Goal: Task Accomplishment & Management: Use online tool/utility

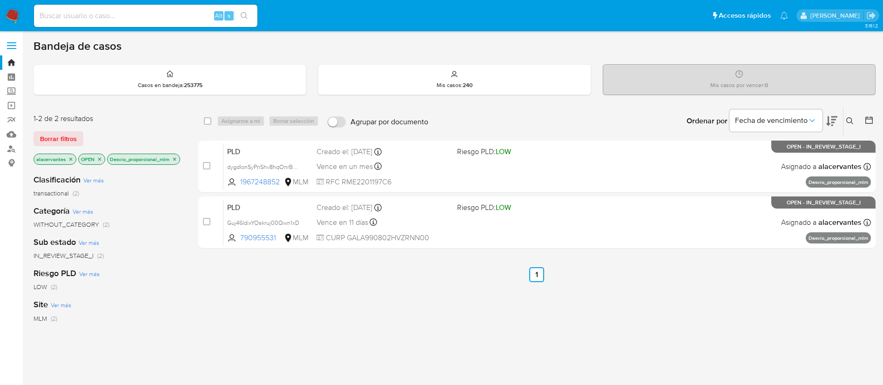
click at [144, 20] on input at bounding box center [145, 16] width 223 height 12
paste input "2450529742"
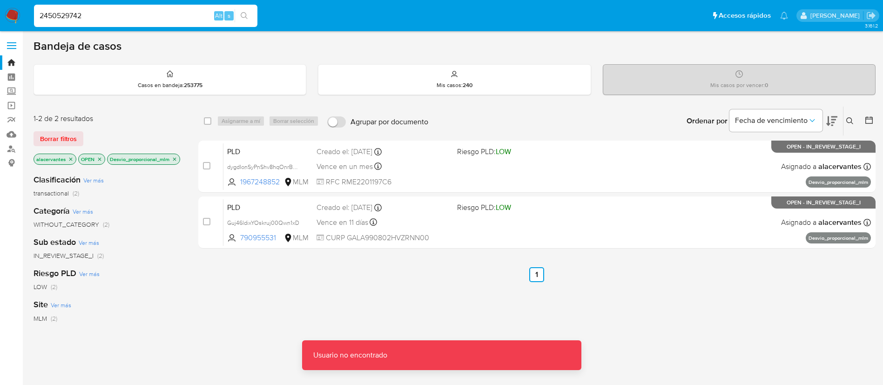
click at [149, 15] on input "2450529742" at bounding box center [145, 16] width 223 height 12
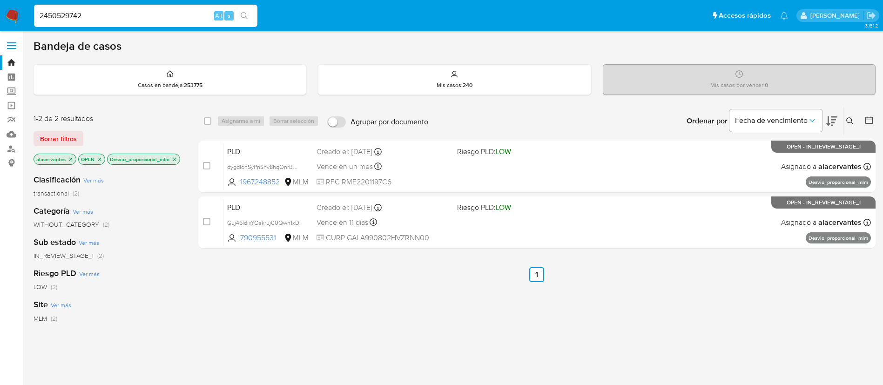
type input "2450529742"
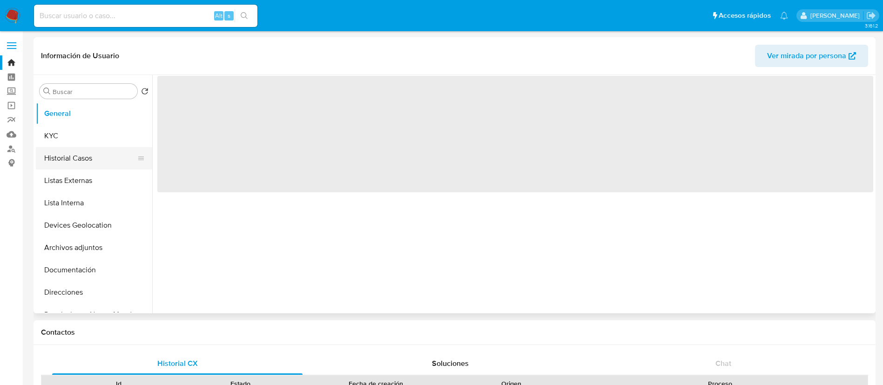
click at [88, 159] on button "Historial Casos" at bounding box center [90, 158] width 109 height 22
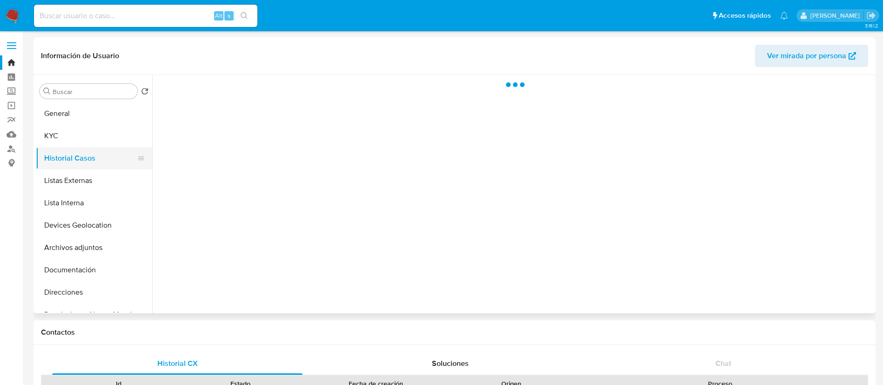
select select "10"
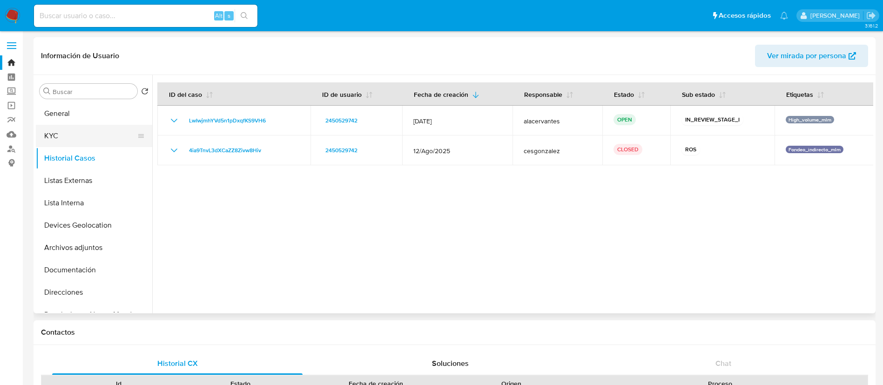
click at [68, 133] on button "KYC" at bounding box center [90, 136] width 109 height 22
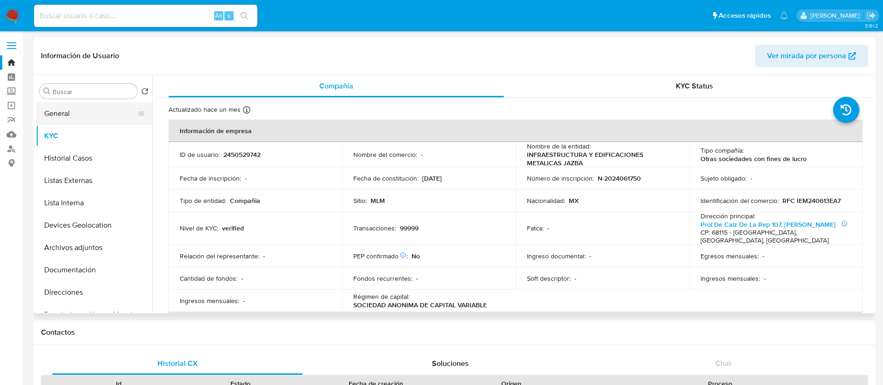
click at [71, 107] on button "General" at bounding box center [90, 113] width 109 height 22
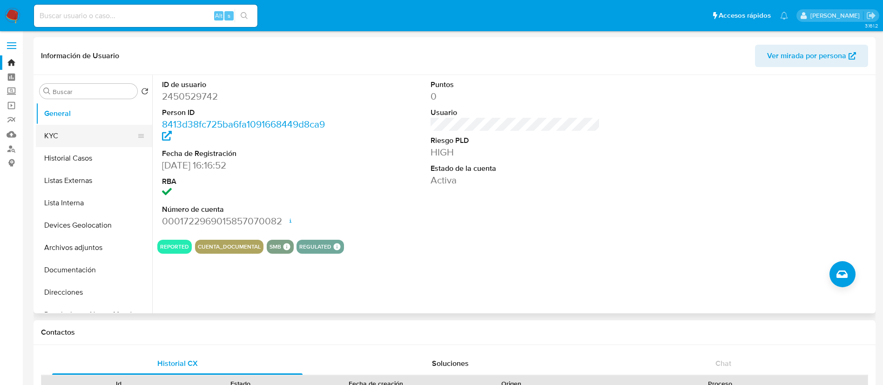
click at [59, 132] on button "KYC" at bounding box center [90, 136] width 109 height 22
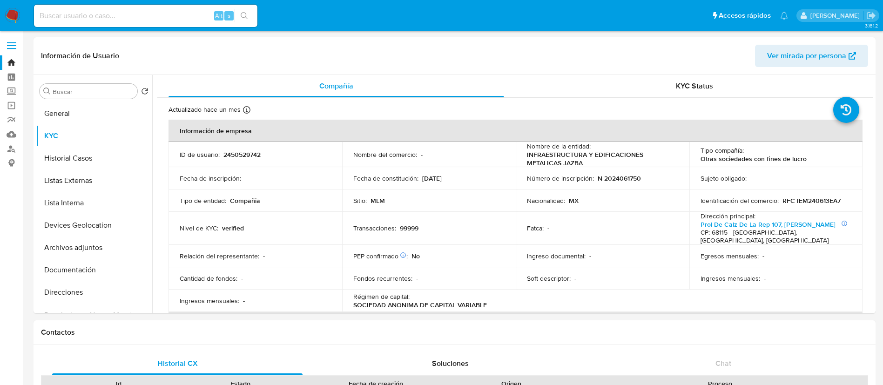
click at [179, 7] on div "Alt s" at bounding box center [145, 16] width 223 height 22
click at [165, 13] on input at bounding box center [145, 16] width 223 height 12
paste input "V8uXGubF3i79CR3esVR19t4D"
type input "V8uXGubF3i79CR3esVR19t4D"
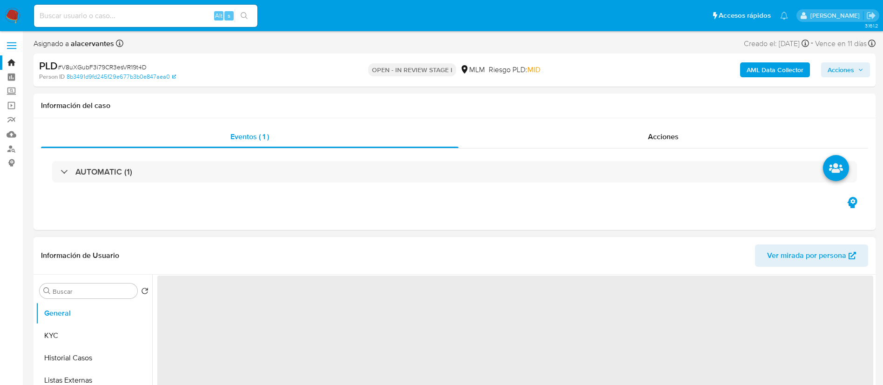
select select "10"
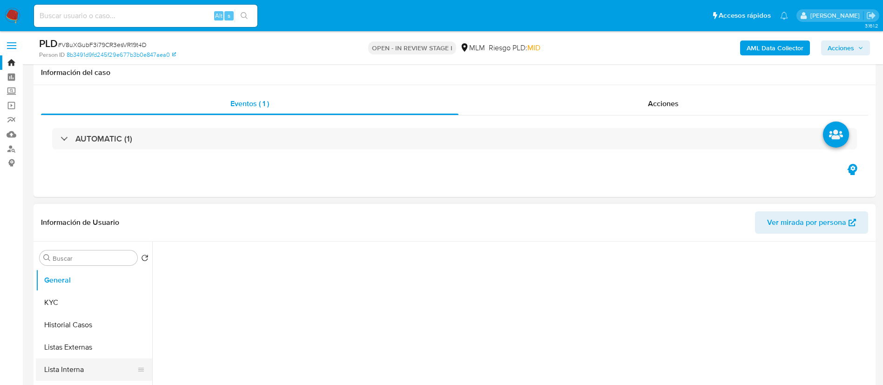
scroll to position [140, 0]
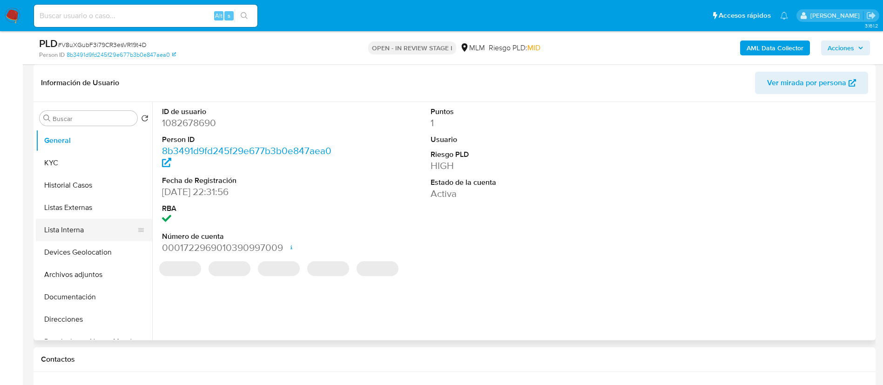
click at [79, 223] on button "Lista Interna" at bounding box center [90, 230] width 109 height 22
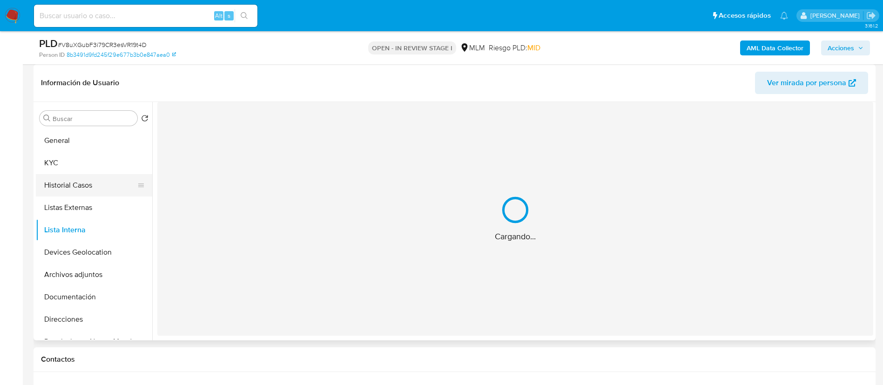
click at [79, 181] on button "Historial Casos" at bounding box center [90, 185] width 109 height 22
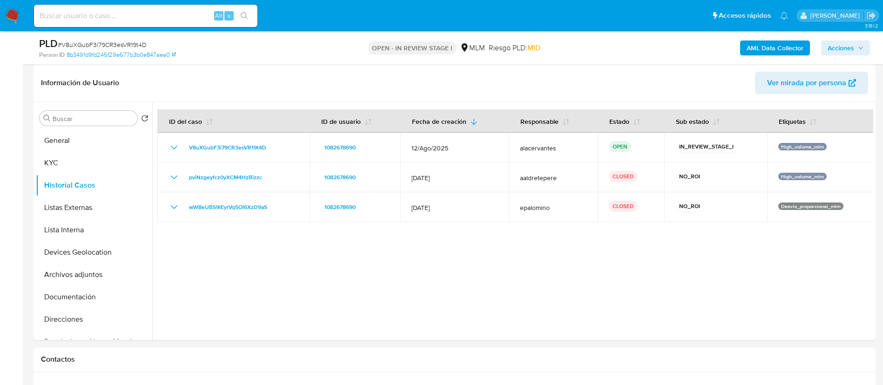
click at [192, 11] on input at bounding box center [145, 16] width 223 height 12
paste input "chAlTTBWDJsrzEB4eClbP2je"
type input "chAlTTBWDJsrzEB4eClbP2je"
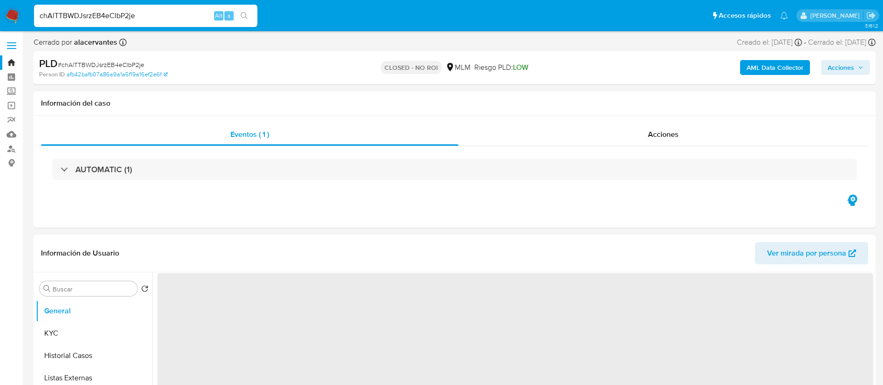
select select "10"
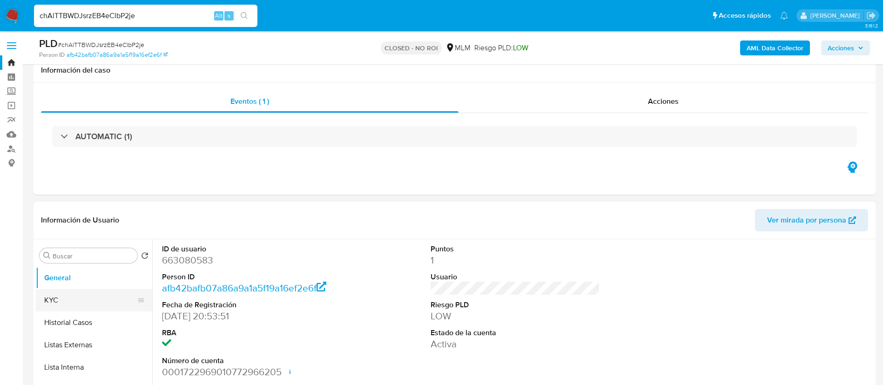
scroll to position [70, 0]
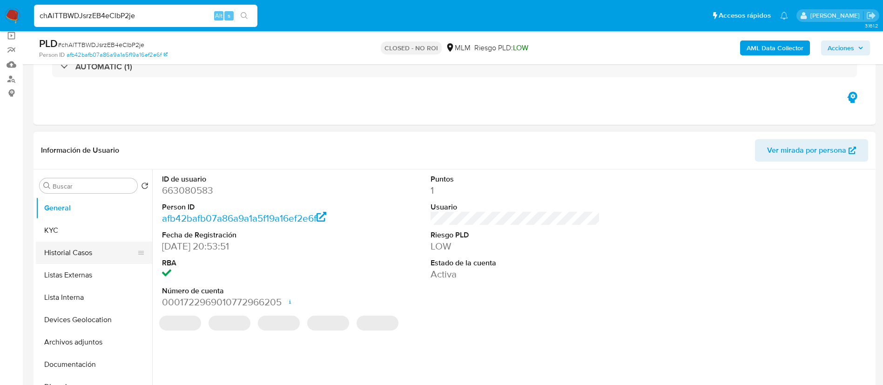
click at [74, 259] on button "Historial Casos" at bounding box center [90, 252] width 109 height 22
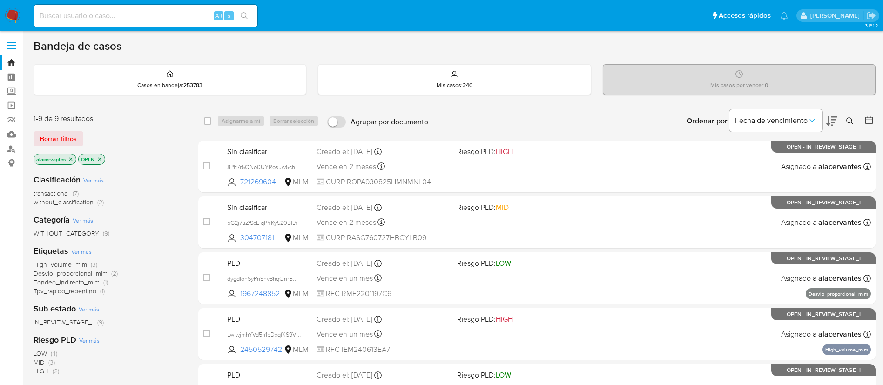
drag, startPoint x: 845, startPoint y: 119, endPoint x: 750, endPoint y: 132, distance: 96.8
click at [845, 119] on button at bounding box center [850, 120] width 15 height 11
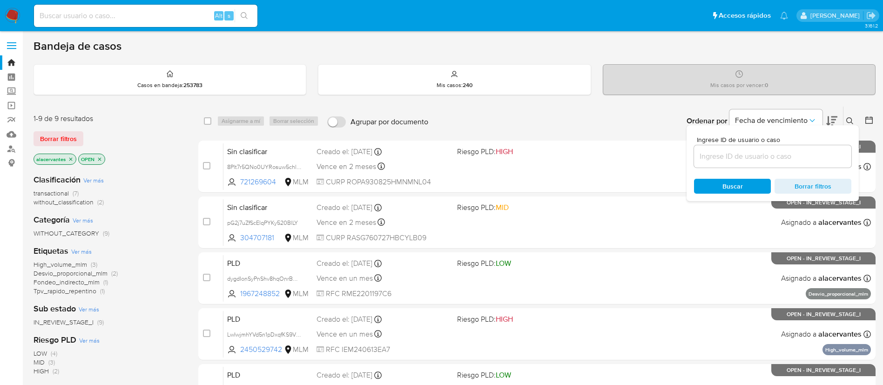
click at [721, 156] on input at bounding box center [772, 156] width 157 height 12
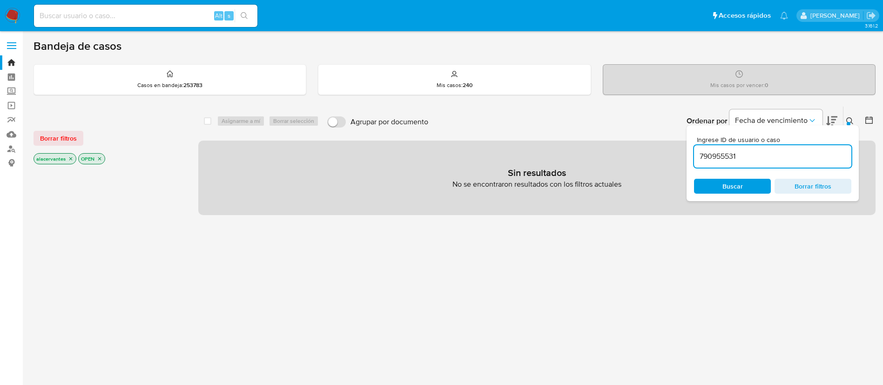
click at [767, 157] on input "790955531" at bounding box center [772, 156] width 157 height 12
type input "790955531"
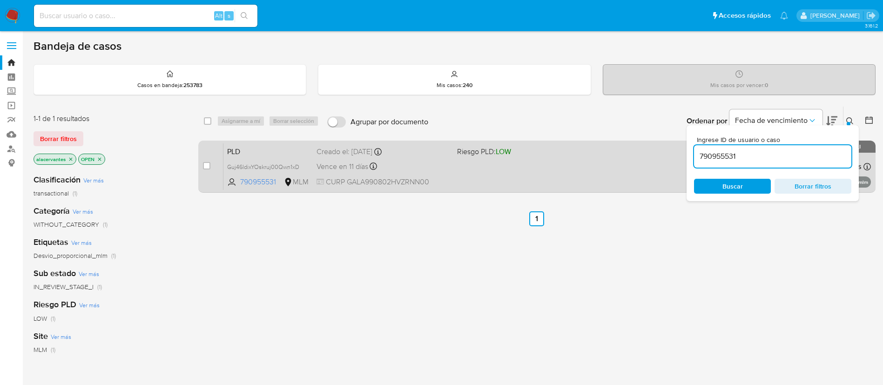
click at [538, 183] on div "PLD Guj46ldixYOskruj00Qwn1xD 790955531 MLM Riesgo PLD: LOW Creado el: 12/08/202…" at bounding box center [546, 166] width 647 height 47
click at [609, 173] on div "PLD Guj46ldixYOskruj00Qwn1xD 790955531 MLM Riesgo PLD: LOW Creado el: 12/08/202…" at bounding box center [546, 166] width 647 height 47
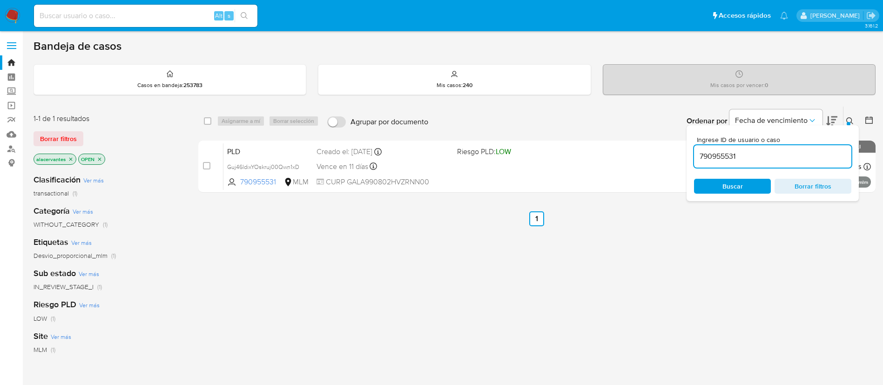
click at [8, 16] on img at bounding box center [13, 16] width 16 height 16
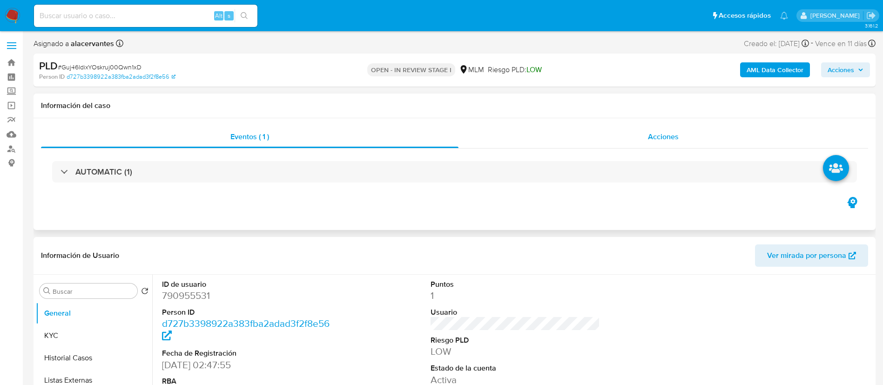
select select "10"
click at [92, 359] on button "Historial Casos" at bounding box center [90, 358] width 109 height 22
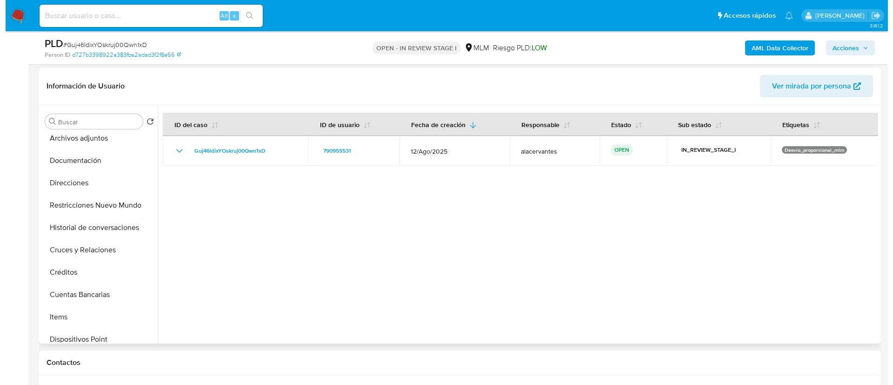
scroll to position [140, 0]
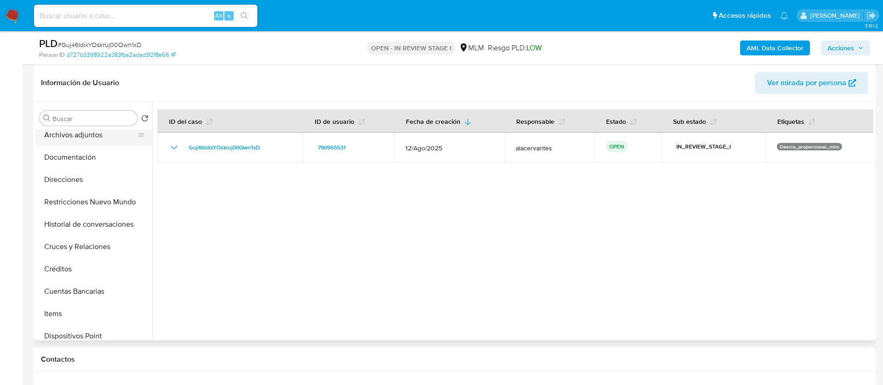
click at [97, 138] on button "Archivos adjuntos" at bounding box center [90, 135] width 109 height 22
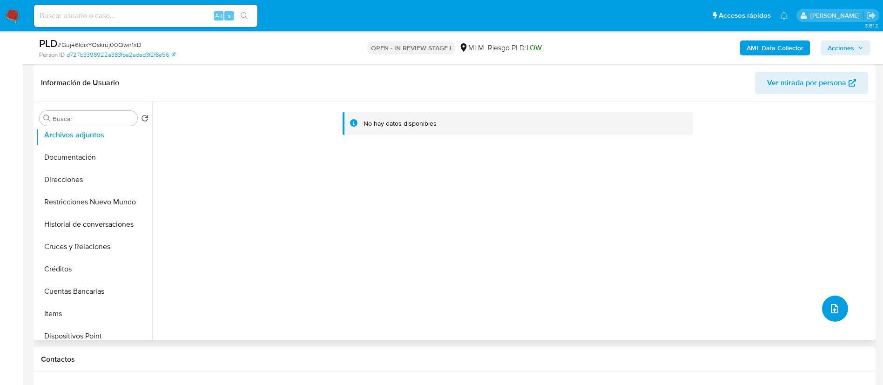
click at [829, 304] on span "upload-file" at bounding box center [834, 308] width 11 height 11
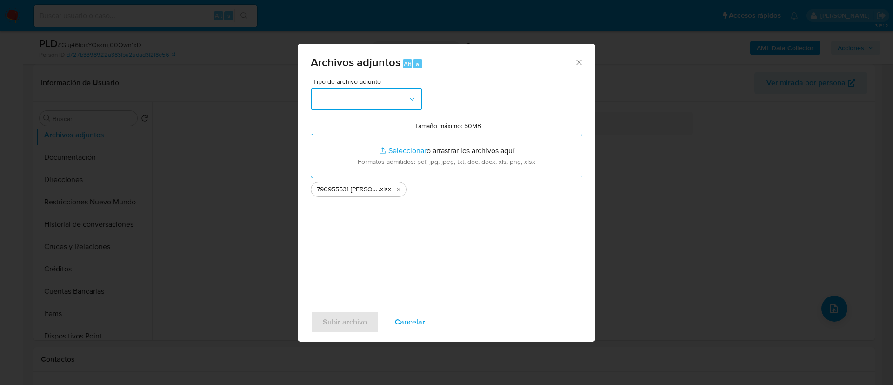
drag, startPoint x: 391, startPoint y: 88, endPoint x: 387, endPoint y: 105, distance: 17.8
click at [391, 88] on button "button" at bounding box center [367, 99] width 112 height 22
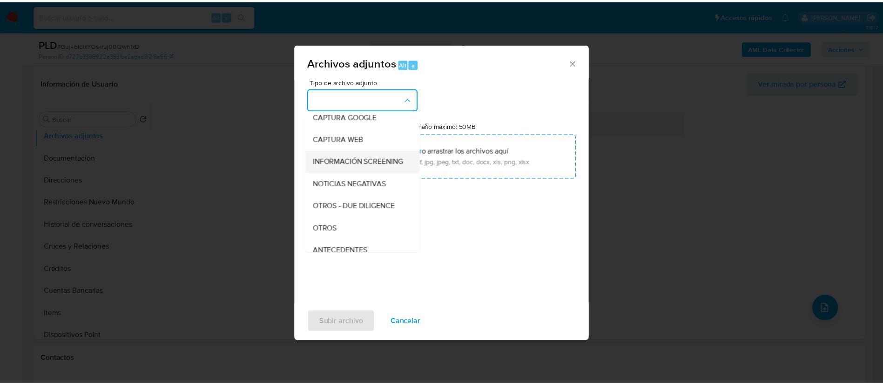
scroll to position [70, 0]
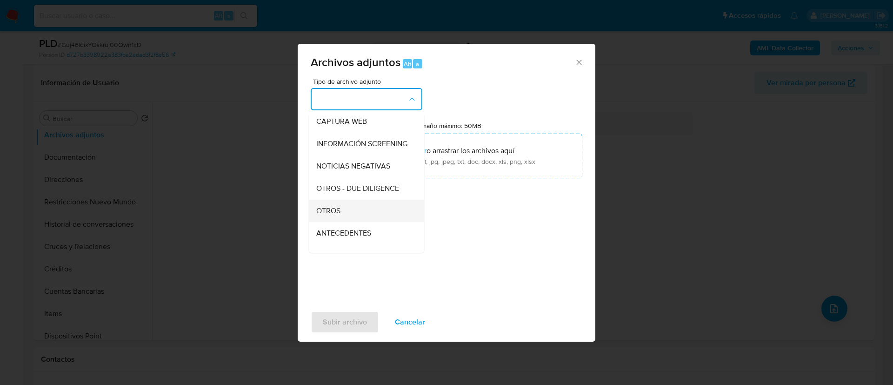
click at [361, 217] on div "OTROS" at bounding box center [363, 211] width 95 height 22
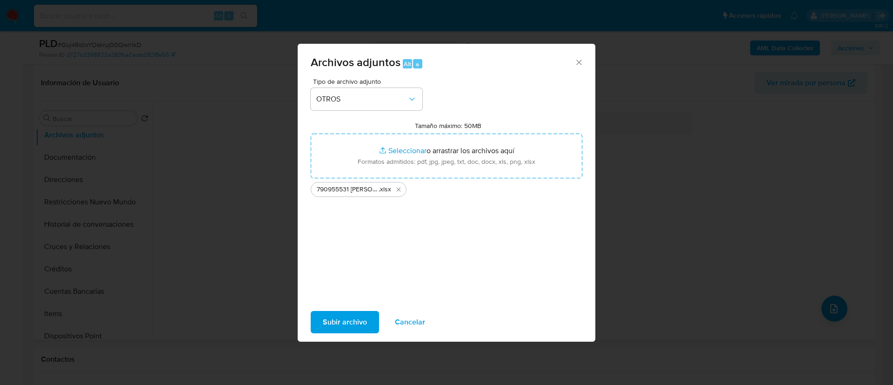
click at [358, 319] on span "Subir archivo" at bounding box center [345, 322] width 44 height 20
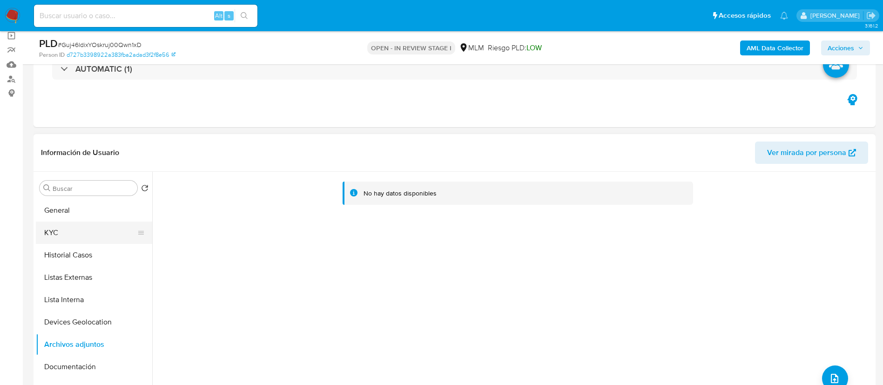
click at [76, 234] on button "KYC" at bounding box center [90, 232] width 109 height 22
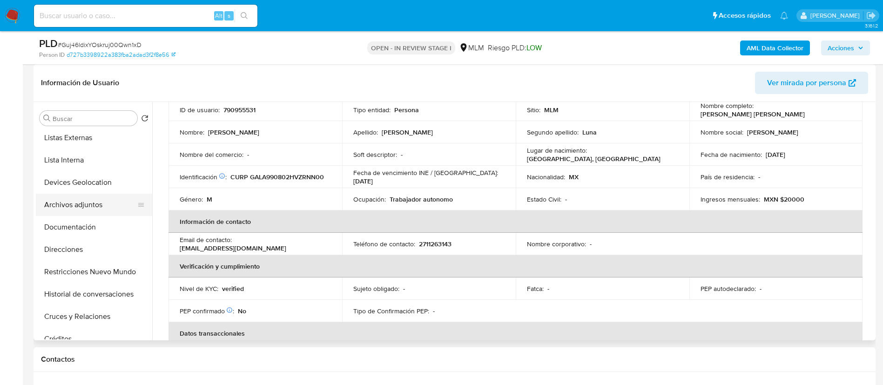
click at [93, 205] on button "Archivos adjuntos" at bounding box center [90, 205] width 109 height 22
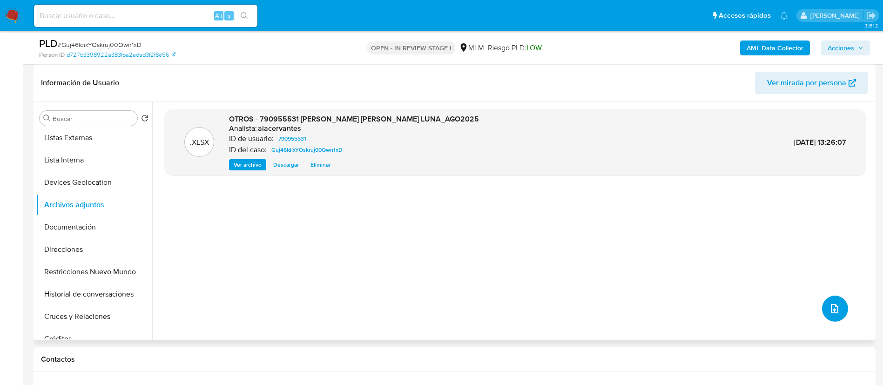
click at [837, 308] on button "upload-file" at bounding box center [835, 308] width 26 height 26
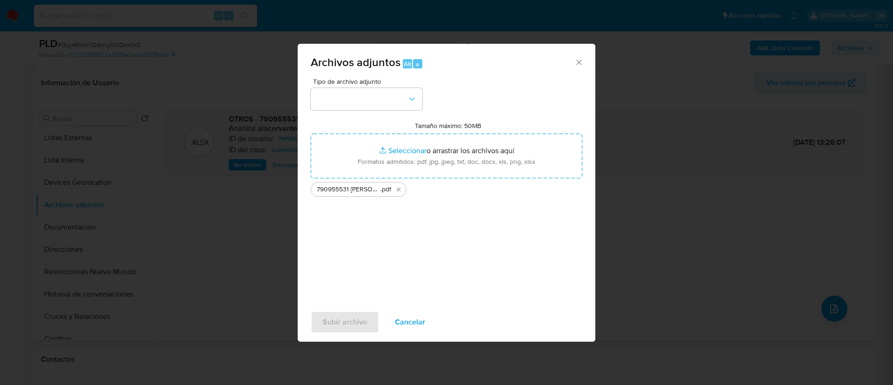
click at [232, 216] on div "Archivos adjuntos Alt a Tipo de archivo adjunto Tamaño máximo: 50MB Seleccionar…" at bounding box center [446, 192] width 893 height 385
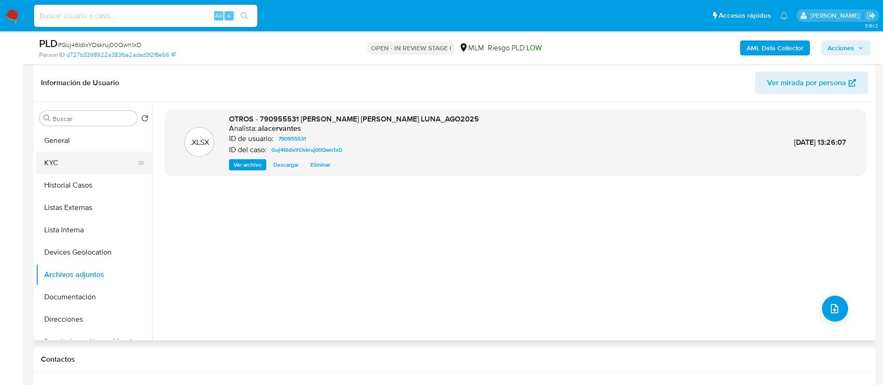
click at [80, 168] on button "KYC" at bounding box center [90, 163] width 109 height 22
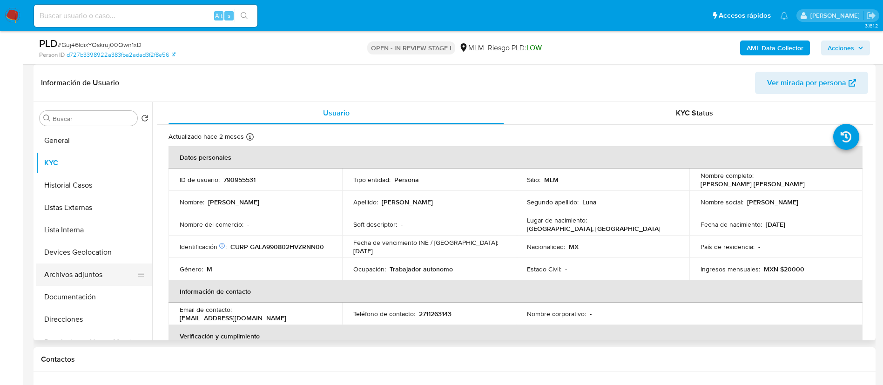
click at [86, 274] on button "Archivos adjuntos" at bounding box center [90, 274] width 109 height 22
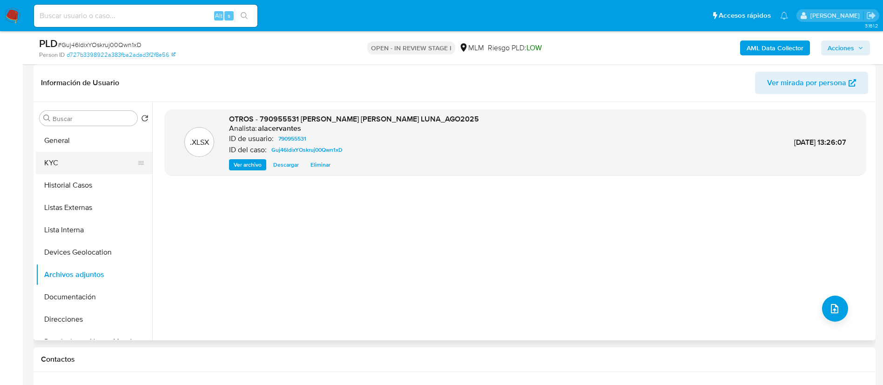
click at [74, 170] on button "KYC" at bounding box center [90, 163] width 109 height 22
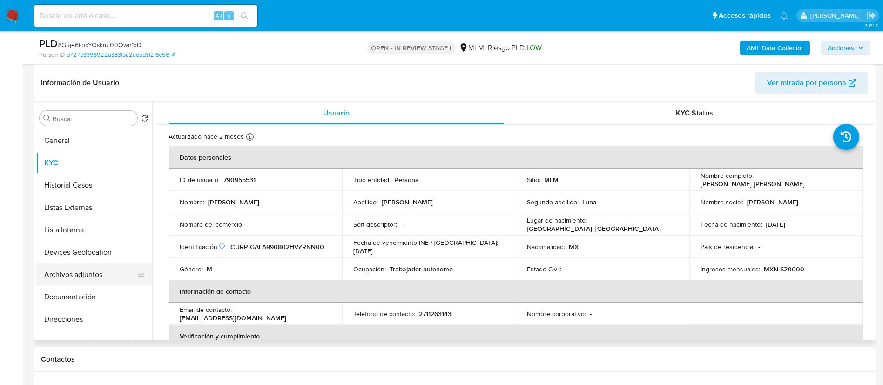
click at [81, 279] on button "Archivos adjuntos" at bounding box center [90, 274] width 109 height 22
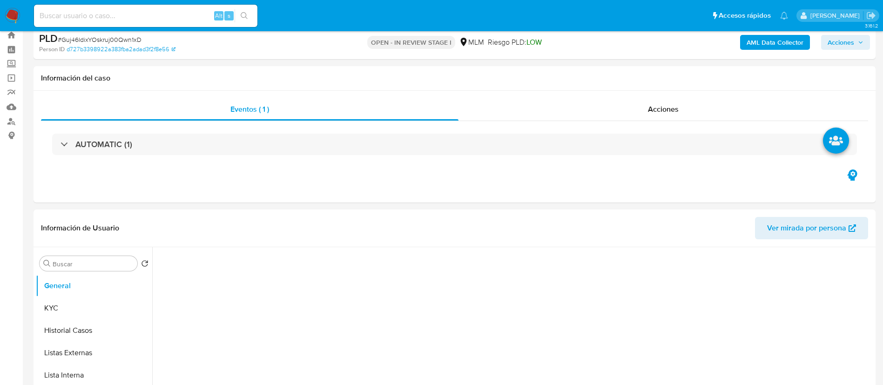
select select "10"
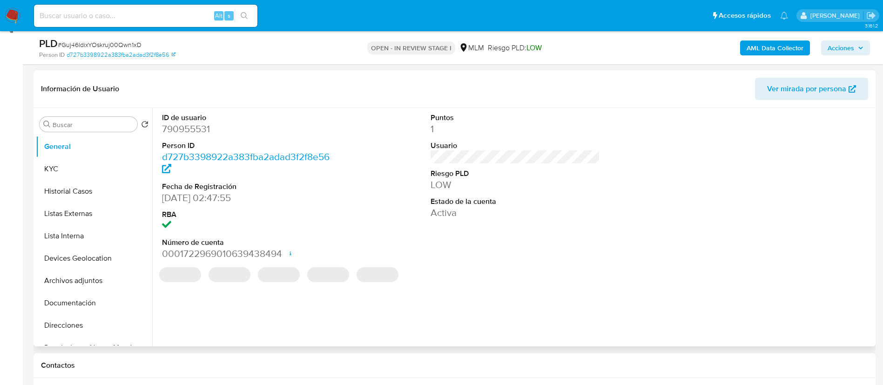
scroll to position [209, 0]
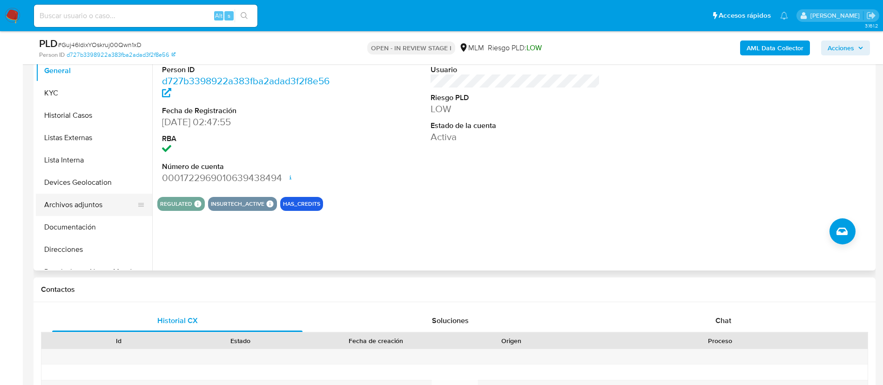
click at [89, 204] on button "Archivos adjuntos" at bounding box center [90, 205] width 109 height 22
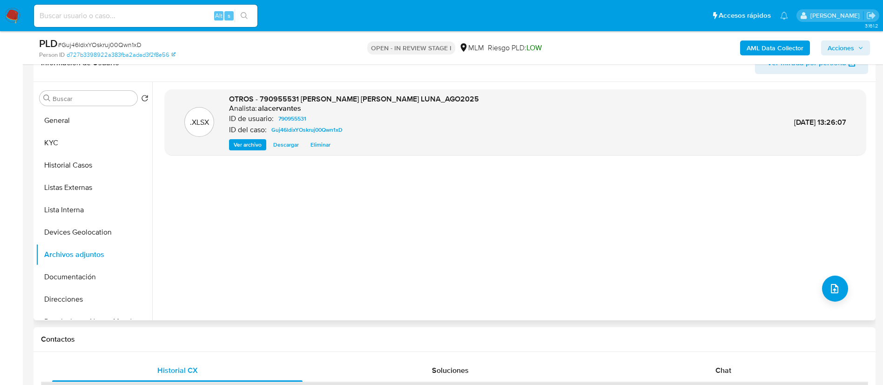
scroll to position [140, 0]
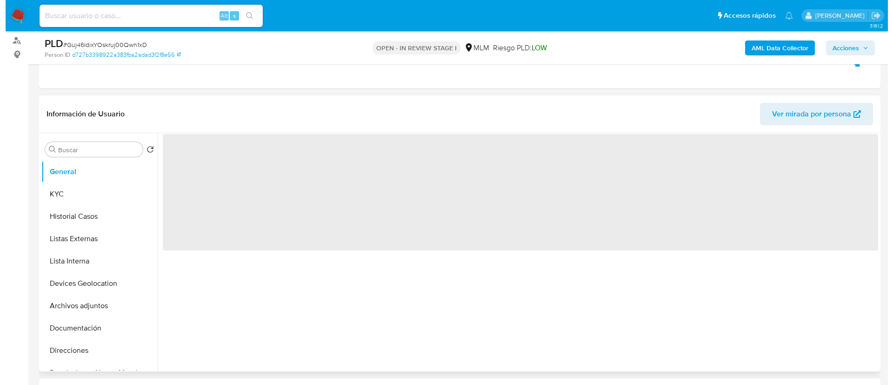
scroll to position [140, 0]
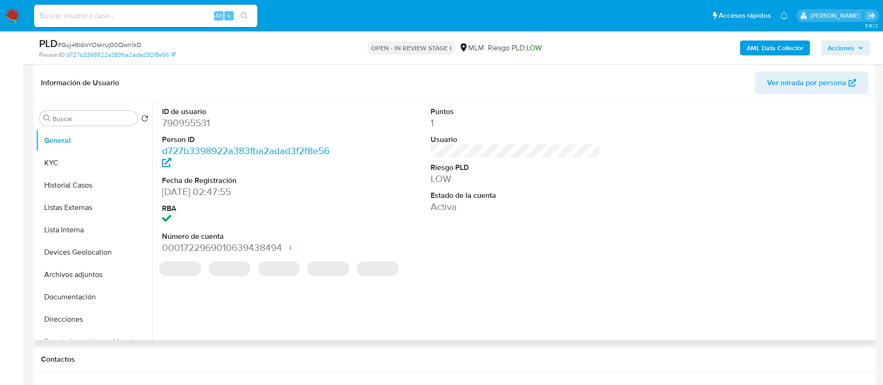
select select "10"
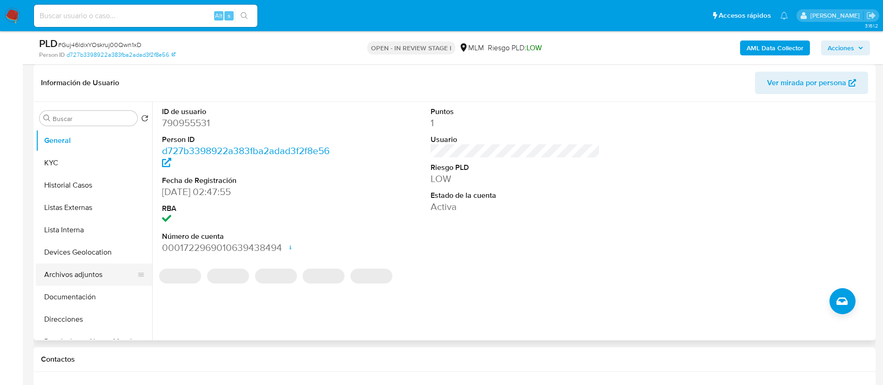
click at [93, 268] on button "Archivos adjuntos" at bounding box center [90, 274] width 109 height 22
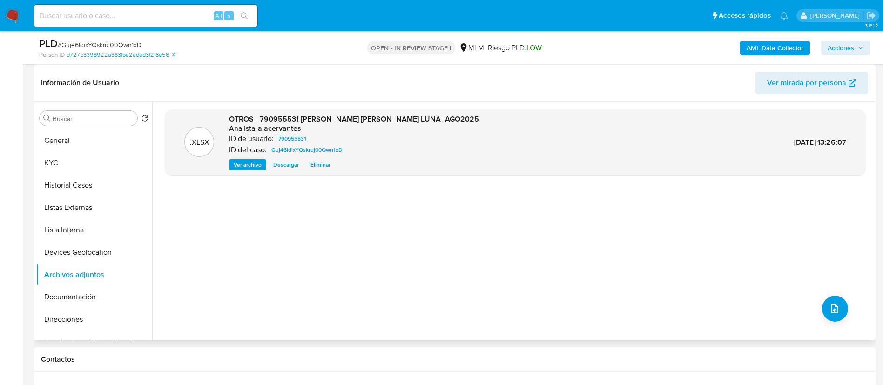
click at [575, 201] on div ".XLSX OTROS - 790955531 JOSE ANGEL GARCIA LUNA_AGO2025 Analista: alacervantes I…" at bounding box center [515, 220] width 701 height 223
click at [832, 299] on button "upload-file" at bounding box center [835, 308] width 26 height 26
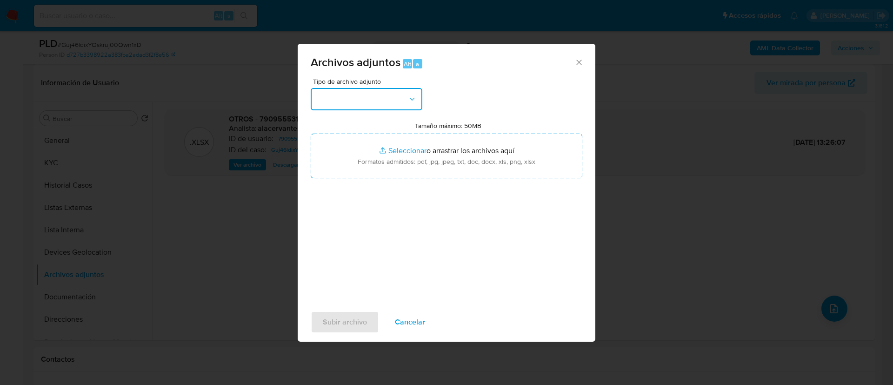
click at [408, 97] on icon "button" at bounding box center [412, 98] width 9 height 9
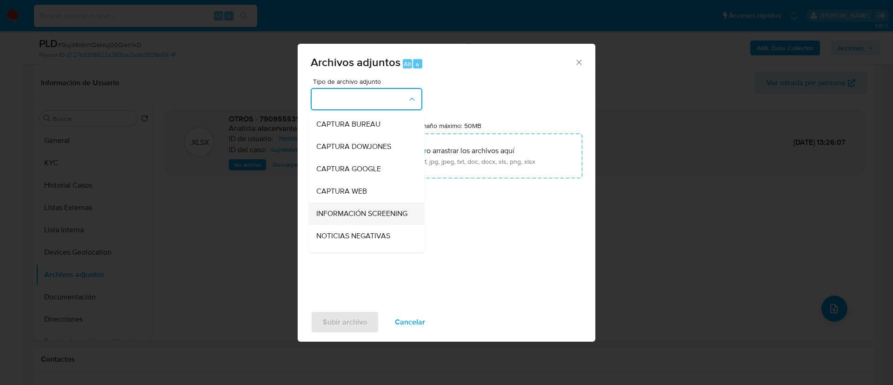
scroll to position [70, 0]
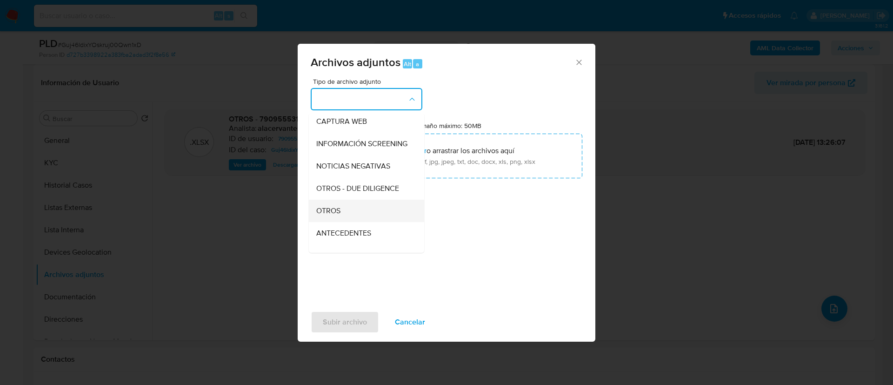
click at [349, 221] on div "OTROS" at bounding box center [363, 211] width 95 height 22
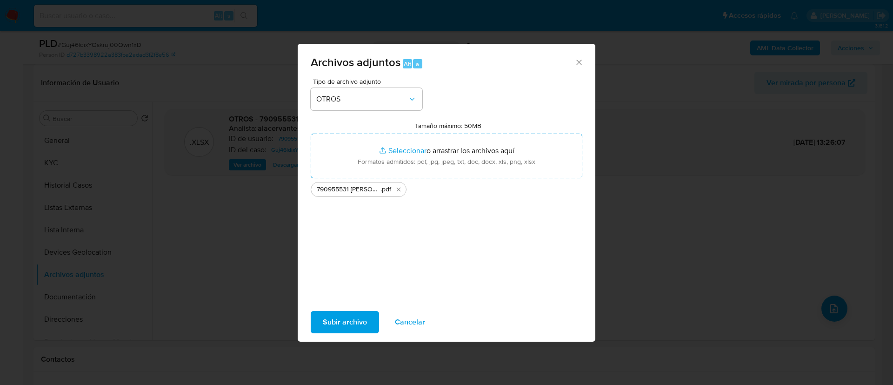
click at [359, 315] on span "Subir archivo" at bounding box center [345, 322] width 44 height 20
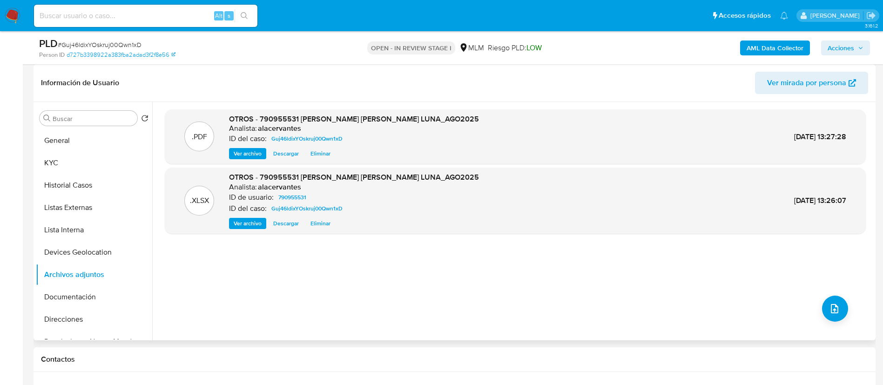
click at [252, 156] on span "Ver archivo" at bounding box center [248, 153] width 28 height 9
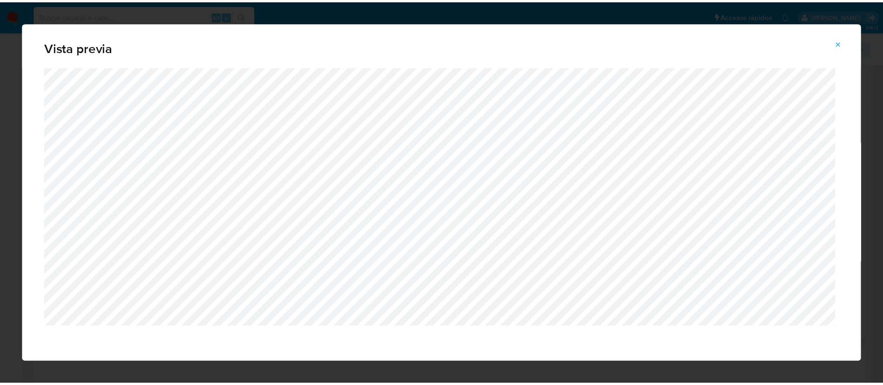
scroll to position [6, 0]
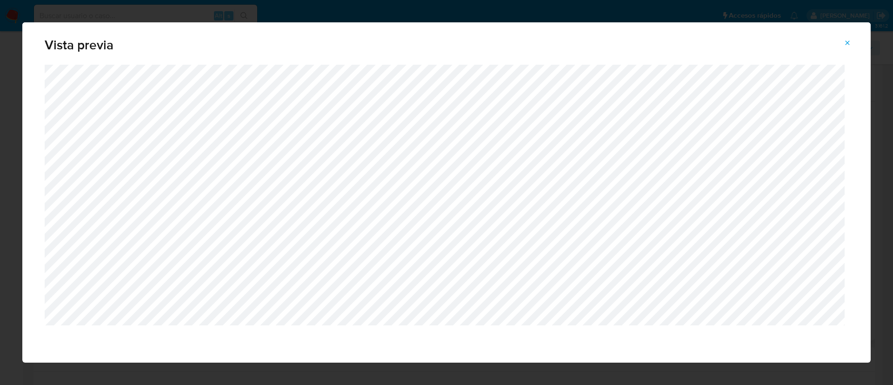
click at [848, 43] on icon "Attachment preview" at bounding box center [847, 42] width 7 height 7
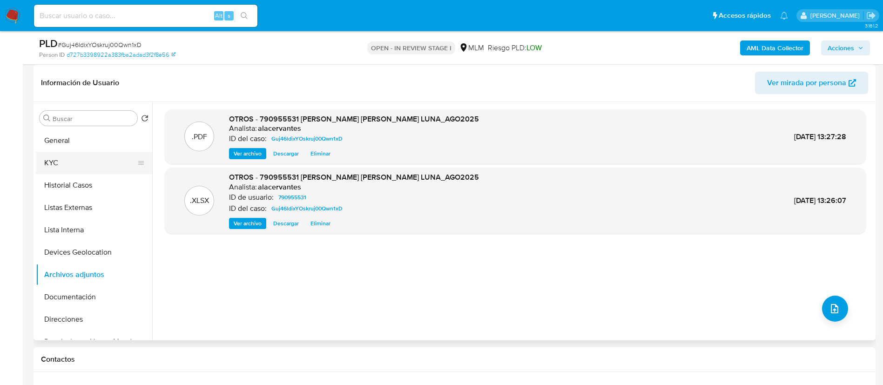
click at [97, 157] on button "KYC" at bounding box center [90, 163] width 109 height 22
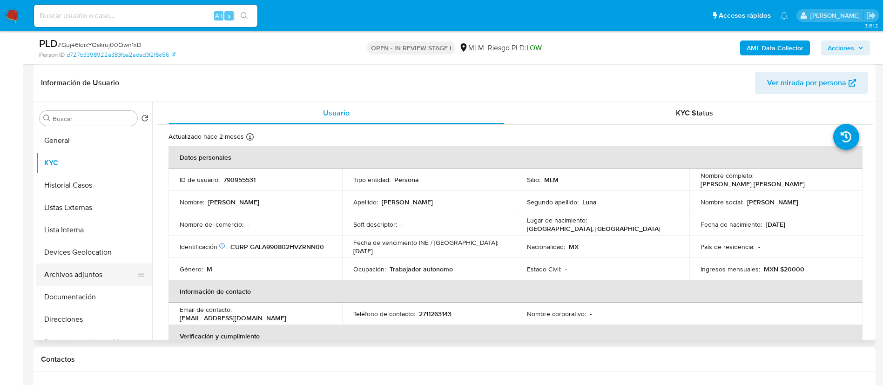
click at [78, 273] on button "Archivos adjuntos" at bounding box center [90, 274] width 109 height 22
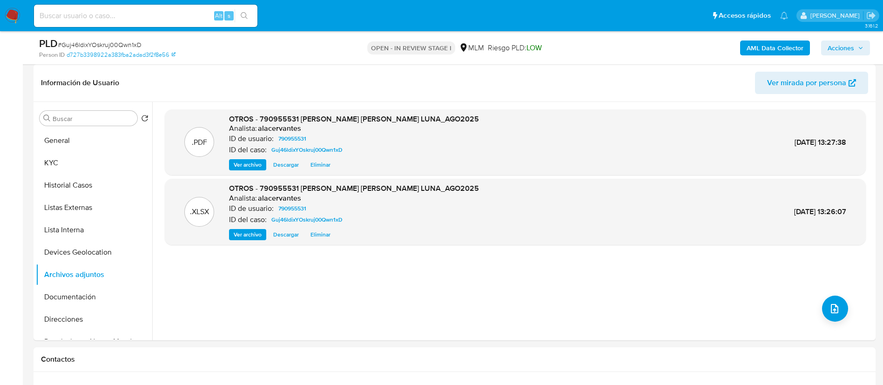
click at [845, 47] on span "Acciones" at bounding box center [840, 47] width 27 height 15
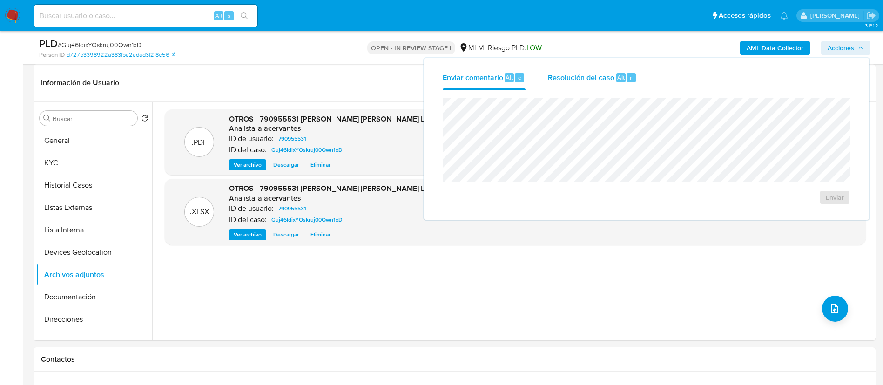
click at [579, 85] on div "Resolución del caso Alt r" at bounding box center [592, 78] width 89 height 24
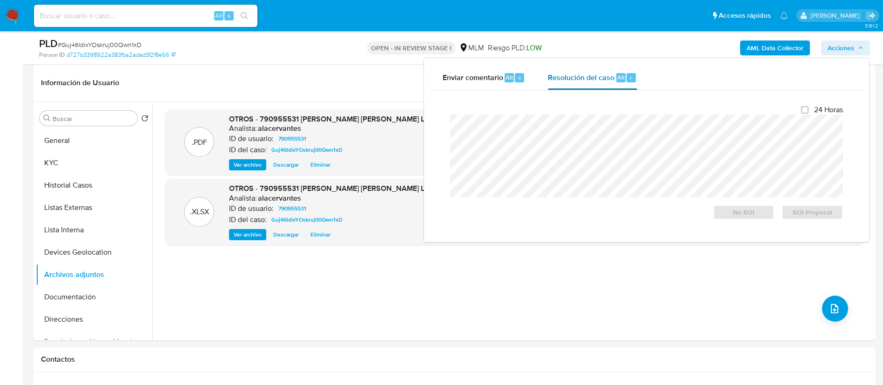
click at [591, 72] on span "Resolución del caso" at bounding box center [581, 77] width 67 height 11
click at [743, 212] on span "No ROI" at bounding box center [743, 212] width 48 height 13
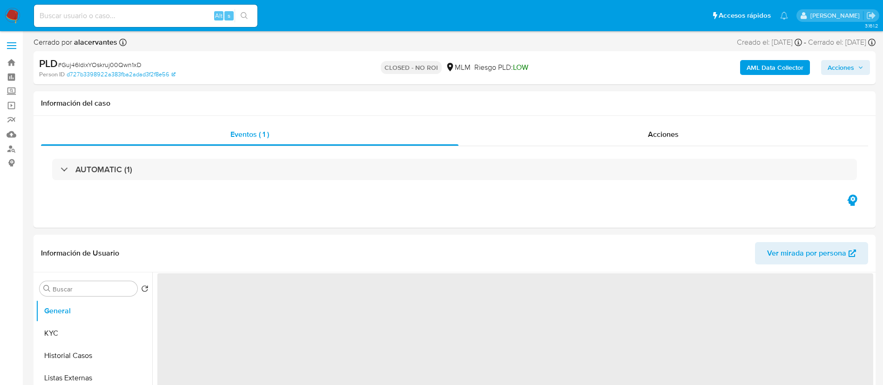
select select "10"
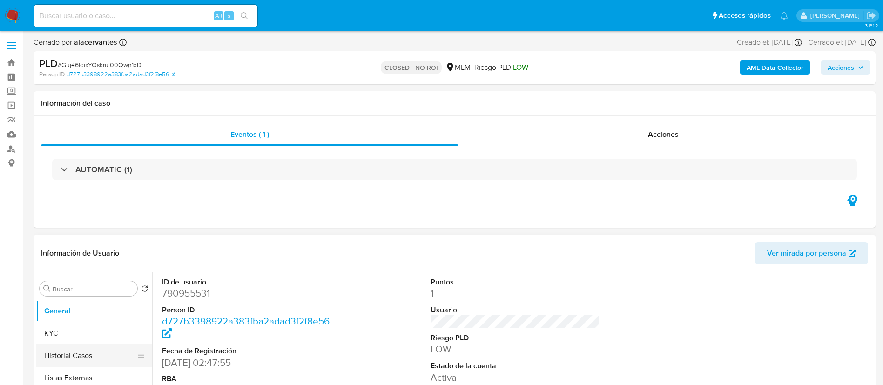
click at [87, 355] on button "Historial Casos" at bounding box center [90, 355] width 109 height 22
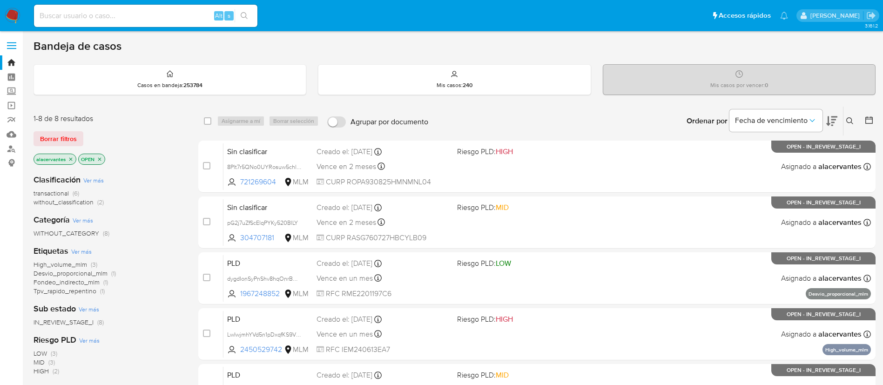
click at [855, 115] on button at bounding box center [850, 120] width 15 height 11
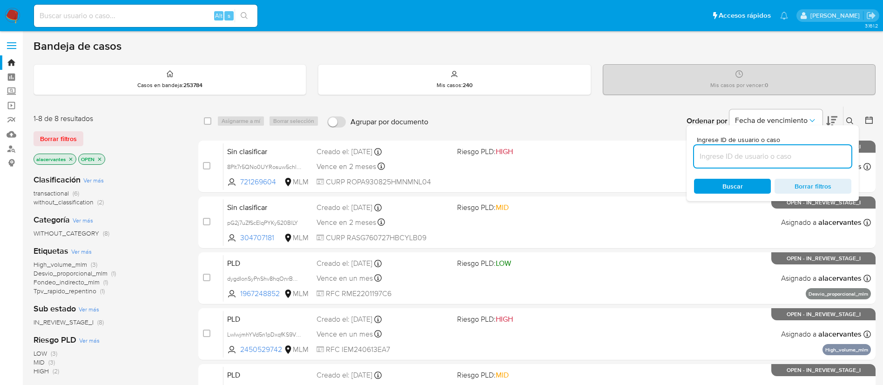
click at [761, 154] on input at bounding box center [772, 156] width 157 height 12
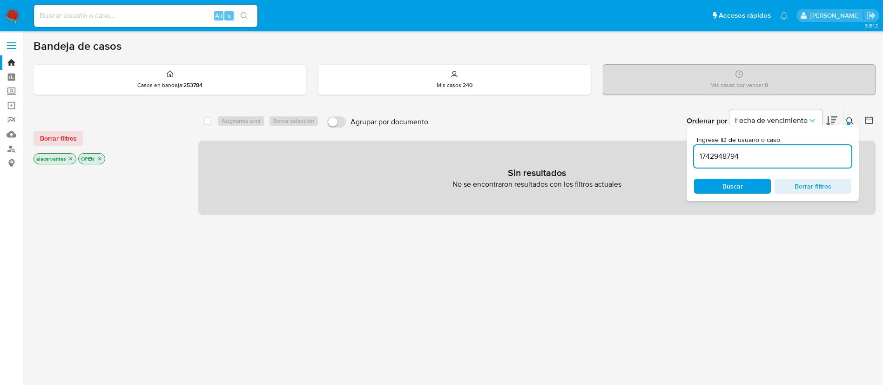
click at [774, 156] on input "1742948794" at bounding box center [772, 156] width 157 height 12
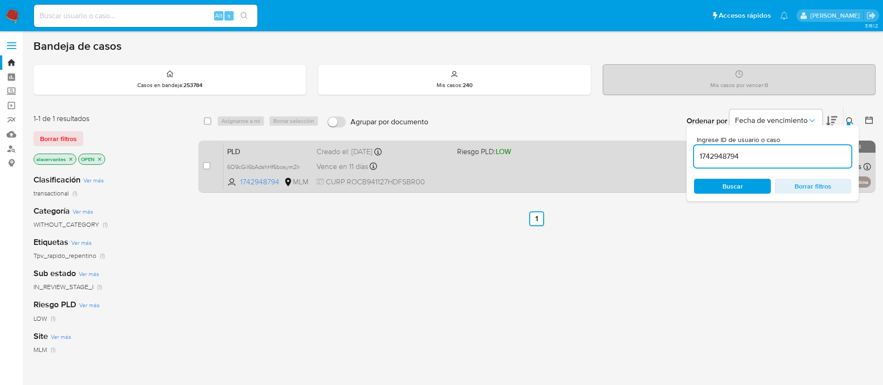
click at [537, 169] on div "PLD 6O9cGil6bAdshHf6bosym2lr 1742948794 MLM Riesgo PLD: LOW Creado el: [DATE] C…" at bounding box center [546, 166] width 647 height 47
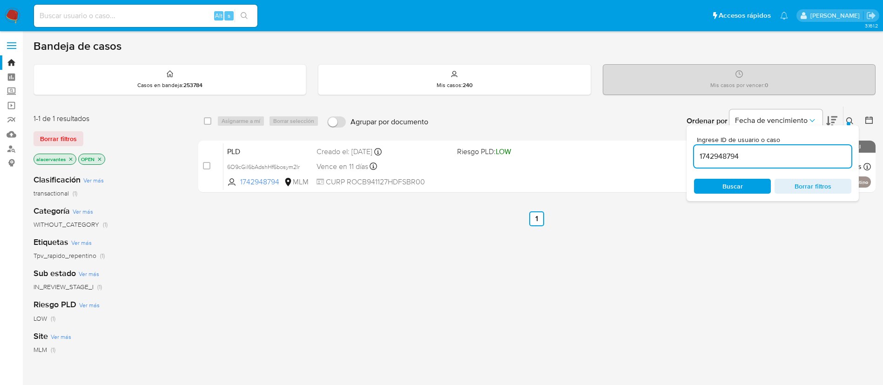
click at [848, 124] on div at bounding box center [848, 124] width 4 height 4
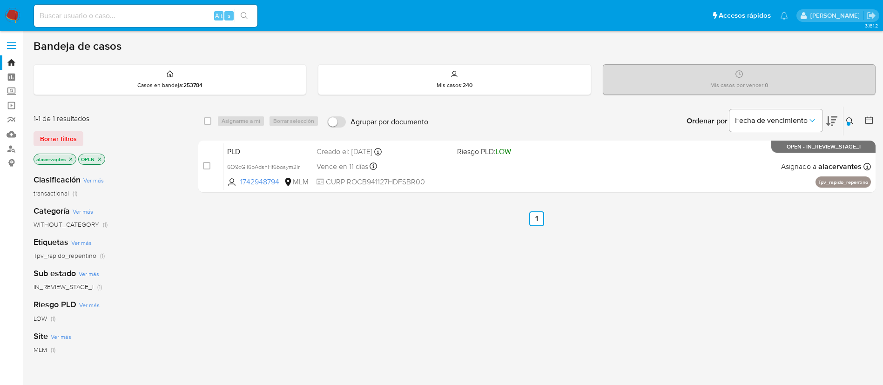
click at [854, 118] on button at bounding box center [850, 120] width 15 height 11
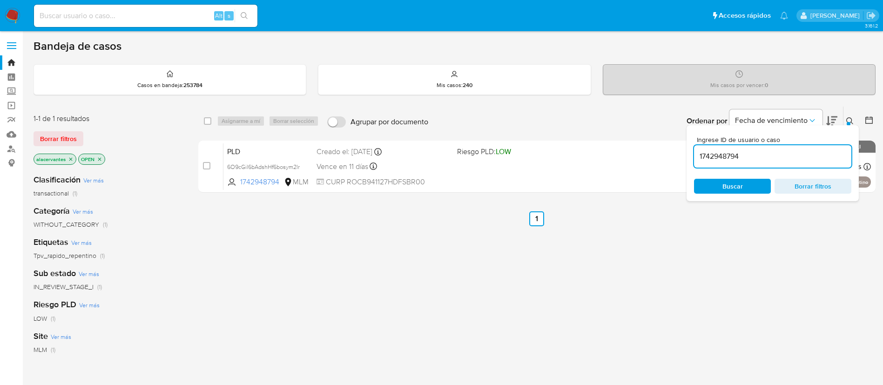
click at [762, 154] on input "1742948794" at bounding box center [772, 156] width 157 height 12
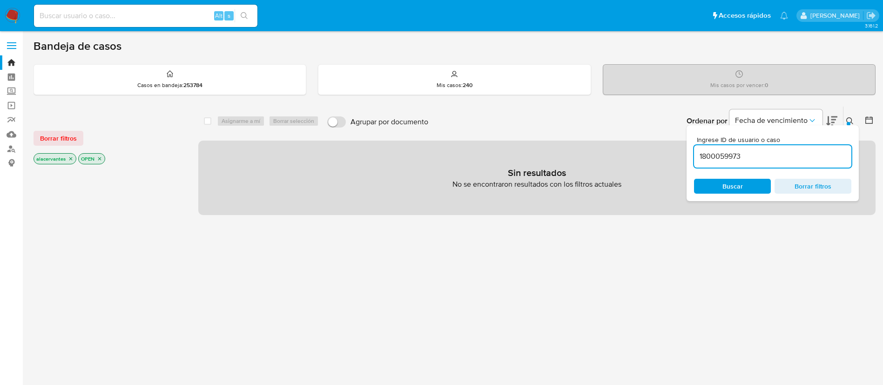
click at [760, 155] on input "1800059973" at bounding box center [772, 156] width 157 height 12
type input "1800059973"
click at [10, 12] on img at bounding box center [13, 16] width 16 height 16
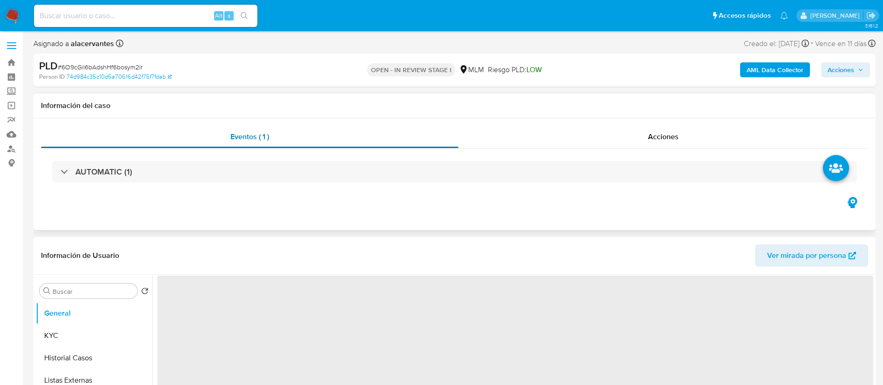
select select "10"
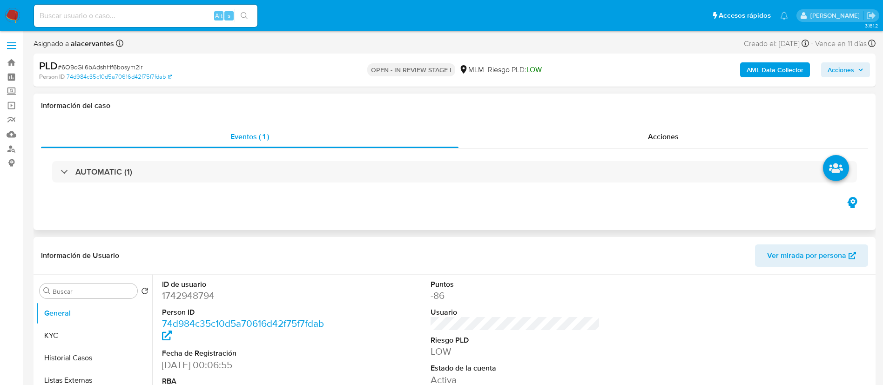
scroll to position [70, 0]
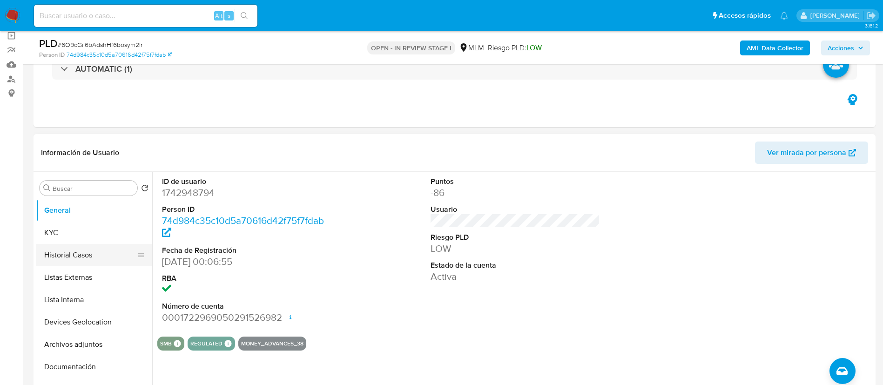
click at [82, 254] on button "Historial Casos" at bounding box center [90, 255] width 109 height 22
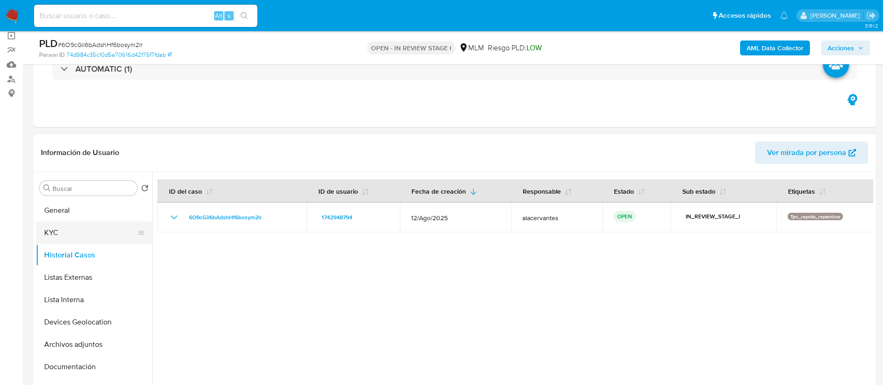
click at [83, 225] on button "KYC" at bounding box center [90, 232] width 109 height 22
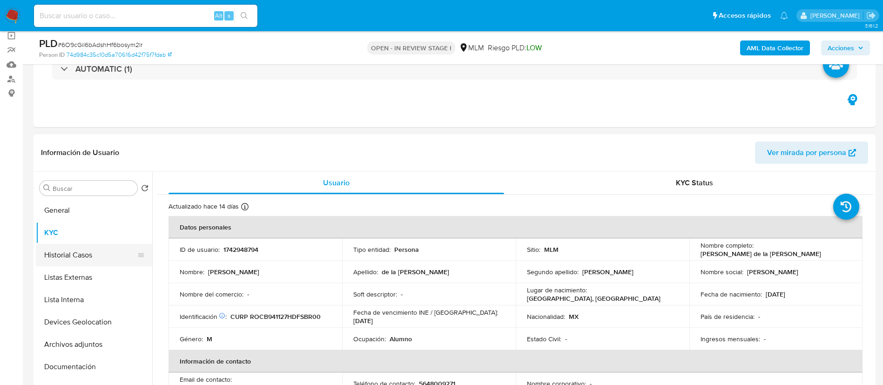
click at [84, 253] on button "Historial Casos" at bounding box center [90, 255] width 109 height 22
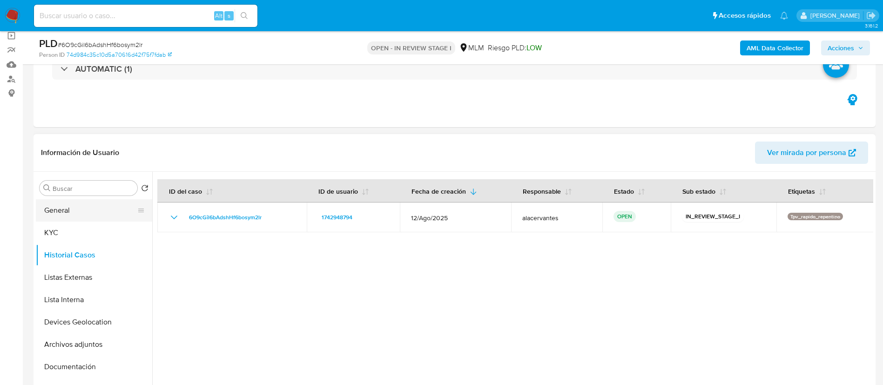
click at [79, 212] on button "General" at bounding box center [90, 210] width 109 height 22
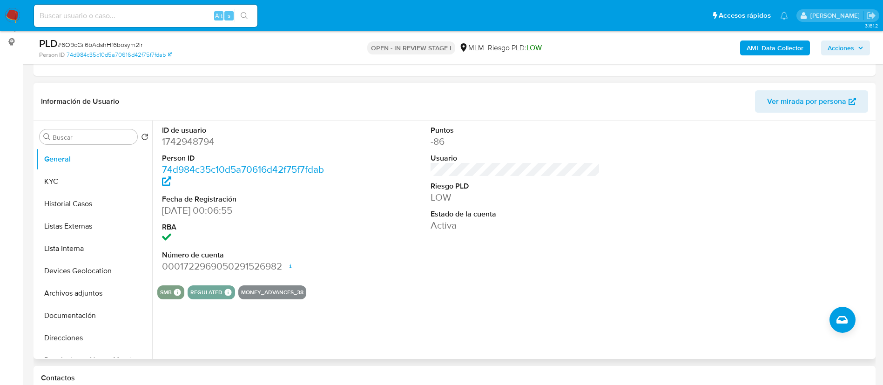
scroll to position [209, 0]
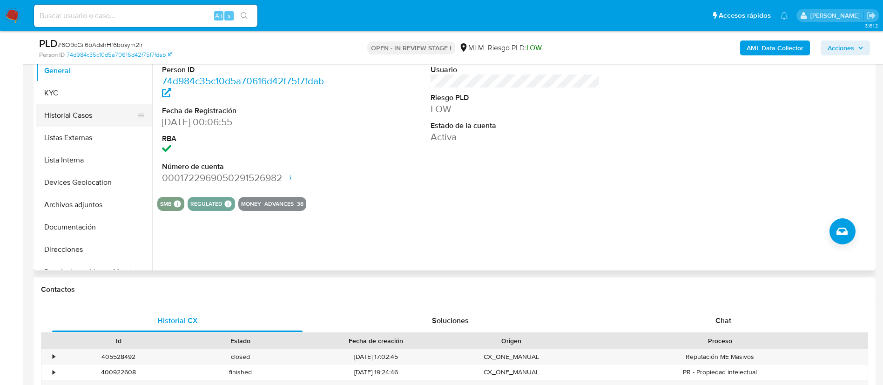
click at [76, 117] on button "Historial Casos" at bounding box center [90, 115] width 109 height 22
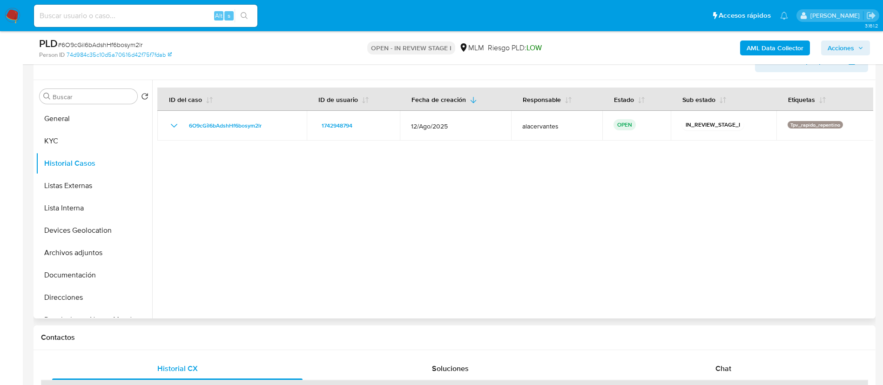
scroll to position [140, 0]
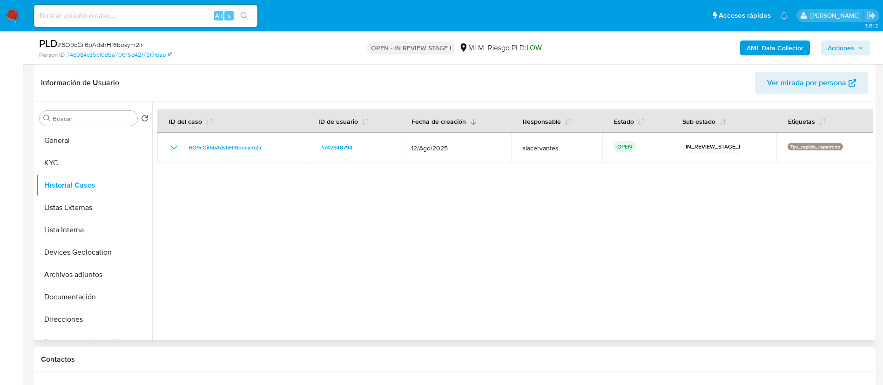
click at [193, 187] on div at bounding box center [512, 221] width 721 height 238
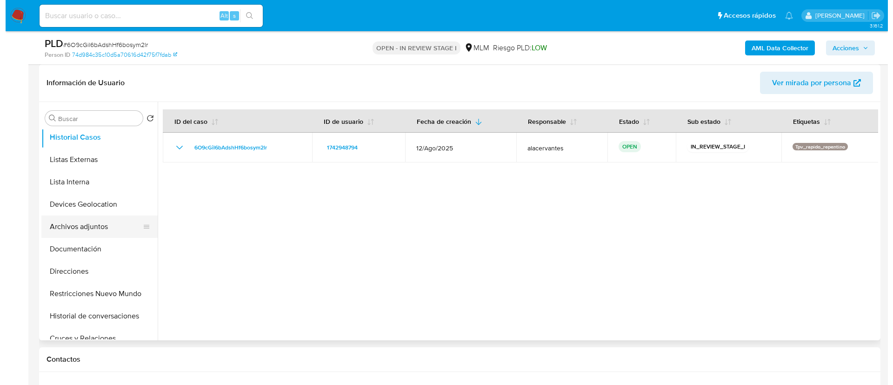
scroll to position [70, 0]
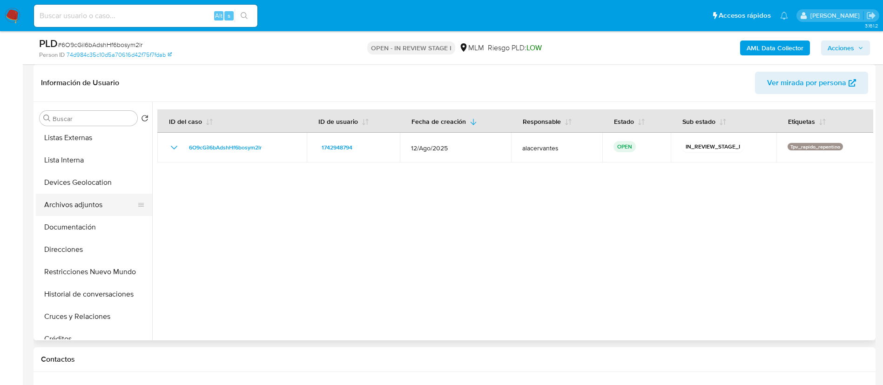
click at [97, 207] on button "Archivos adjuntos" at bounding box center [90, 205] width 109 height 22
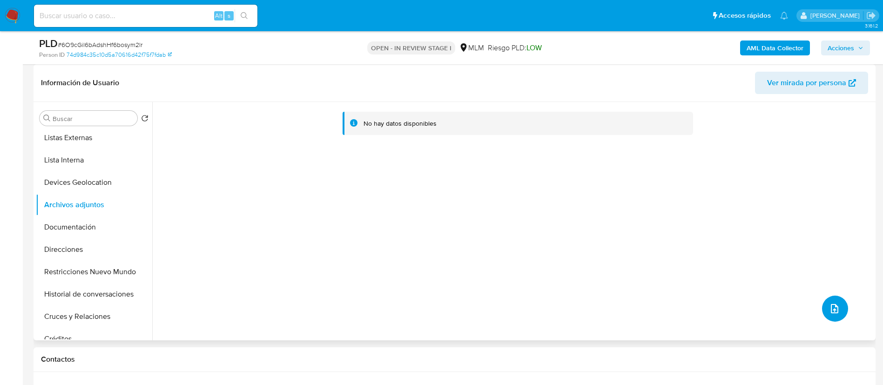
click at [829, 313] on icon "upload-file" at bounding box center [834, 308] width 11 height 11
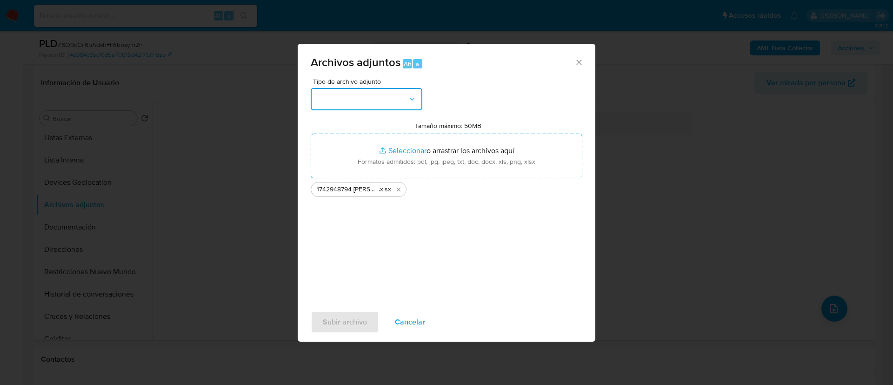
click at [376, 100] on button "button" at bounding box center [367, 99] width 112 height 22
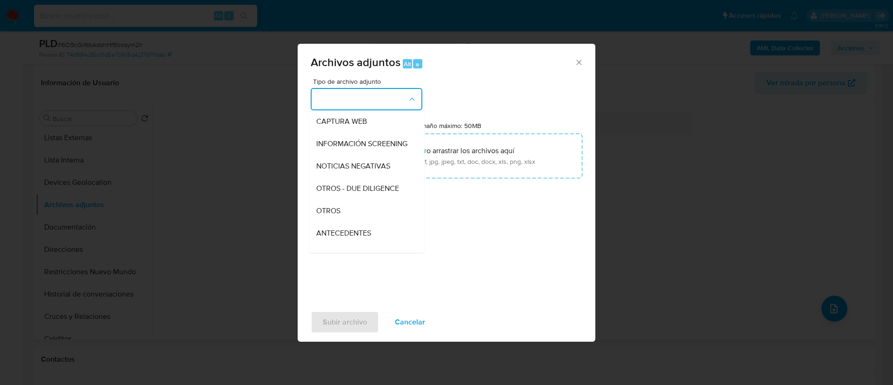
click at [357, 218] on div "OTROS" at bounding box center [363, 211] width 95 height 22
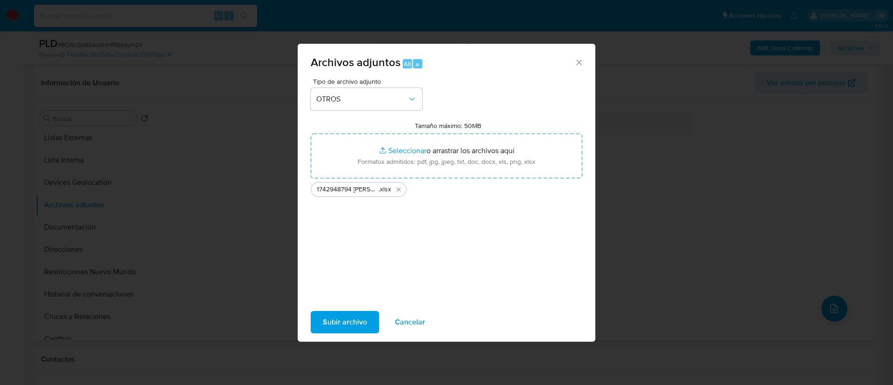
click at [354, 309] on div "Subir archivo Cancelar" at bounding box center [447, 321] width 298 height 35
click at [360, 316] on span "Subir archivo" at bounding box center [345, 322] width 44 height 20
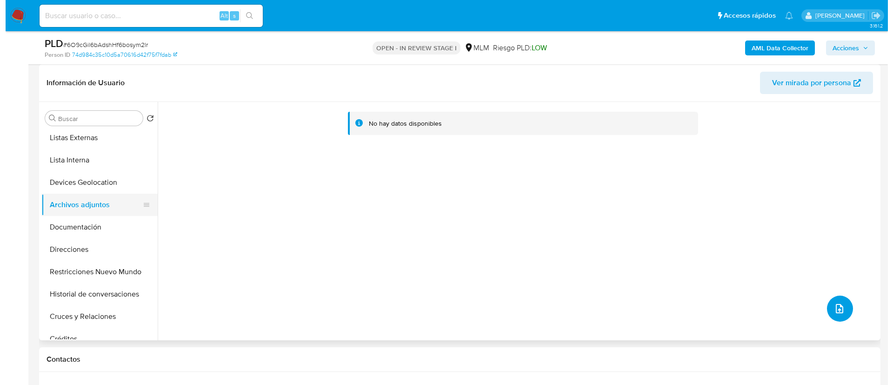
scroll to position [0, 0]
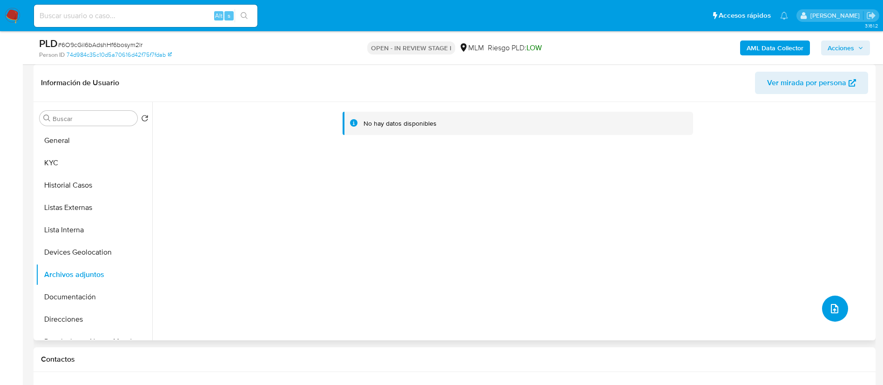
click at [824, 312] on button "upload-file" at bounding box center [835, 308] width 26 height 26
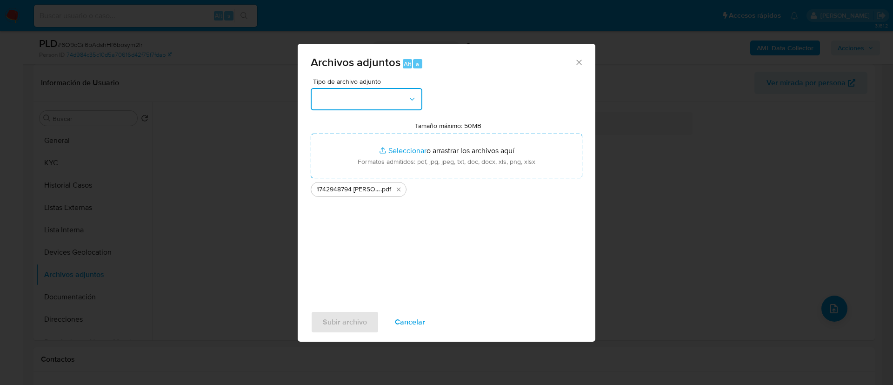
click at [369, 101] on button "button" at bounding box center [367, 99] width 112 height 22
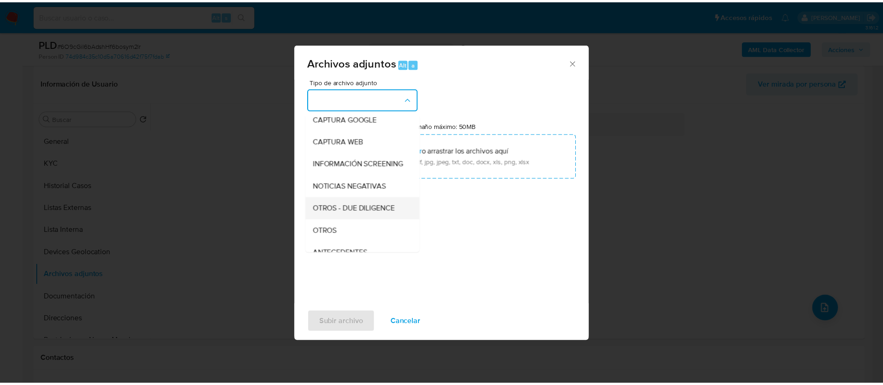
scroll to position [70, 0]
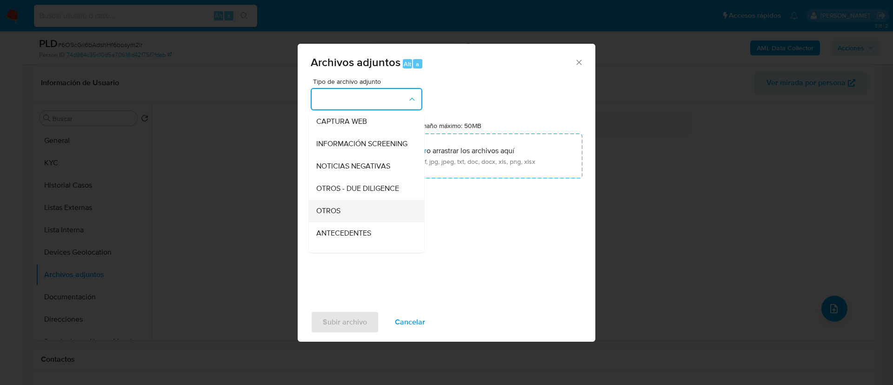
click at [355, 221] on div "OTROS" at bounding box center [363, 211] width 95 height 22
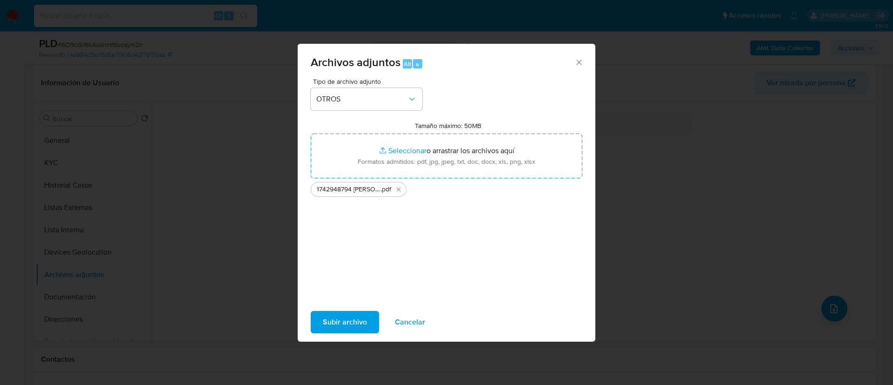
click at [346, 321] on span "Subir archivo" at bounding box center [345, 322] width 44 height 20
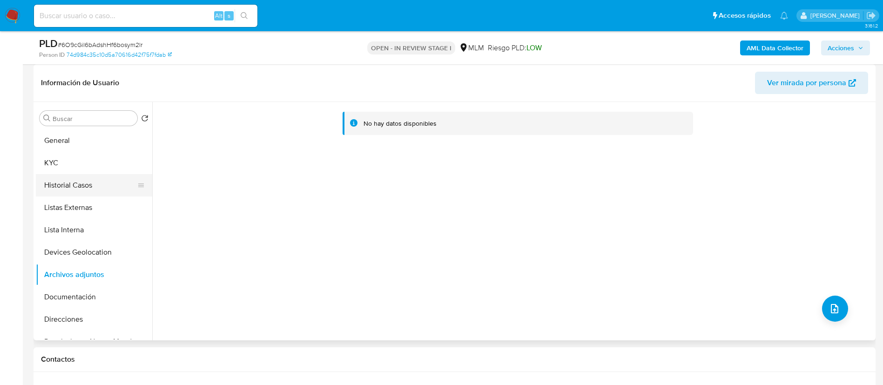
drag, startPoint x: 83, startPoint y: 167, endPoint x: 78, endPoint y: 177, distance: 11.0
click at [83, 167] on button "KYC" at bounding box center [94, 163] width 116 height 22
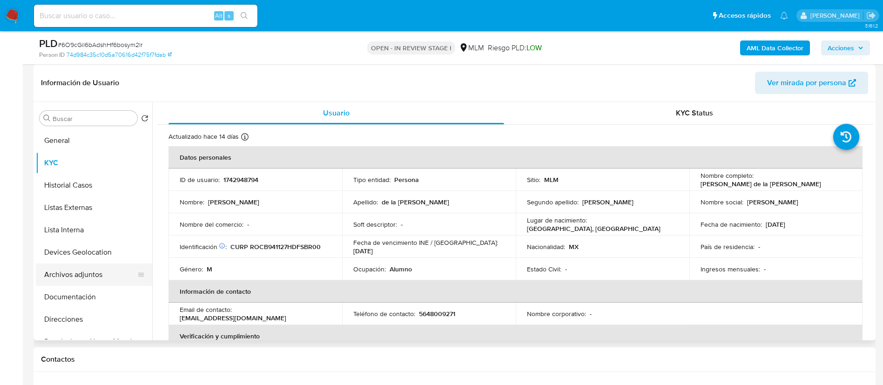
click at [75, 271] on button "Archivos adjuntos" at bounding box center [90, 274] width 109 height 22
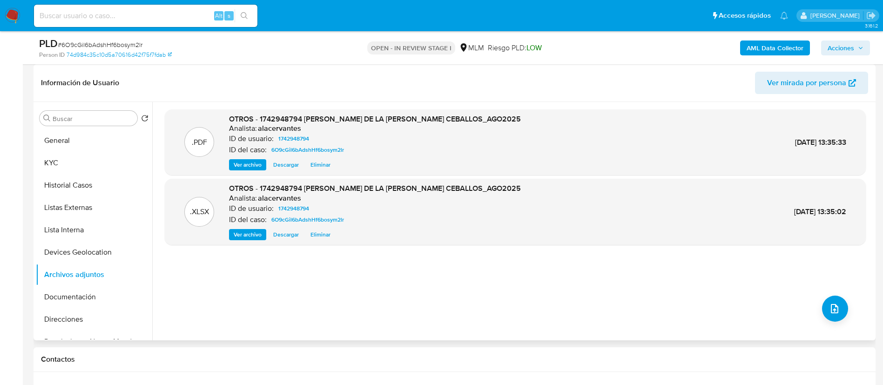
click at [246, 166] on span "Ver archivo" at bounding box center [248, 164] width 28 height 9
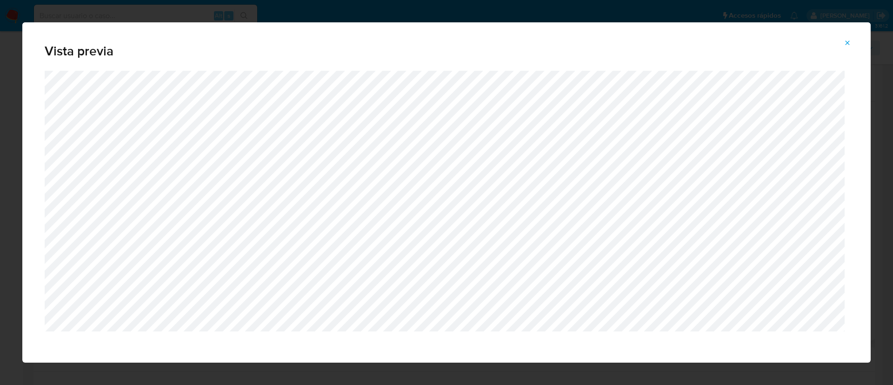
click at [849, 37] on span "Attachment preview" at bounding box center [847, 42] width 7 height 13
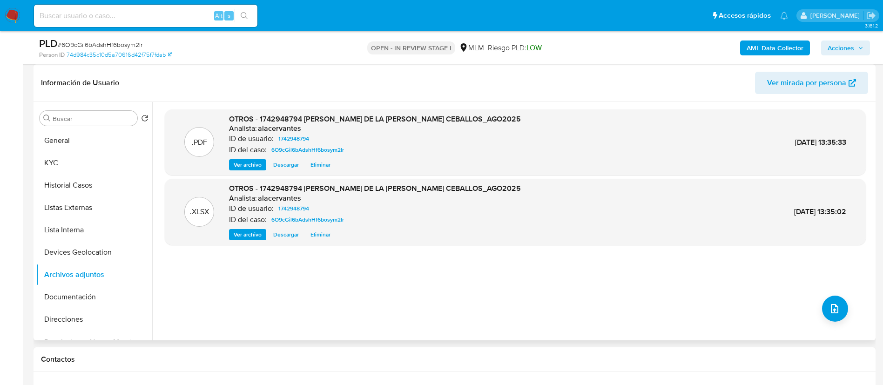
click at [840, 50] on span "Acciones" at bounding box center [840, 47] width 27 height 15
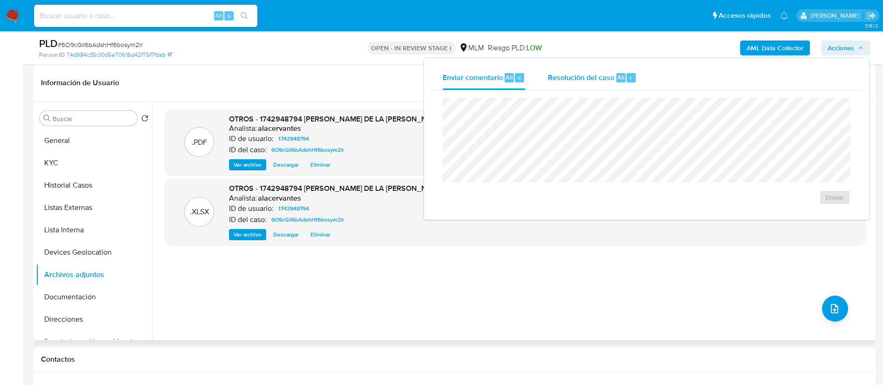
click at [630, 78] on span "r" at bounding box center [630, 77] width 2 height 9
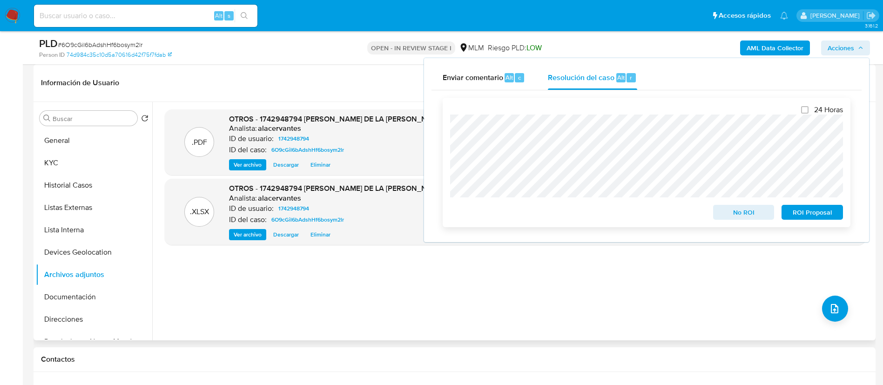
click at [803, 212] on span "ROI Proposal" at bounding box center [812, 212] width 48 height 13
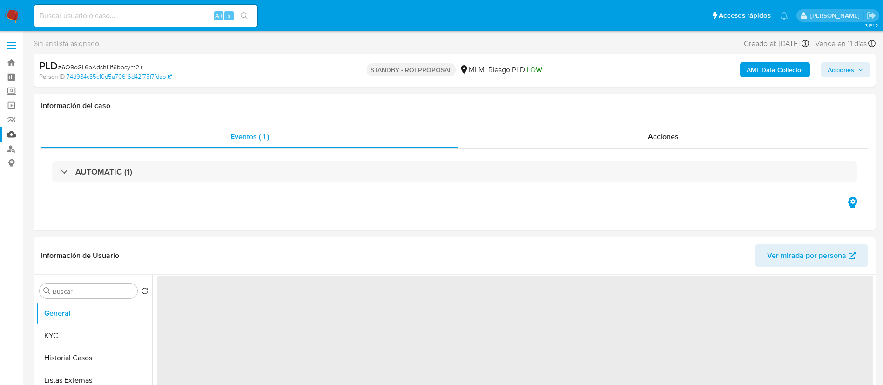
select select "10"
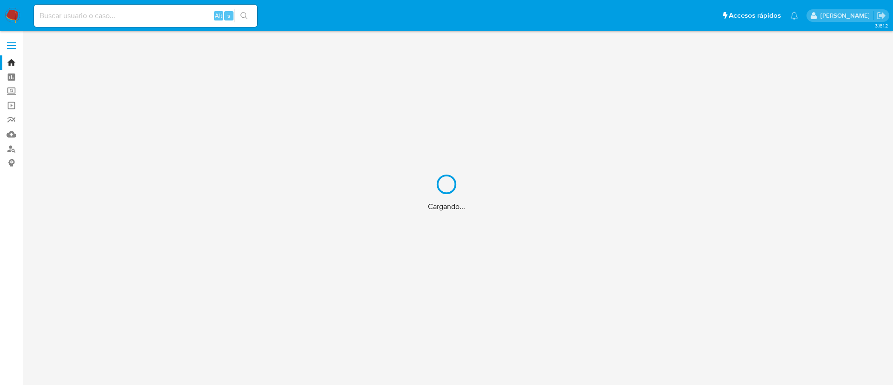
click at [115, 18] on div "Cargando..." at bounding box center [446, 192] width 893 height 385
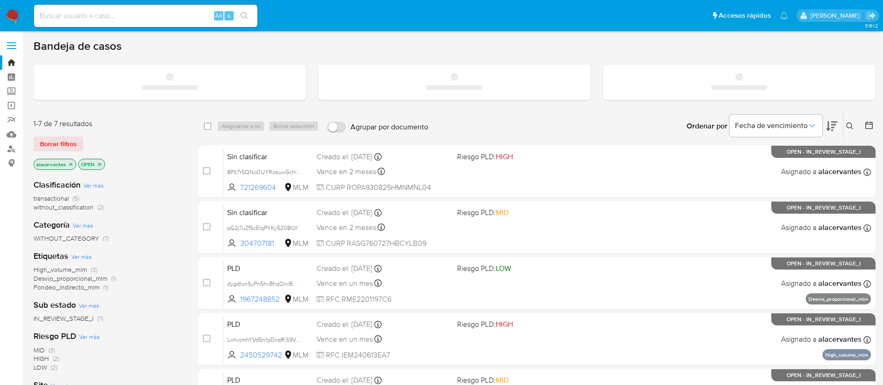
click at [113, 17] on input at bounding box center [145, 16] width 223 height 12
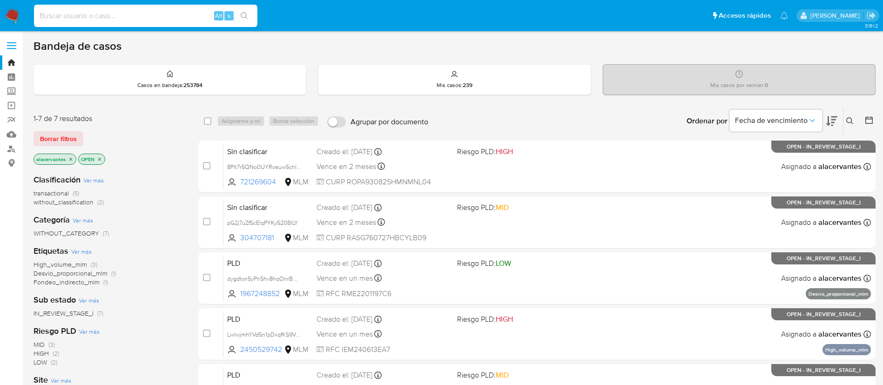
paste input "1800059973"
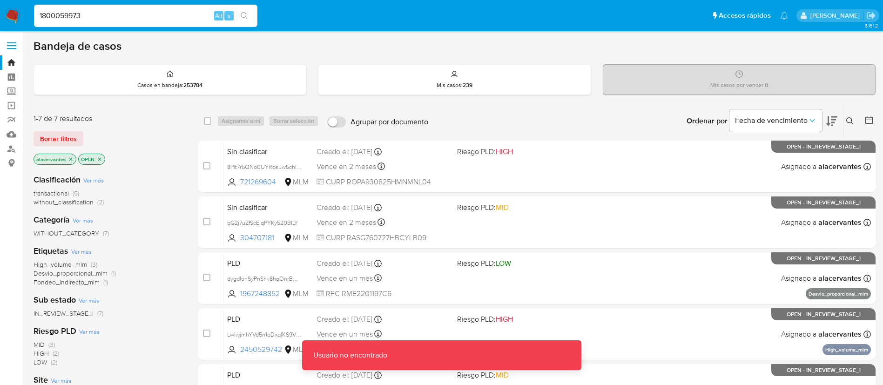
click at [112, 17] on input "1800059973" at bounding box center [145, 16] width 223 height 12
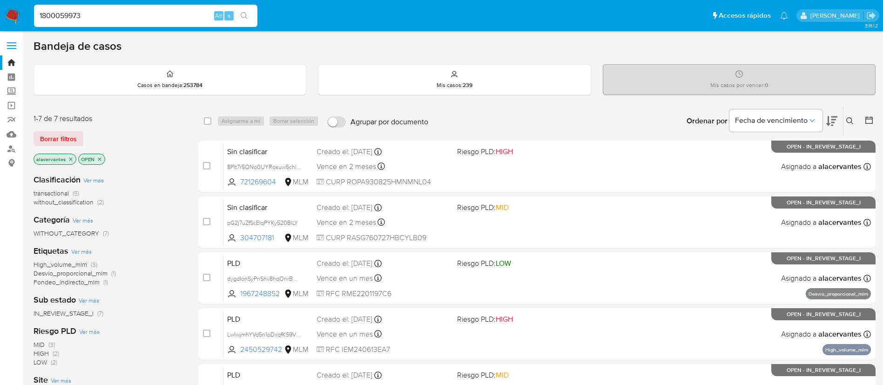
type input "1800059973"
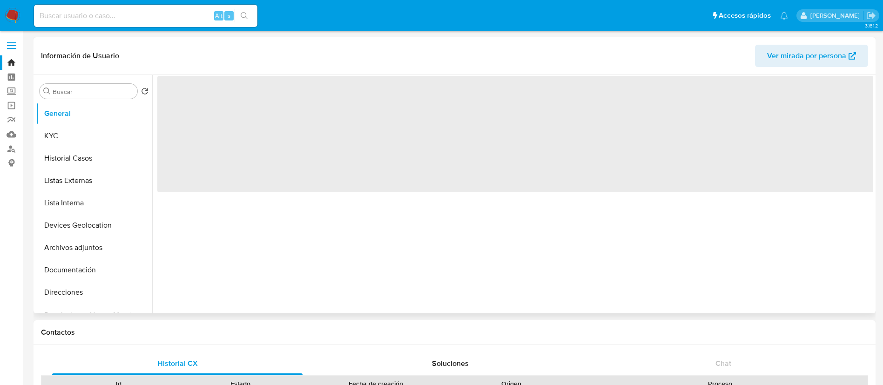
select select "10"
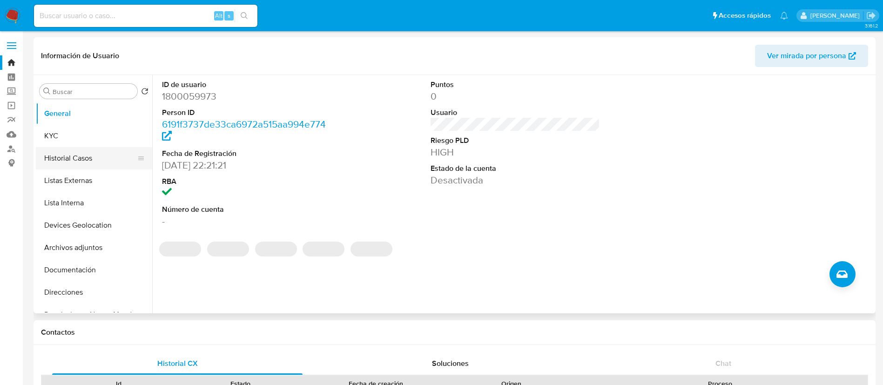
click at [84, 150] on button "Historial Casos" at bounding box center [90, 158] width 109 height 22
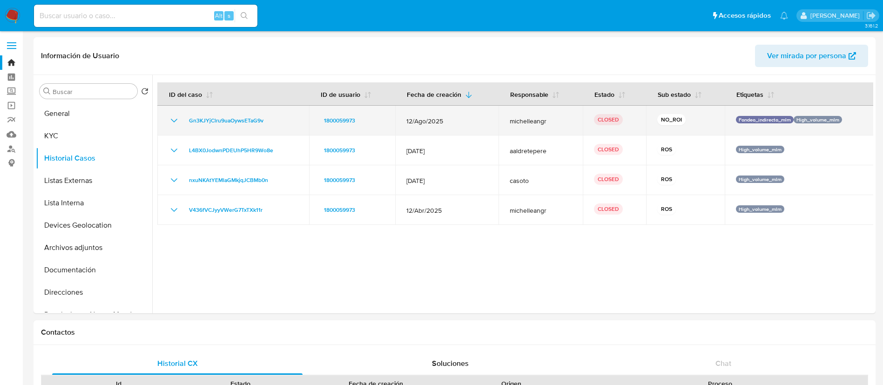
click at [179, 121] on icon "Mostrar/Ocultar" at bounding box center [173, 120] width 11 height 11
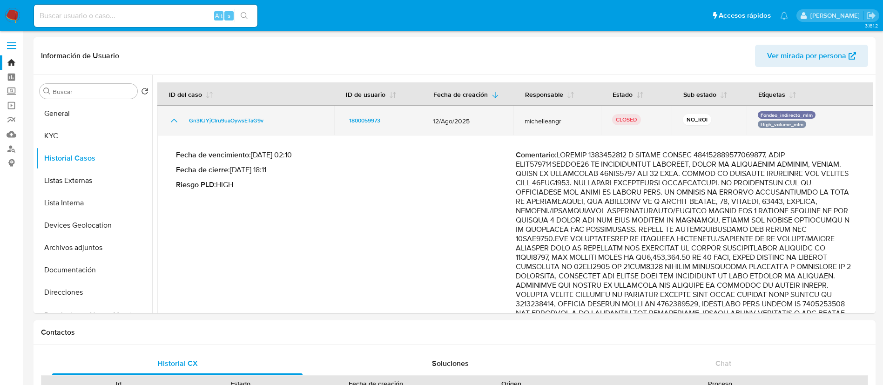
click at [176, 123] on icon "Mostrar/Ocultar" at bounding box center [173, 120] width 11 height 11
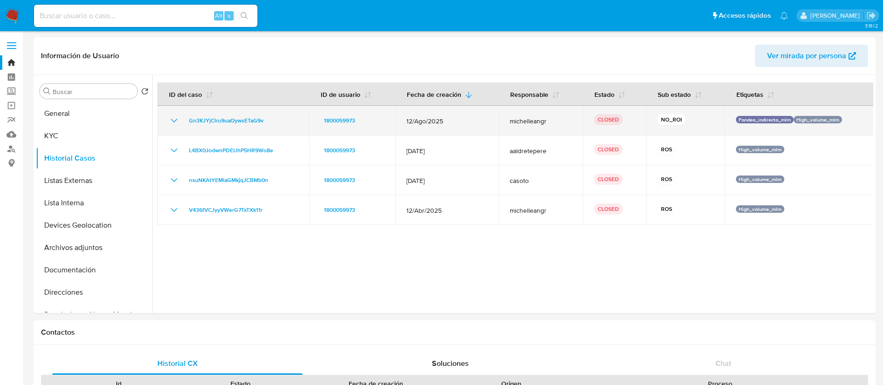
click at [177, 120] on icon "Mostrar/Ocultar" at bounding box center [173, 120] width 11 height 11
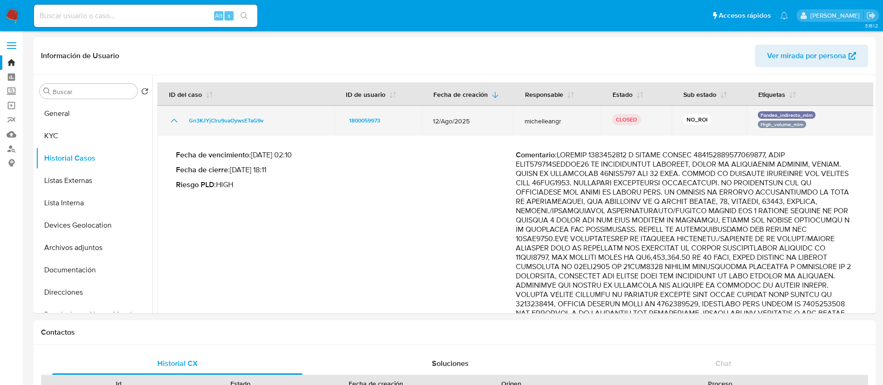
click at [175, 122] on icon "Mostrar/Ocultar" at bounding box center [173, 120] width 11 height 11
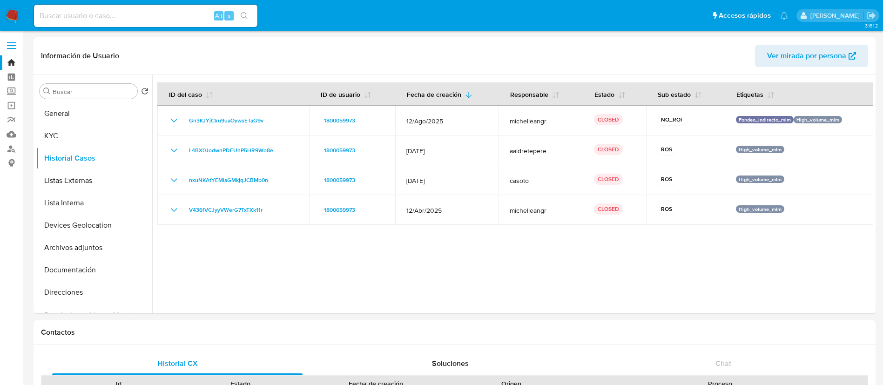
drag, startPoint x: 17, startPoint y: 16, endPoint x: 35, endPoint y: 16, distance: 18.2
click at [17, 16] on img at bounding box center [13, 16] width 16 height 16
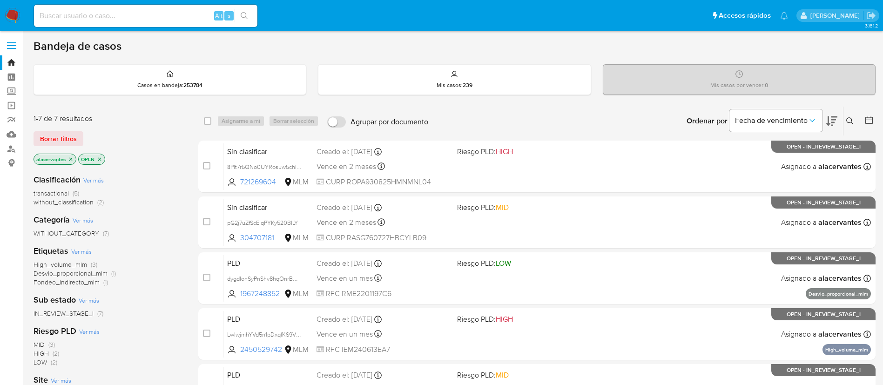
click at [851, 117] on icon at bounding box center [849, 120] width 7 height 7
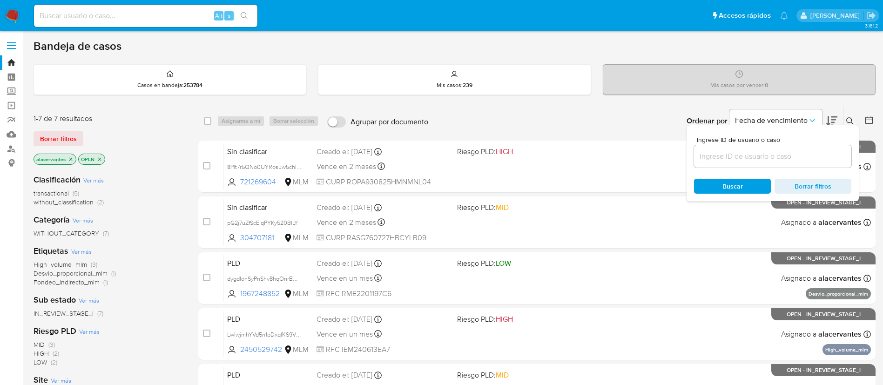
click at [748, 152] on input at bounding box center [772, 156] width 157 height 12
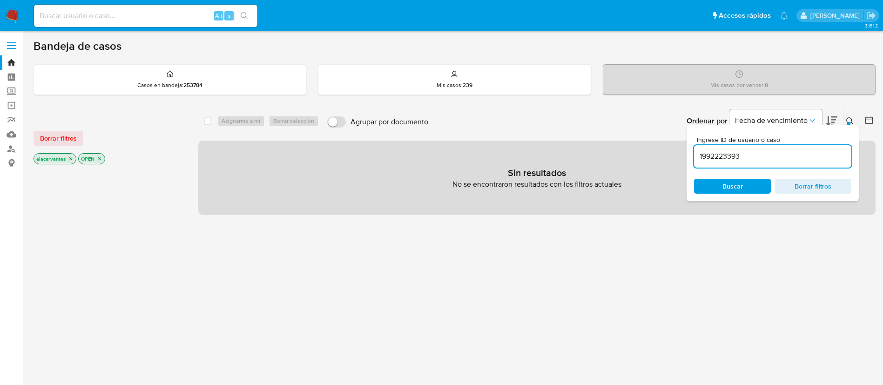
click at [768, 159] on input "1992223393" at bounding box center [772, 156] width 157 height 12
type input "1992223393"
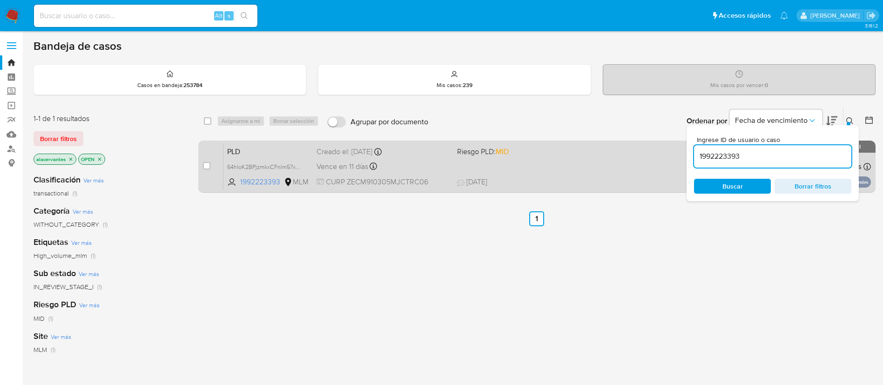
click at [609, 167] on div "PLD 64hIoK2BPjzmkxCFnIm57xW3 1992223393 MLM Riesgo PLD: MID Creado el: [DATE] C…" at bounding box center [546, 166] width 647 height 47
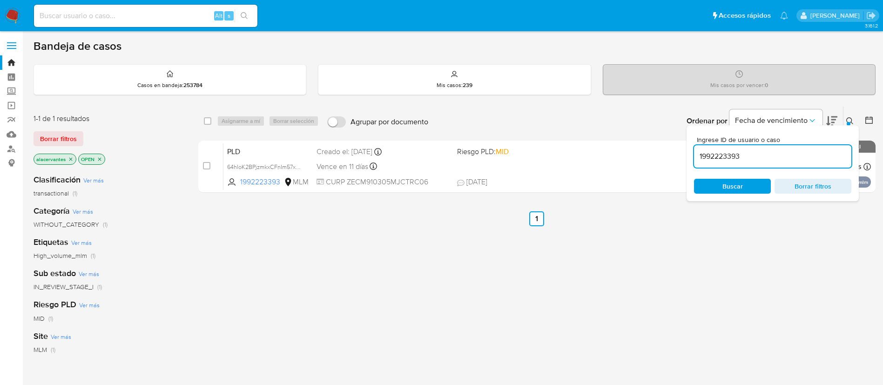
click at [11, 15] on img at bounding box center [13, 16] width 16 height 16
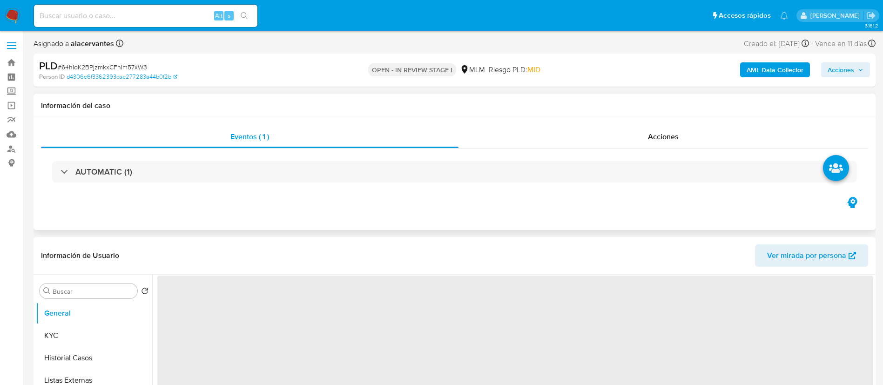
select select "10"
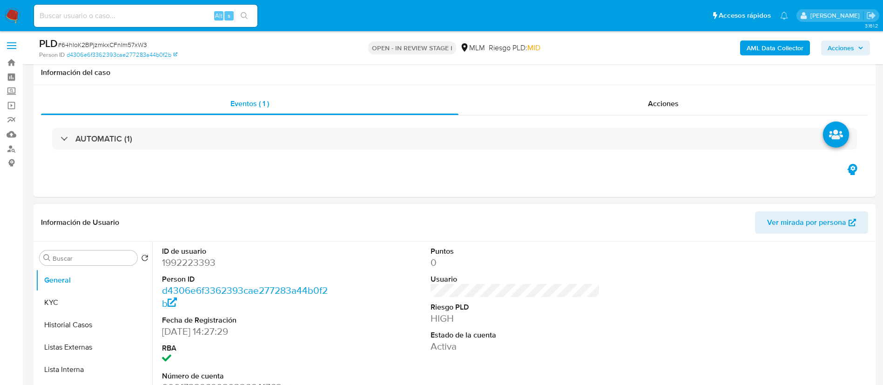
scroll to position [70, 0]
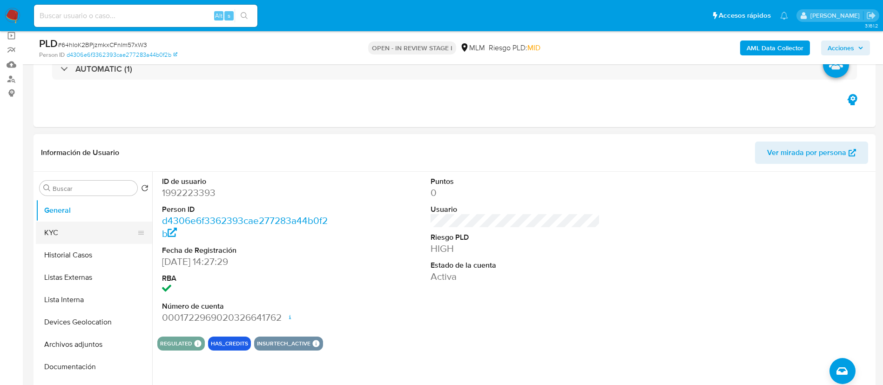
click at [77, 233] on button "KYC" at bounding box center [90, 232] width 109 height 22
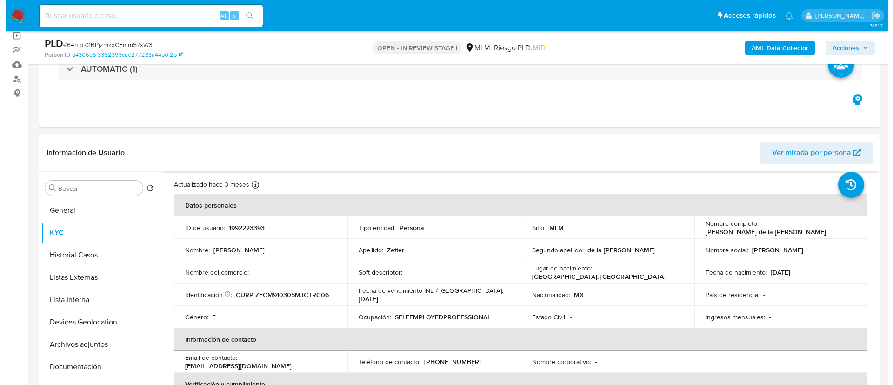
scroll to position [0, 0]
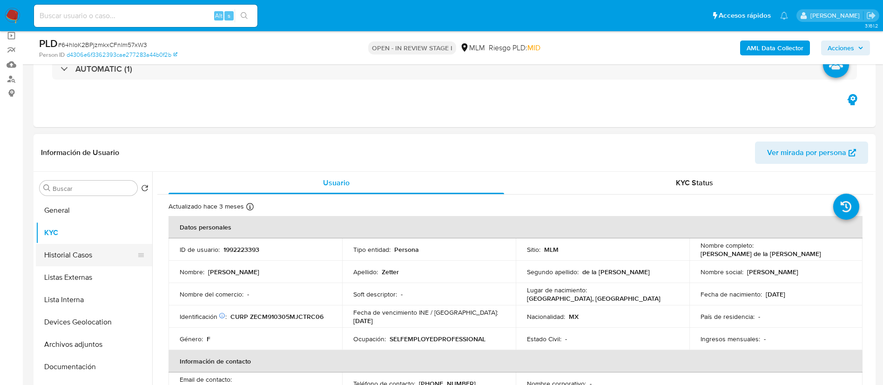
click at [90, 261] on button "Historial Casos" at bounding box center [90, 255] width 109 height 22
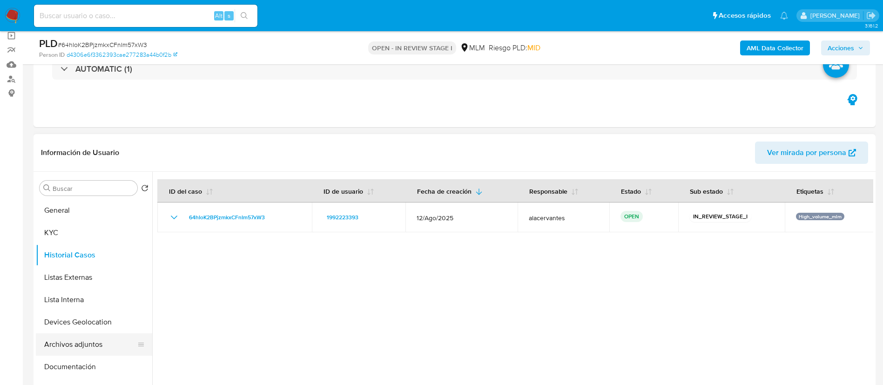
click at [86, 341] on button "Archivos adjuntos" at bounding box center [90, 344] width 109 height 22
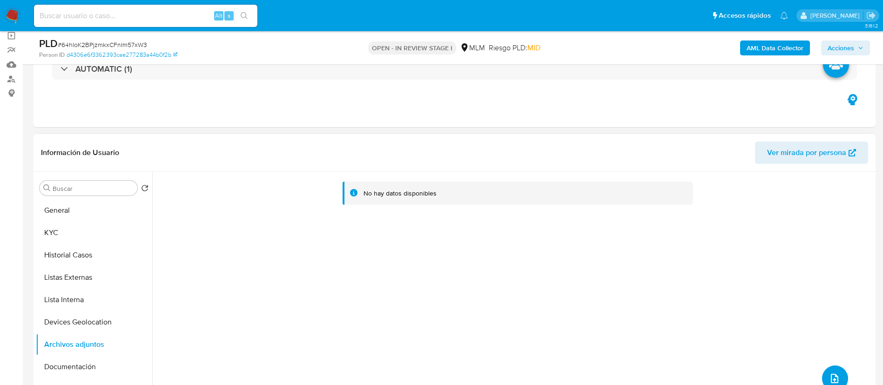
click at [839, 370] on button "upload-file" at bounding box center [835, 378] width 26 height 26
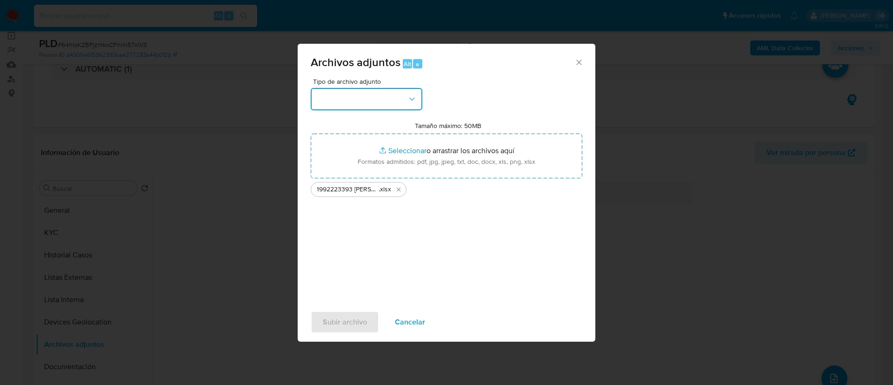
click at [361, 101] on button "button" at bounding box center [367, 99] width 112 height 22
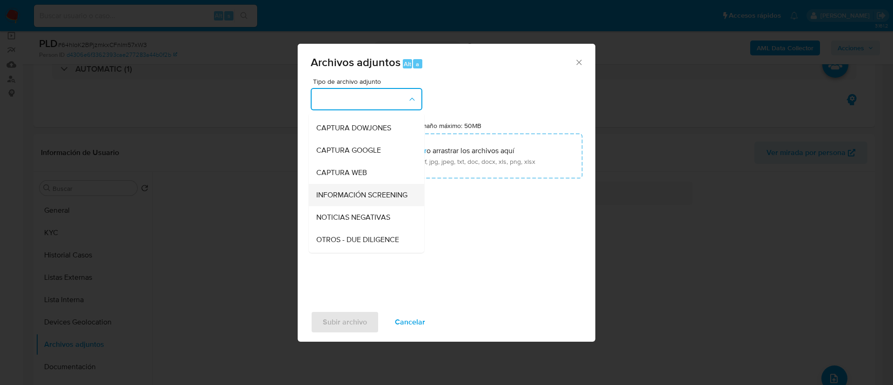
scroll to position [70, 0]
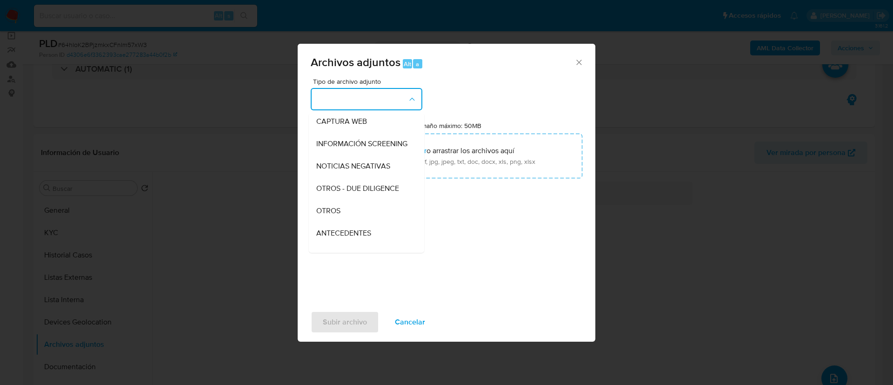
click at [356, 218] on div "OTROS" at bounding box center [363, 211] width 95 height 22
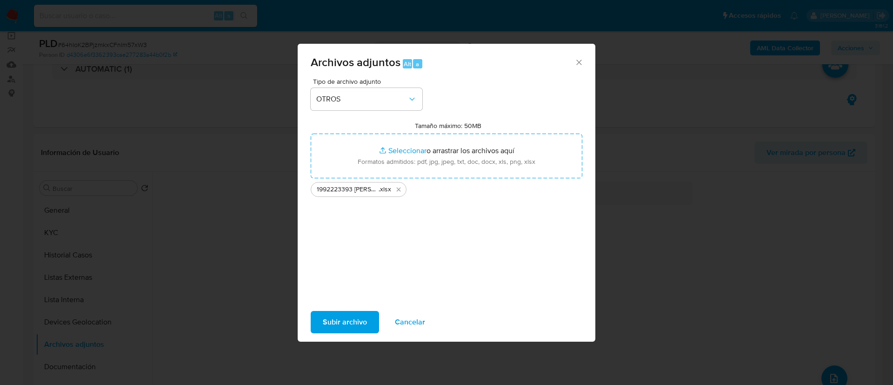
click at [350, 332] on span "Subir archivo" at bounding box center [345, 322] width 44 height 20
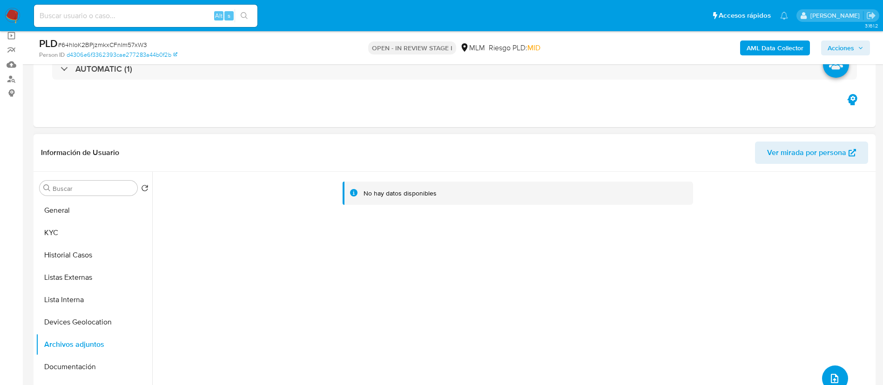
click at [830, 377] on icon "upload-file" at bounding box center [834, 378] width 11 height 11
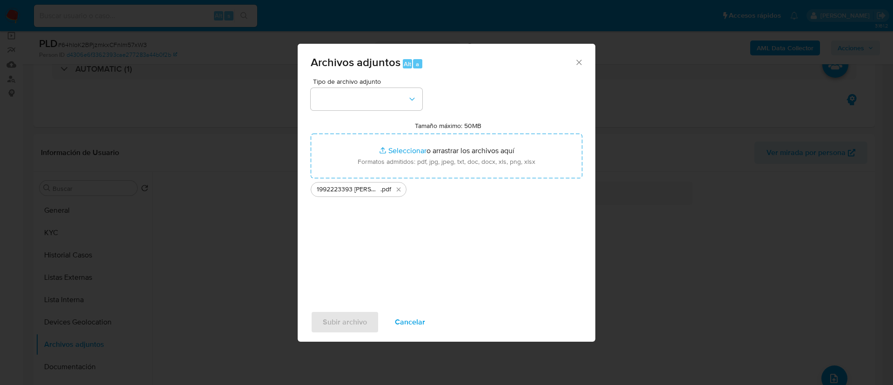
click at [347, 119] on div "Tipo de archivo adjunto Tamaño máximo: 50MB Seleccionar archivos Seleccionar o …" at bounding box center [447, 188] width 272 height 220
click at [339, 108] on button "button" at bounding box center [367, 99] width 112 height 22
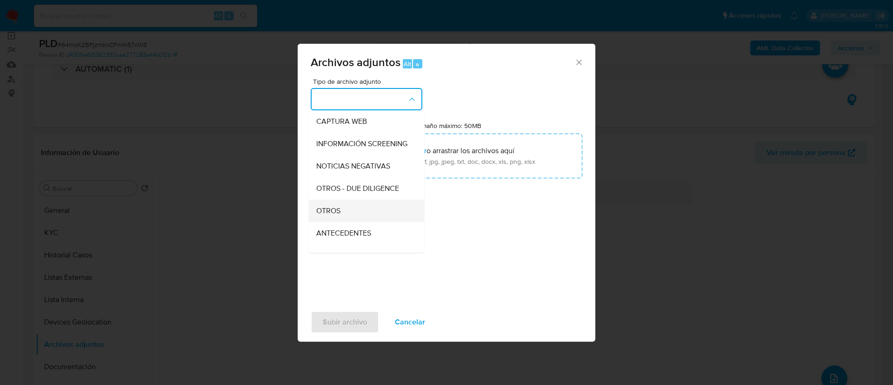
click at [351, 215] on div "OTROS" at bounding box center [363, 211] width 95 height 22
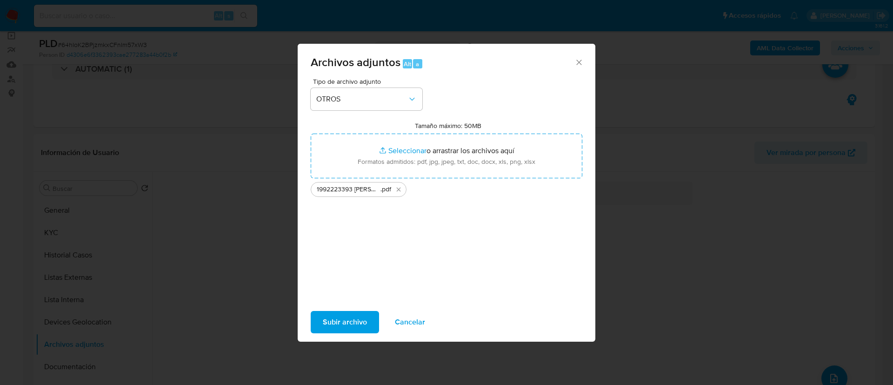
click at [350, 320] on span "Subir archivo" at bounding box center [345, 322] width 44 height 20
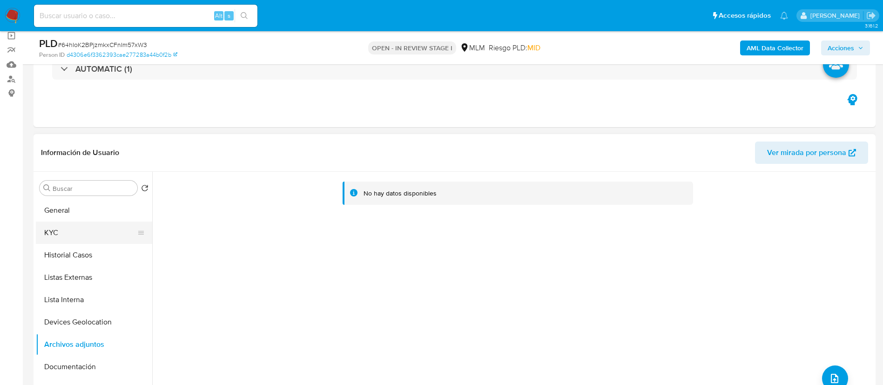
click at [71, 234] on button "KYC" at bounding box center [90, 232] width 109 height 22
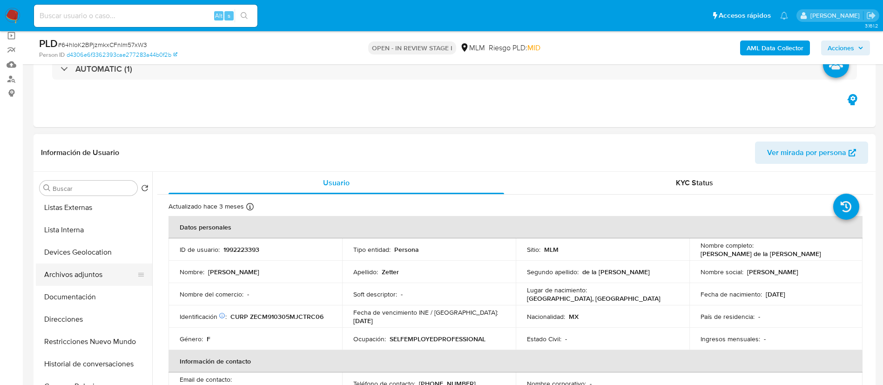
click at [80, 277] on button "Archivos adjuntos" at bounding box center [90, 274] width 109 height 22
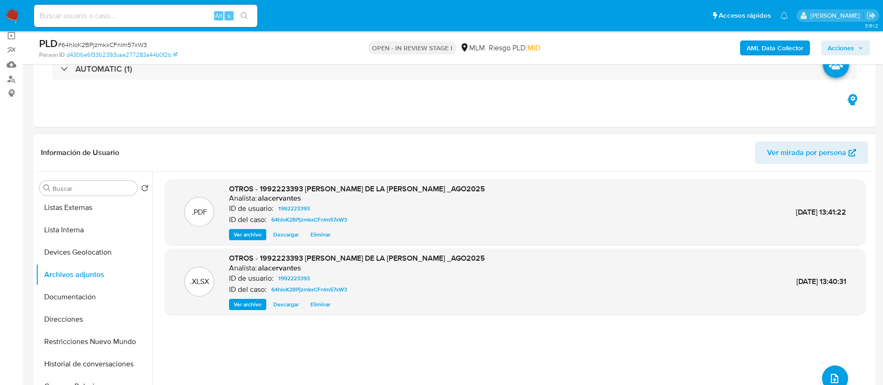
click at [242, 234] on span "Ver archivo" at bounding box center [248, 234] width 28 height 9
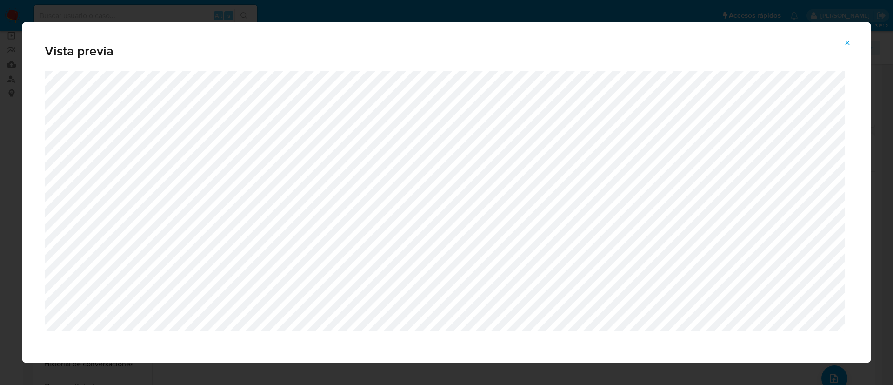
click at [845, 44] on icon "Attachment preview" at bounding box center [847, 42] width 7 height 7
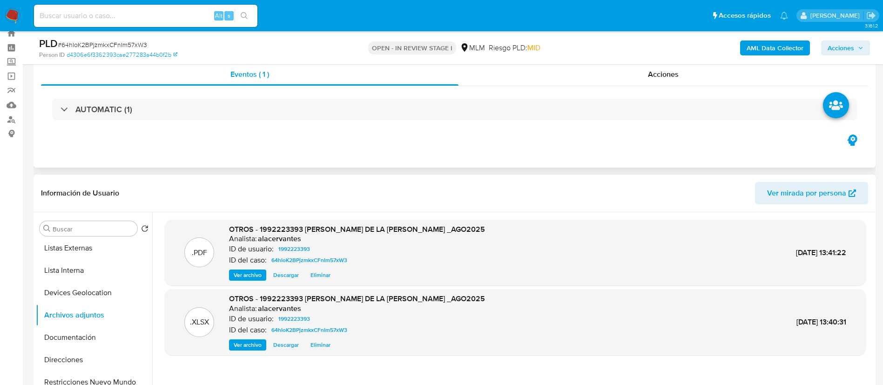
scroll to position [0, 0]
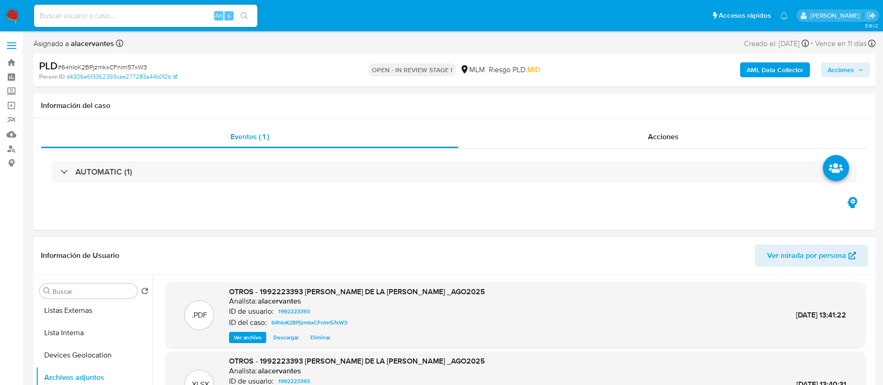
click at [851, 63] on span "Acciones" at bounding box center [840, 69] width 27 height 15
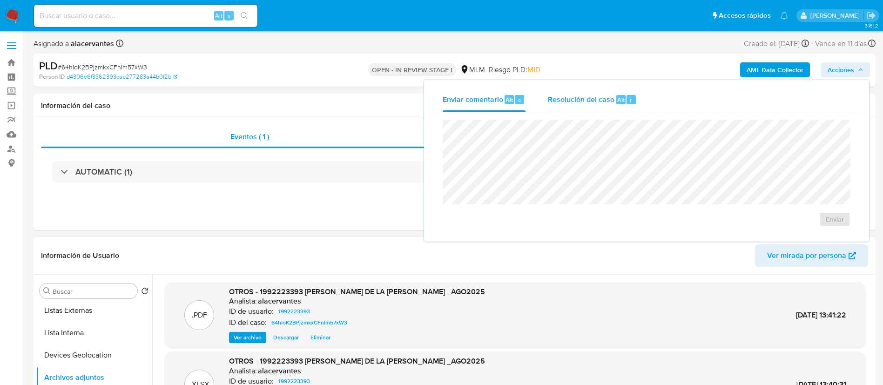
click at [630, 93] on div "Resolución del caso Alt r" at bounding box center [592, 99] width 89 height 24
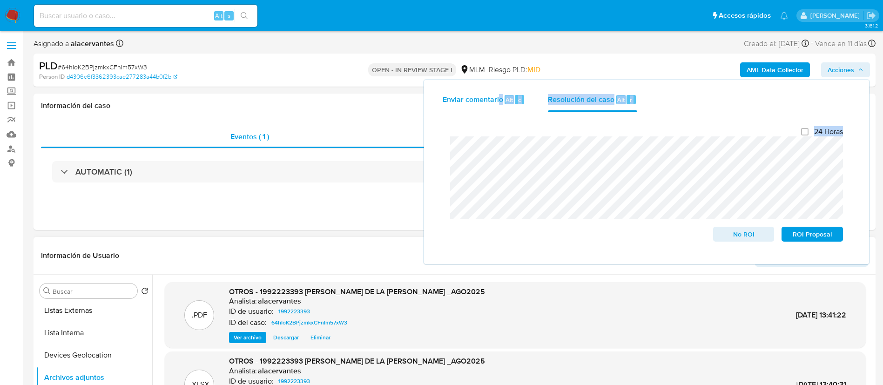
drag, startPoint x: 518, startPoint y: 127, endPoint x: 500, endPoint y: 108, distance: 26.3
click at [499, 95] on div "Enviar comentario Alt c Resolución del caso Alt r Cierre de caso 24 Horas No RO…" at bounding box center [646, 171] width 430 height 169
click at [428, 143] on div "Enviar comentario Alt c Resolución del caso Alt r Cierre de caso 24 Horas No RO…" at bounding box center [646, 172] width 445 height 184
click at [419, 194] on div "Eventos ( 1 ) Acciones AUTOMATIC (1)" at bounding box center [454, 174] width 842 height 112
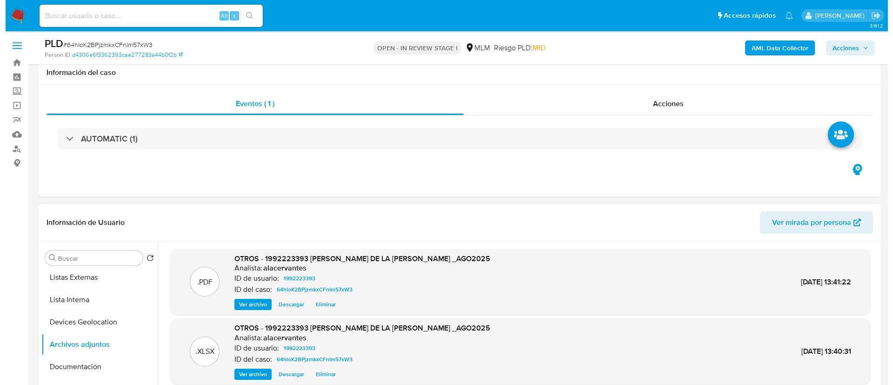
scroll to position [70, 0]
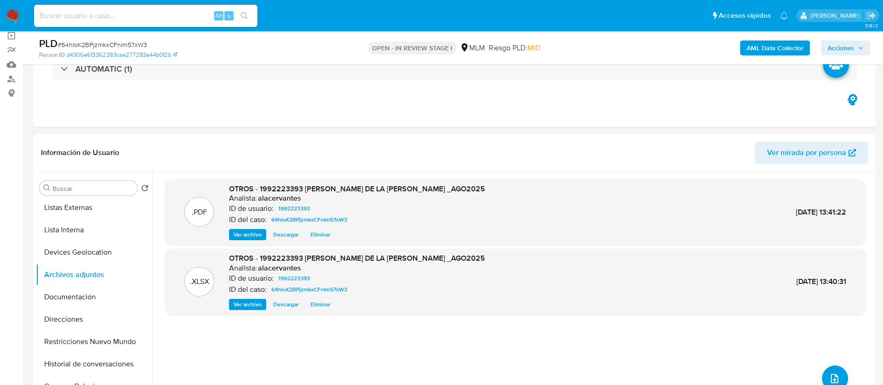
click at [327, 237] on span "Eliminar" at bounding box center [320, 234] width 20 height 9
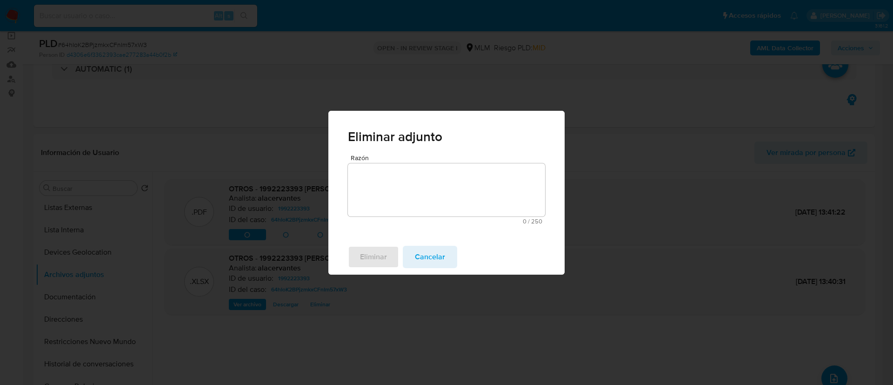
click at [413, 197] on textarea "Razón" at bounding box center [446, 189] width 197 height 53
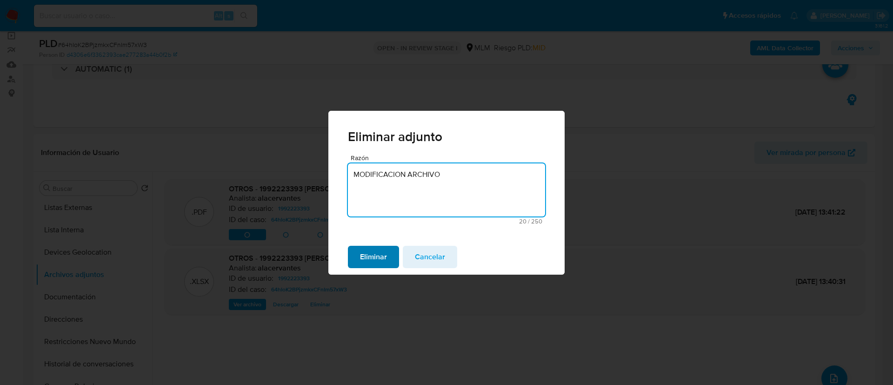
type textarea "MODIFICACION ARCHIVO"
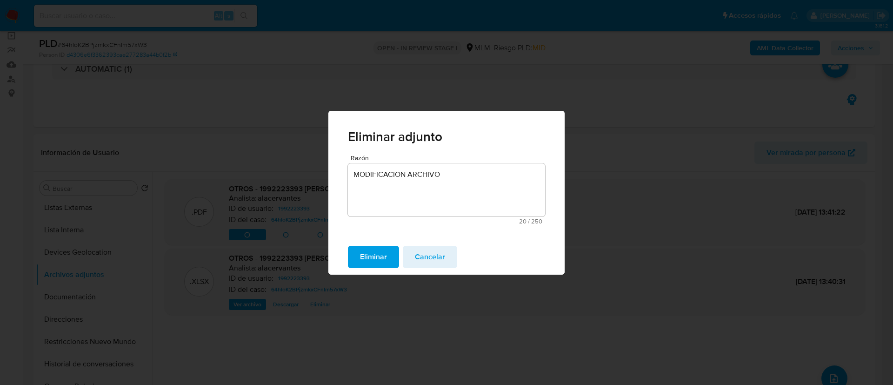
click at [378, 256] on span "Eliminar" at bounding box center [373, 257] width 27 height 20
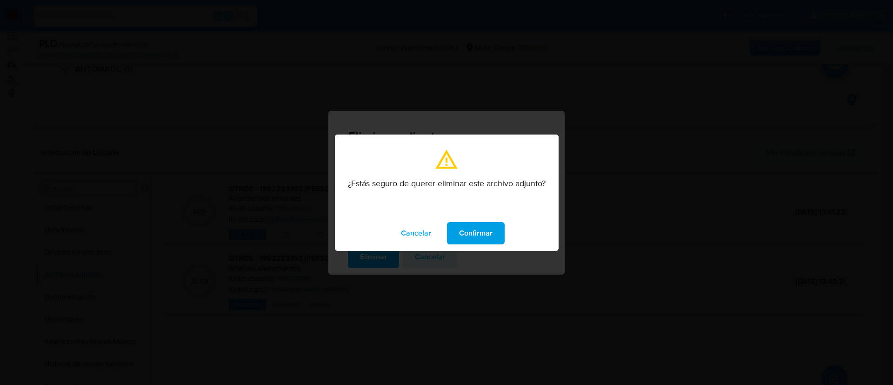
click at [489, 237] on span "Confirmar" at bounding box center [475, 233] width 33 height 20
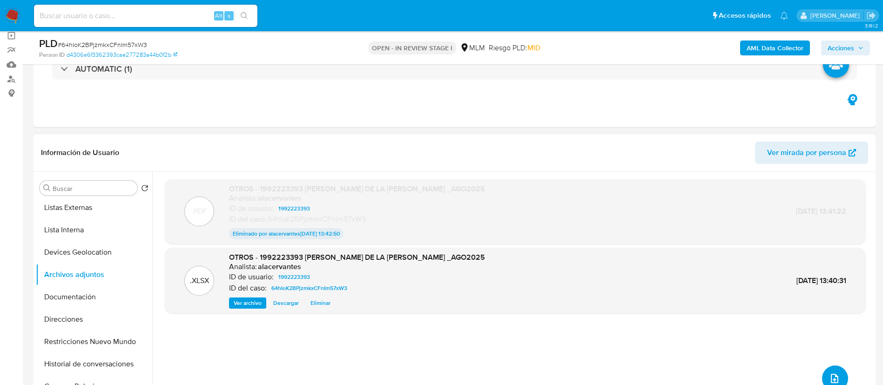
click at [837, 370] on button "upload-file" at bounding box center [835, 378] width 26 height 26
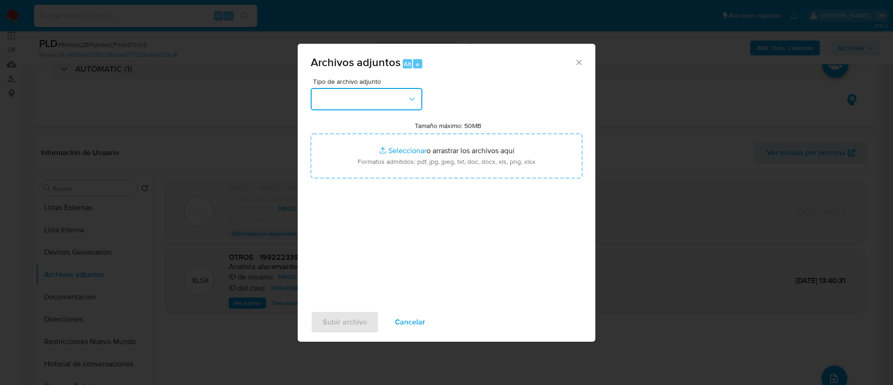
click at [397, 94] on button "button" at bounding box center [367, 99] width 112 height 22
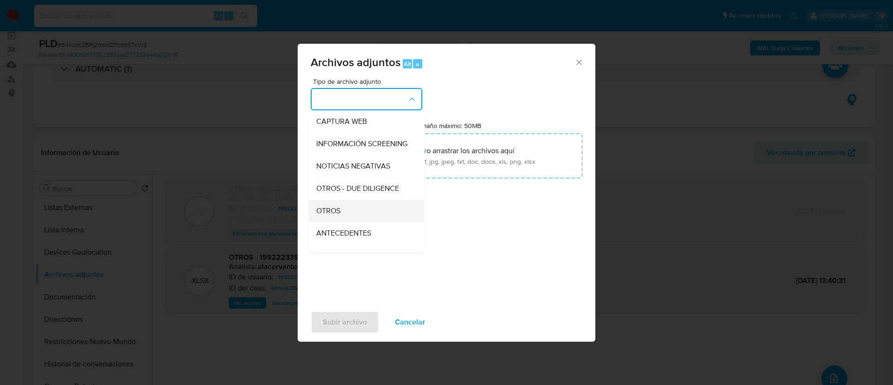
click at [363, 213] on div "OTROS" at bounding box center [363, 211] width 95 height 22
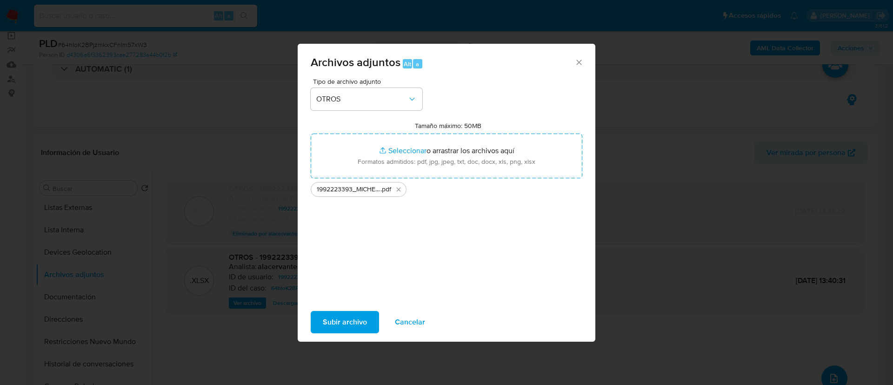
click at [363, 315] on span "Subir archivo" at bounding box center [345, 322] width 44 height 20
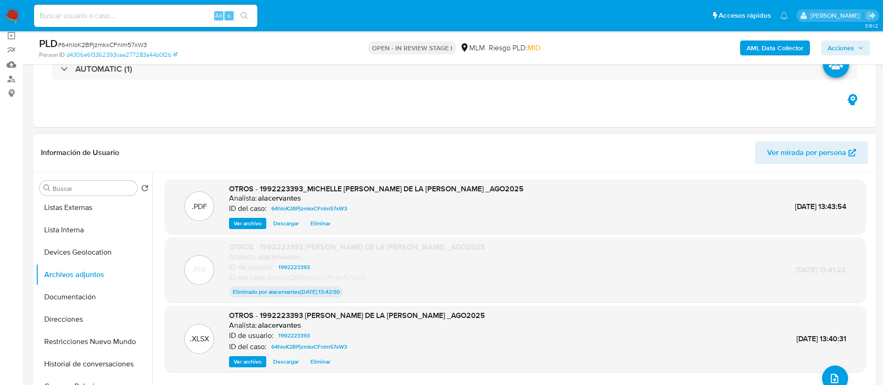
click at [253, 221] on span "Ver archivo" at bounding box center [248, 223] width 28 height 9
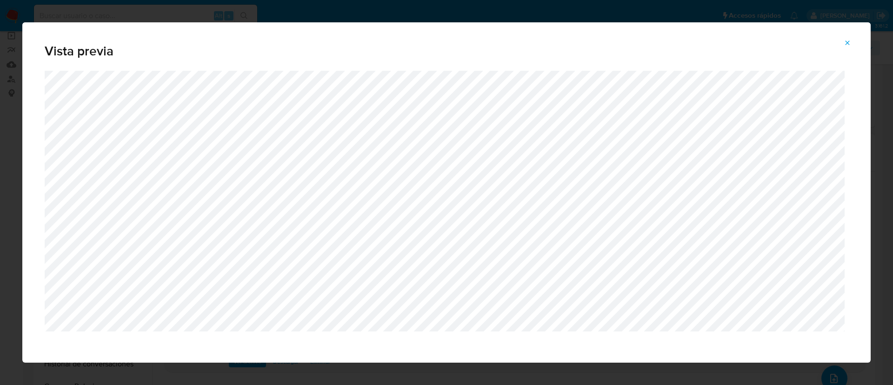
click at [846, 46] on icon "Attachment preview" at bounding box center [847, 42] width 7 height 7
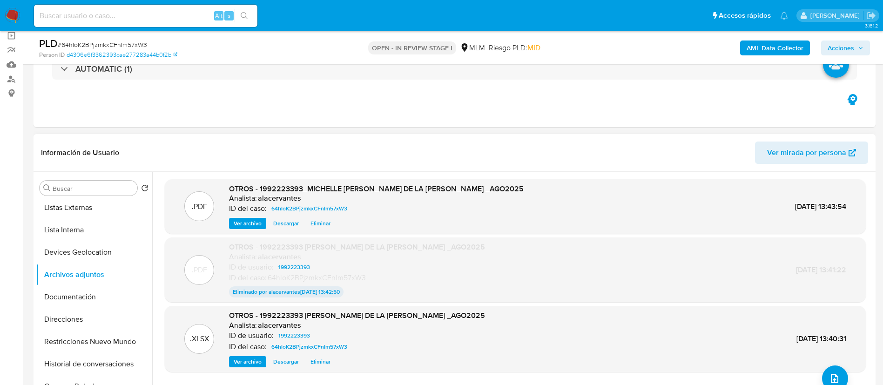
click at [840, 48] on span "Acciones" at bounding box center [840, 47] width 27 height 15
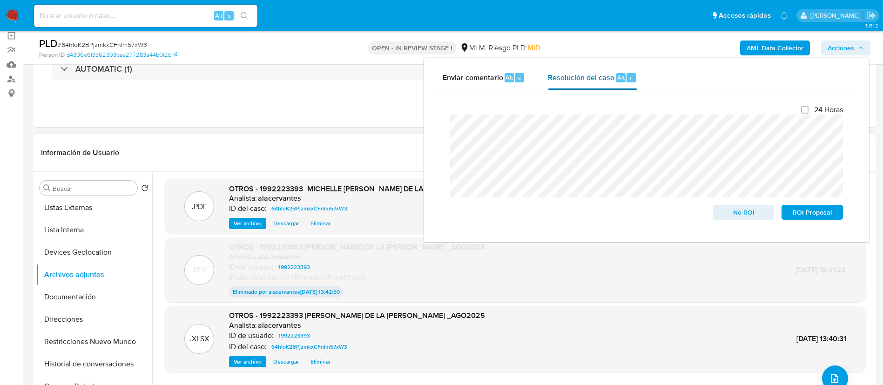
click at [622, 67] on div "Resolución del caso Alt r" at bounding box center [592, 78] width 89 height 24
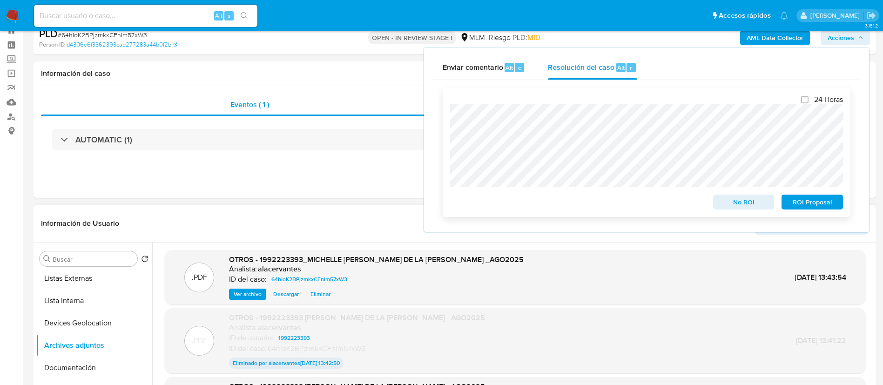
scroll to position [0, 0]
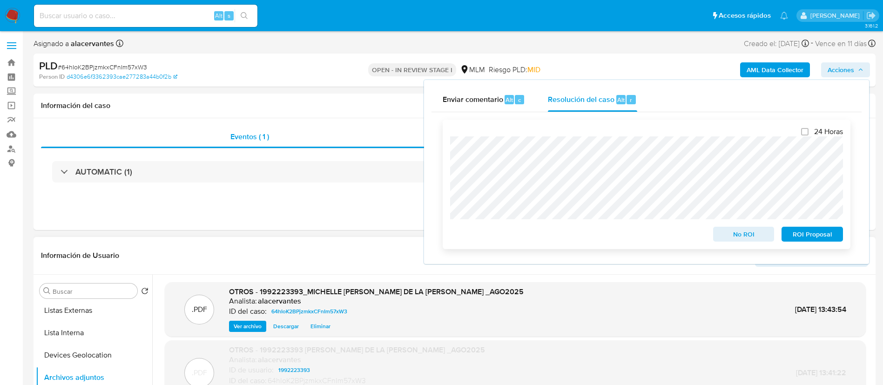
click at [828, 233] on span "ROI Proposal" at bounding box center [812, 234] width 48 height 13
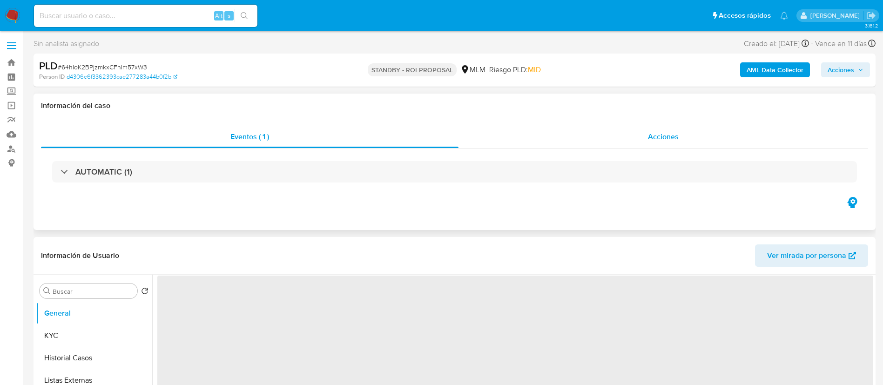
select select "10"
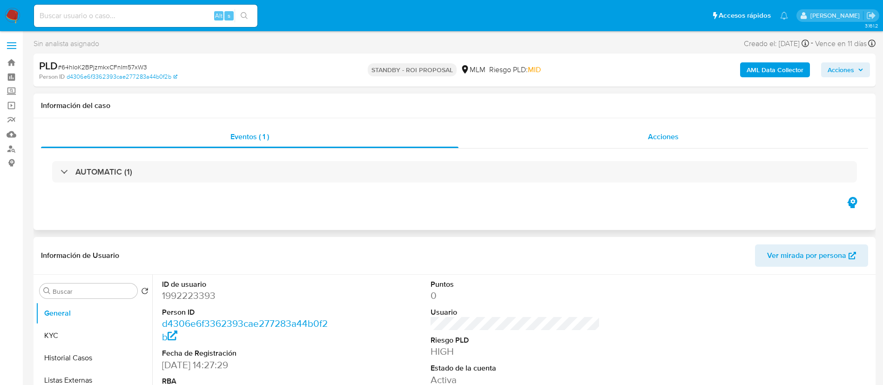
click at [642, 137] on div "Acciones" at bounding box center [662, 137] width 409 height 22
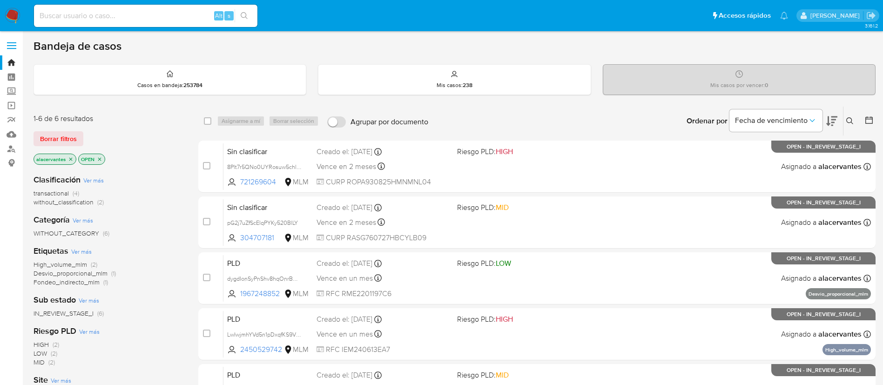
click at [846, 116] on button at bounding box center [850, 120] width 15 height 11
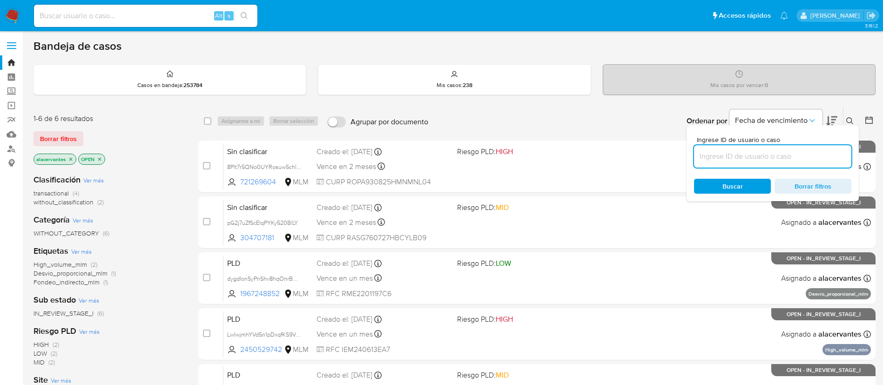
click at [723, 155] on input at bounding box center [772, 156] width 157 height 12
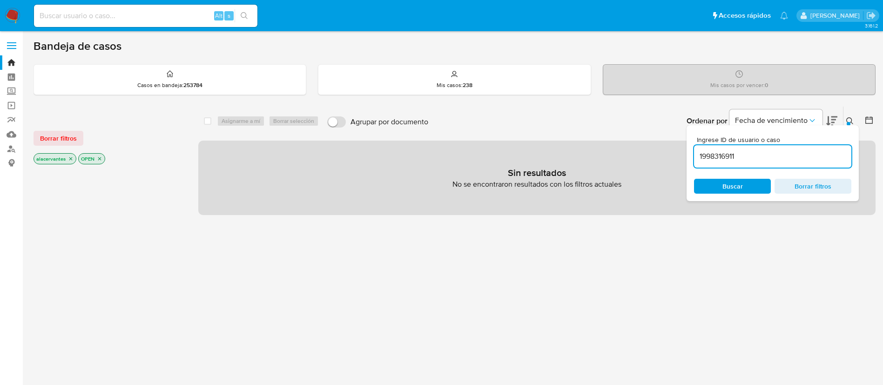
click at [755, 155] on input "1998316911" at bounding box center [772, 156] width 157 height 12
click at [747, 158] on input "1998316911" at bounding box center [772, 156] width 157 height 12
type input "1998316911"
click at [733, 158] on input "1998316911" at bounding box center [772, 156] width 157 height 12
click at [745, 157] on input "1998316911" at bounding box center [772, 156] width 157 height 12
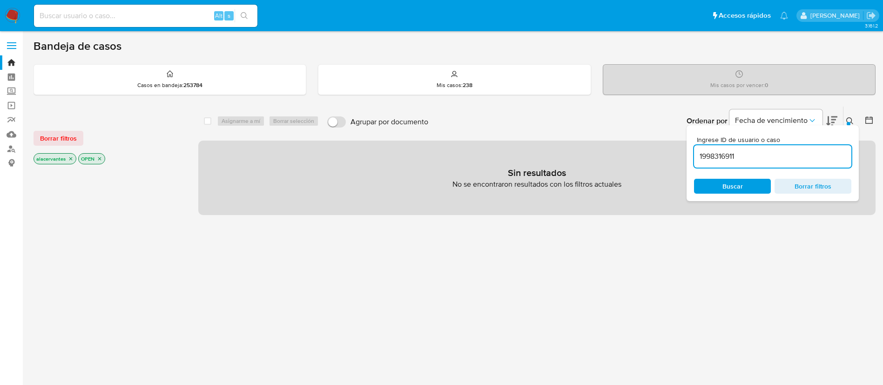
click at [171, 12] on input at bounding box center [145, 16] width 223 height 12
paste input "1998316911"
type input "1998316911"
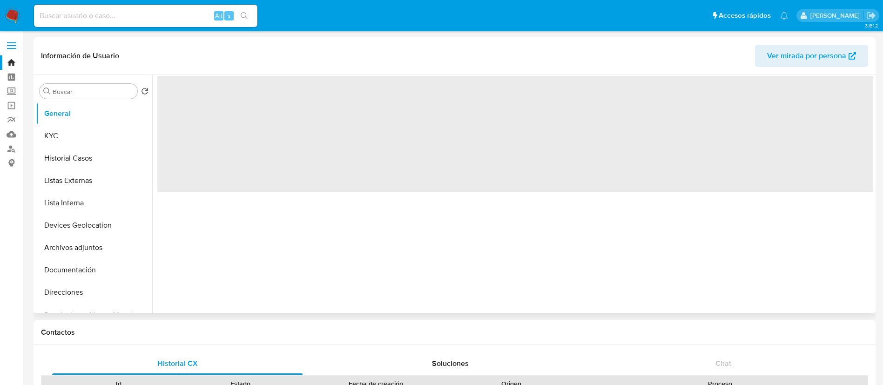
select select "10"
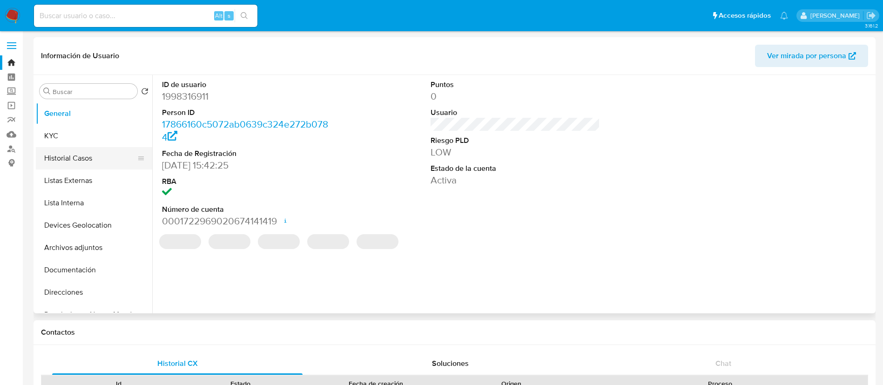
click at [87, 151] on button "Historial Casos" at bounding box center [90, 158] width 109 height 22
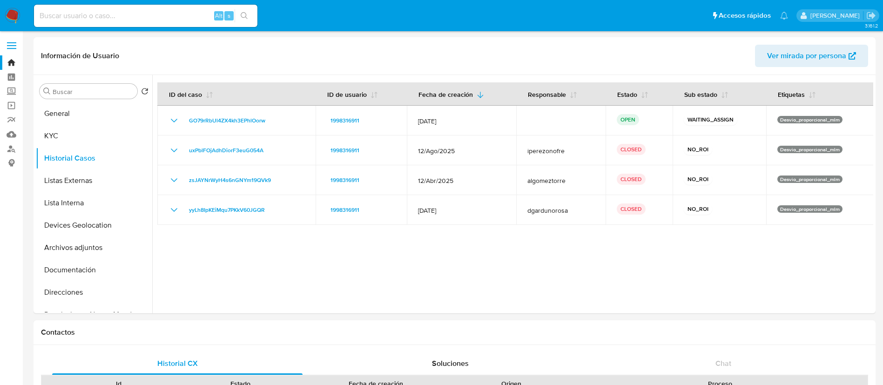
click at [12, 17] on img at bounding box center [13, 16] width 16 height 16
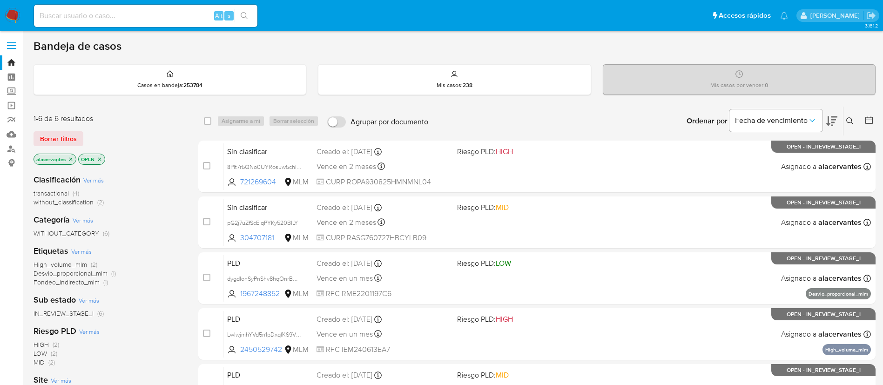
click at [849, 121] on icon at bounding box center [849, 120] width 7 height 7
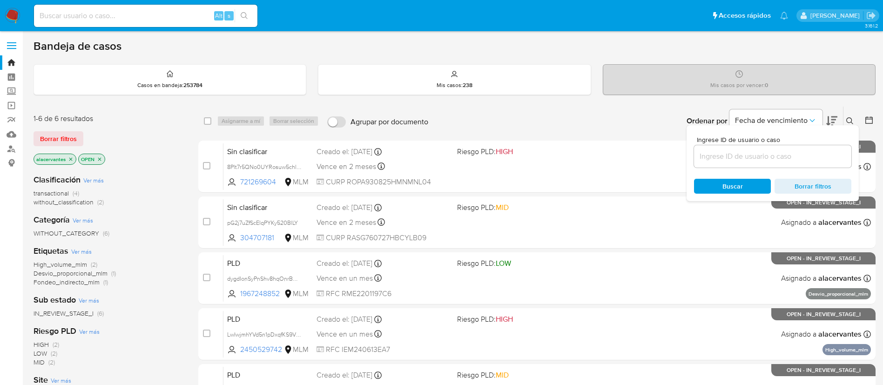
click at [756, 157] on input at bounding box center [772, 156] width 157 height 12
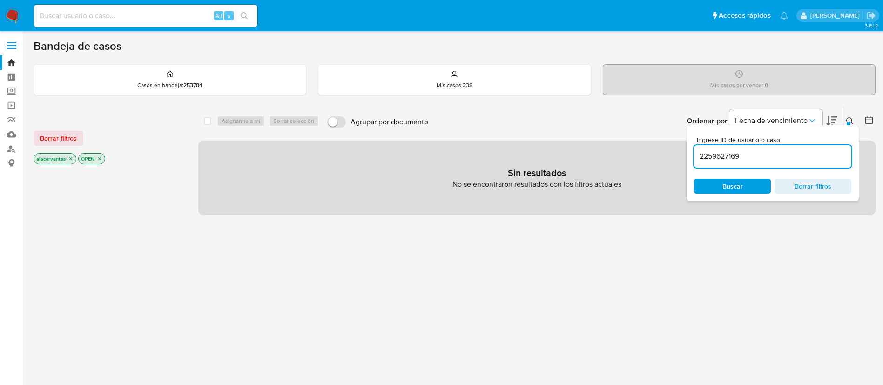
click at [758, 160] on input "2259627169" at bounding box center [772, 156] width 157 height 12
type input "2259627169"
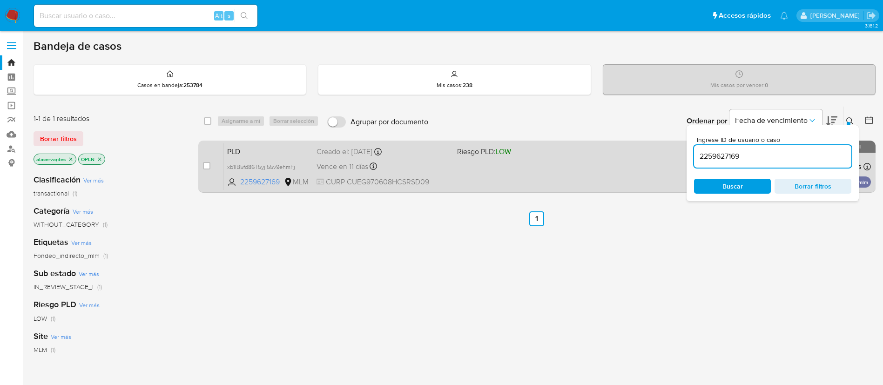
click at [479, 183] on div "PLD xb1IB5fd86T5yjI55v9ehmFj 2259627169 MLM Riesgo PLD: LOW Creado el: [DATE] C…" at bounding box center [546, 166] width 647 height 47
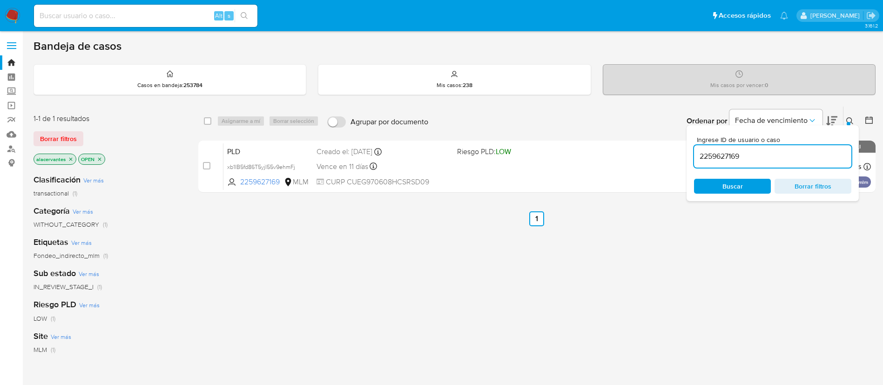
click at [13, 20] on img at bounding box center [13, 16] width 16 height 16
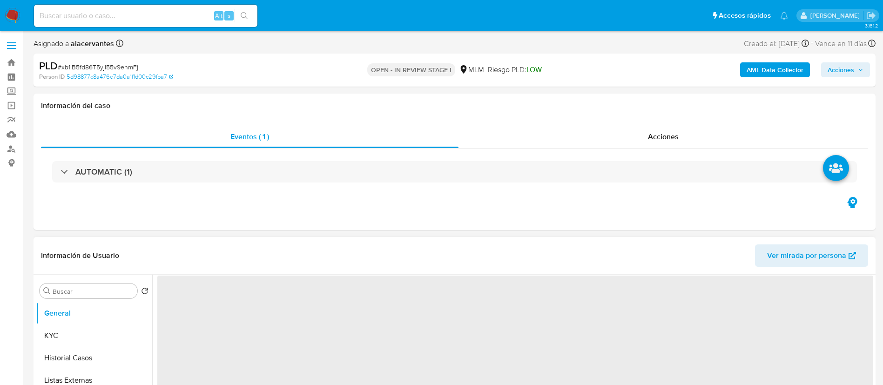
select select "10"
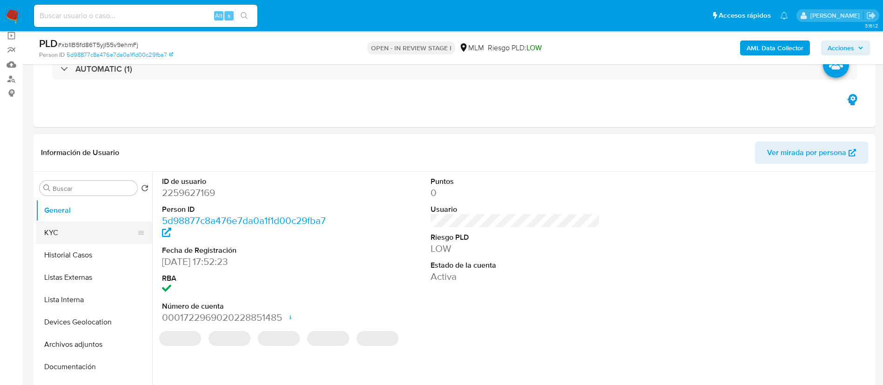
click at [78, 237] on button "KYC" at bounding box center [90, 232] width 109 height 22
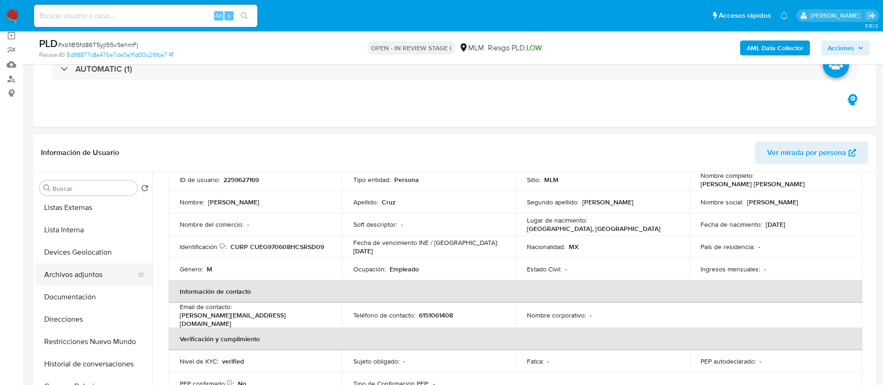
click at [88, 276] on button "Archivos adjuntos" at bounding box center [90, 274] width 109 height 22
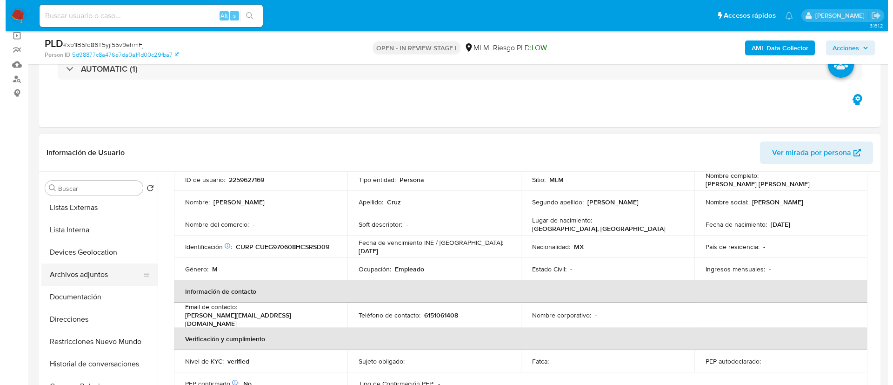
scroll to position [0, 0]
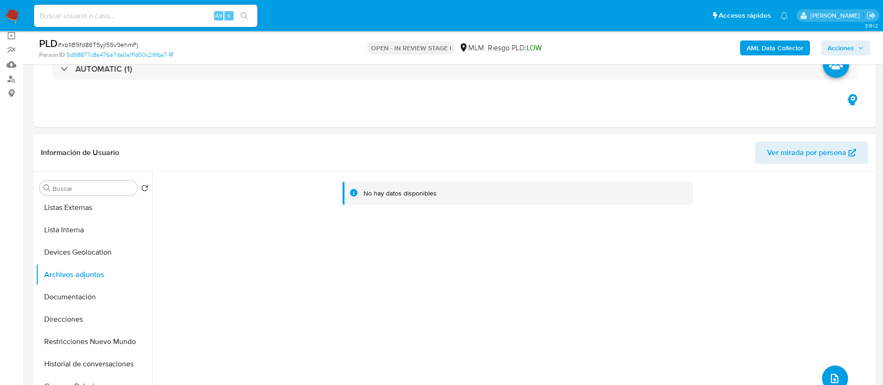
click at [836, 368] on button "upload-file" at bounding box center [835, 378] width 26 height 26
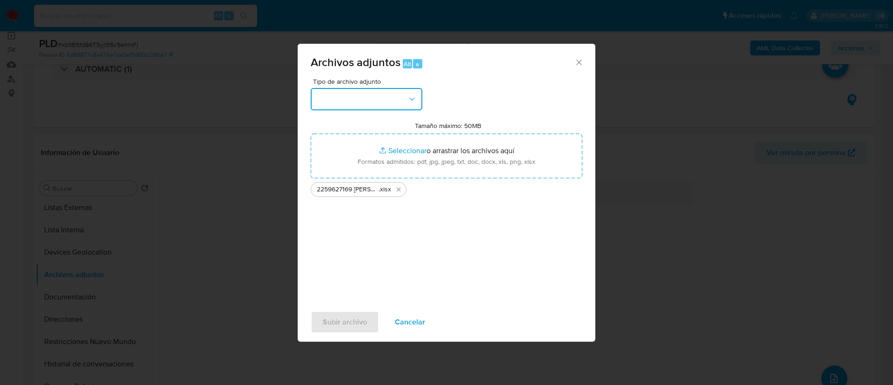
click at [381, 107] on button "button" at bounding box center [367, 99] width 112 height 22
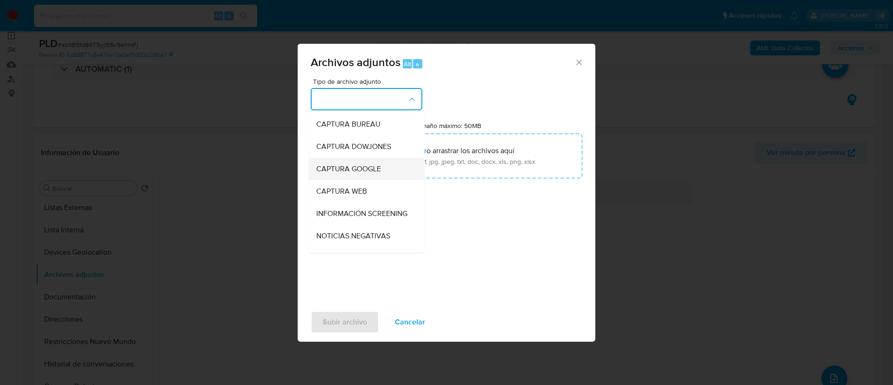
scroll to position [70, 0]
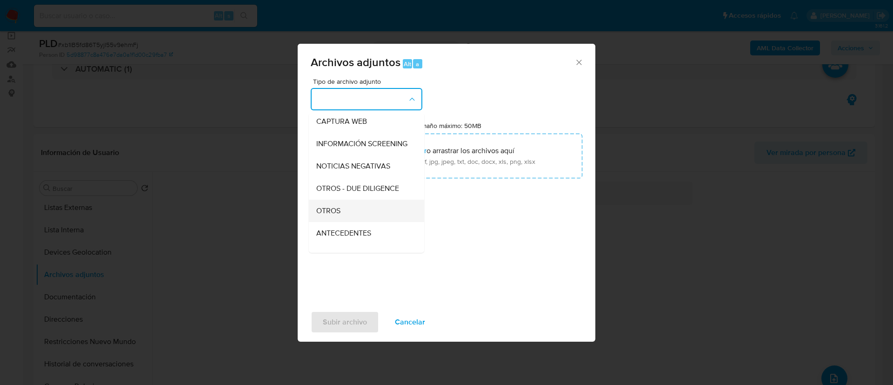
click at [352, 216] on div "OTROS" at bounding box center [363, 211] width 95 height 22
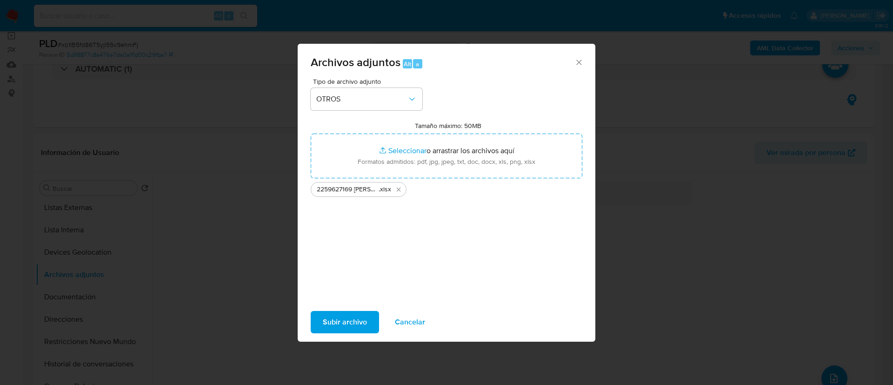
click at [350, 322] on span "Subir archivo" at bounding box center [345, 322] width 44 height 20
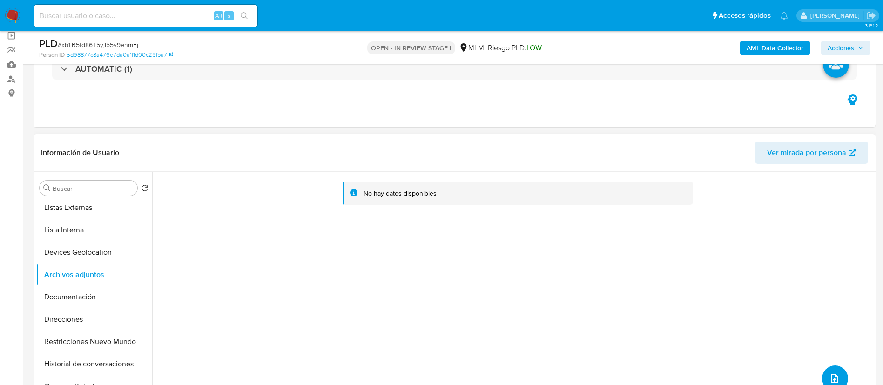
click at [844, 377] on div "No hay datos disponibles" at bounding box center [512, 291] width 721 height 238
click at [836, 374] on button "upload-file" at bounding box center [835, 378] width 26 height 26
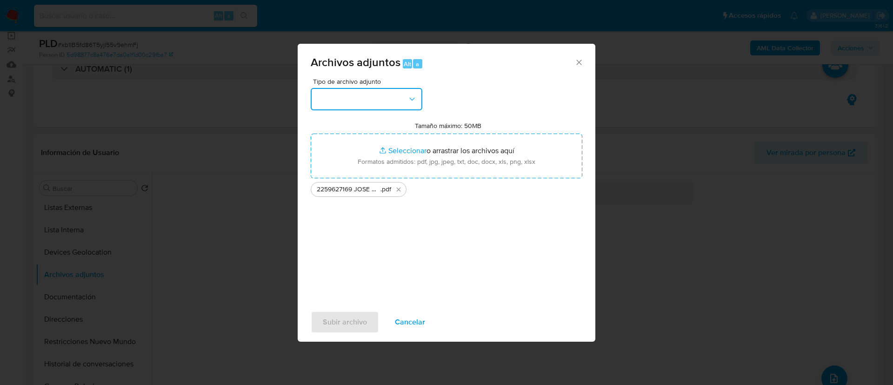
click at [381, 101] on button "button" at bounding box center [367, 99] width 112 height 22
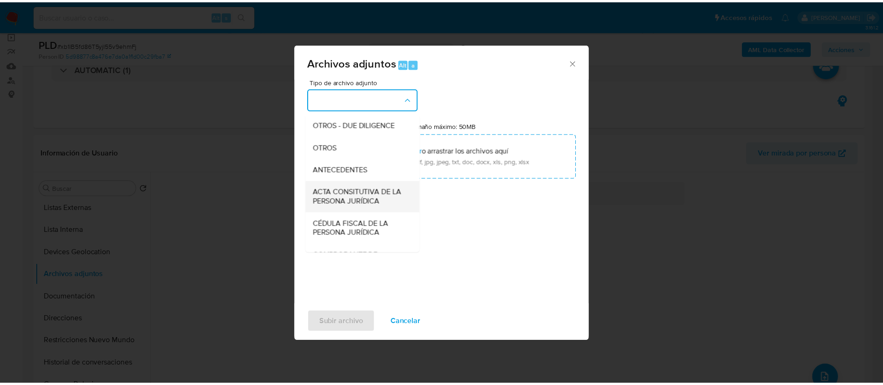
scroll to position [140, 0]
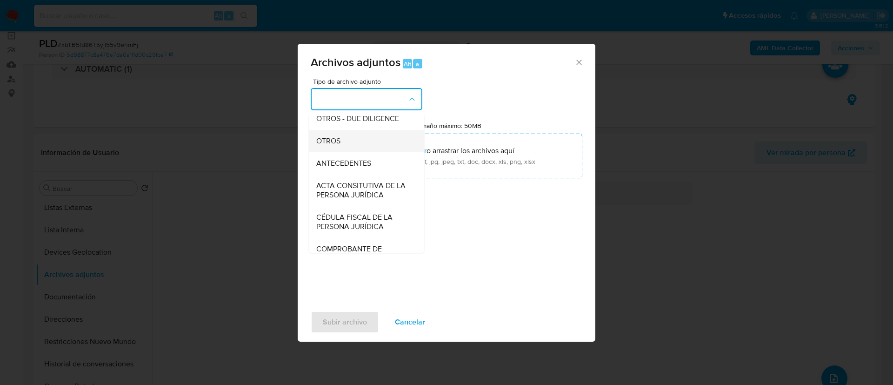
click at [351, 146] on div "OTROS" at bounding box center [363, 141] width 95 height 22
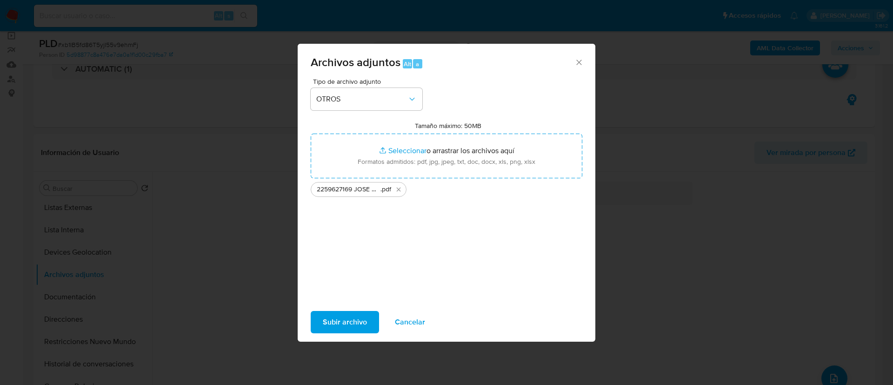
click at [353, 312] on span "Subir archivo" at bounding box center [345, 322] width 44 height 20
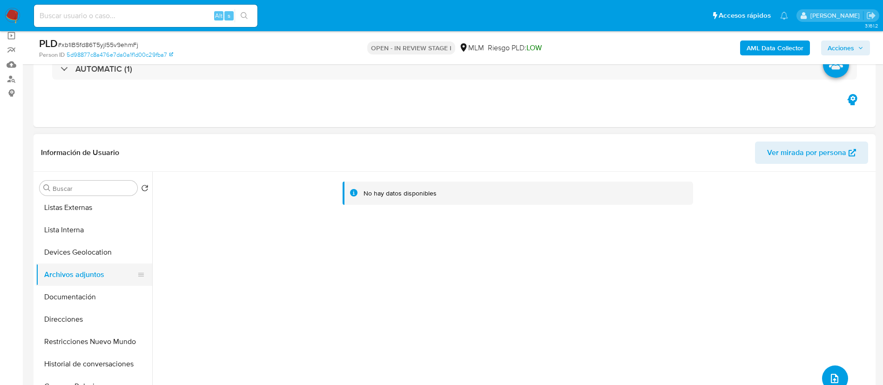
scroll to position [0, 0]
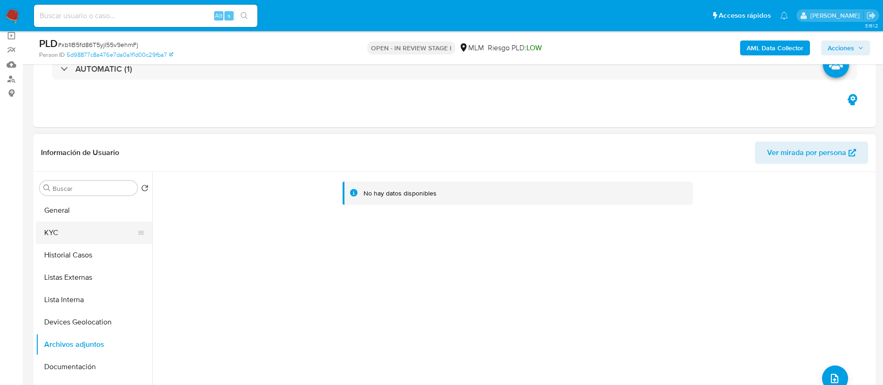
click at [80, 229] on button "KYC" at bounding box center [90, 232] width 109 height 22
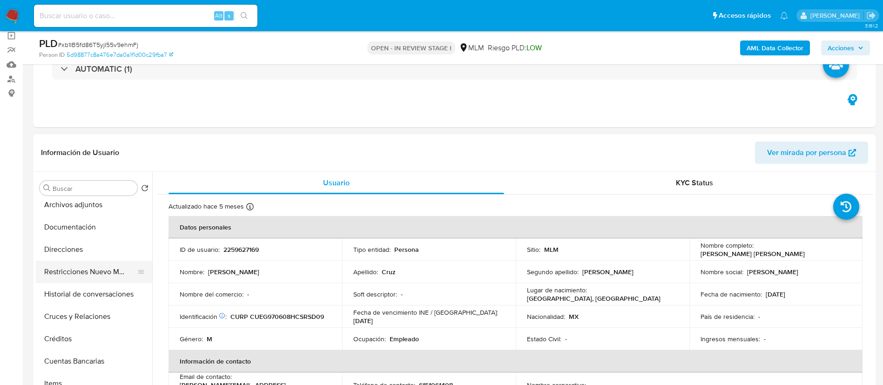
scroll to position [70, 0]
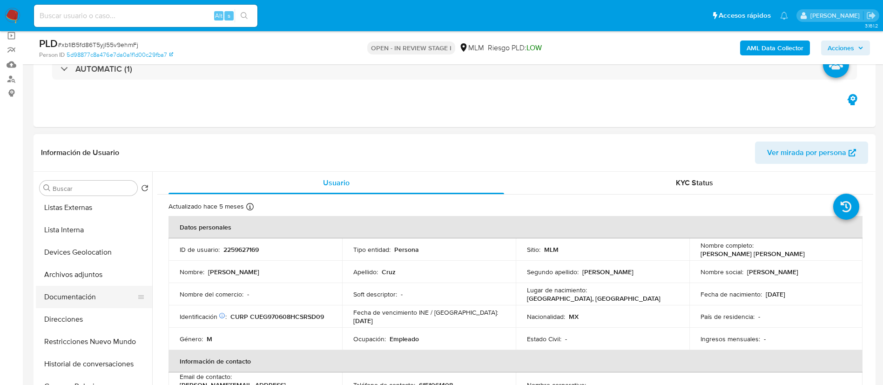
click at [86, 291] on button "Documentación" at bounding box center [90, 297] width 109 height 22
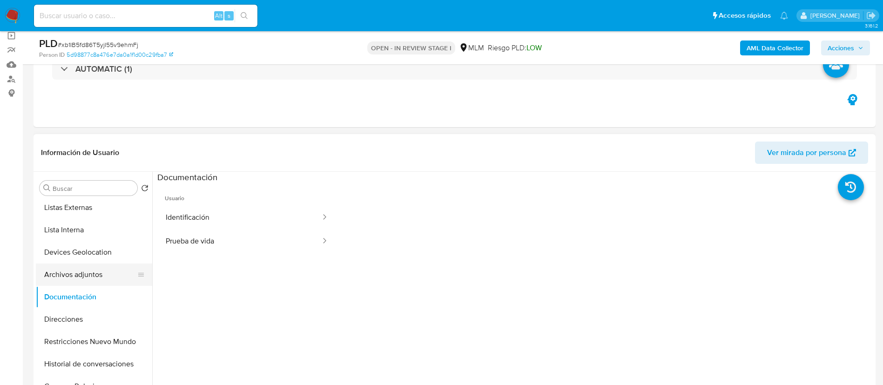
click at [90, 272] on button "Archivos adjuntos" at bounding box center [90, 274] width 109 height 22
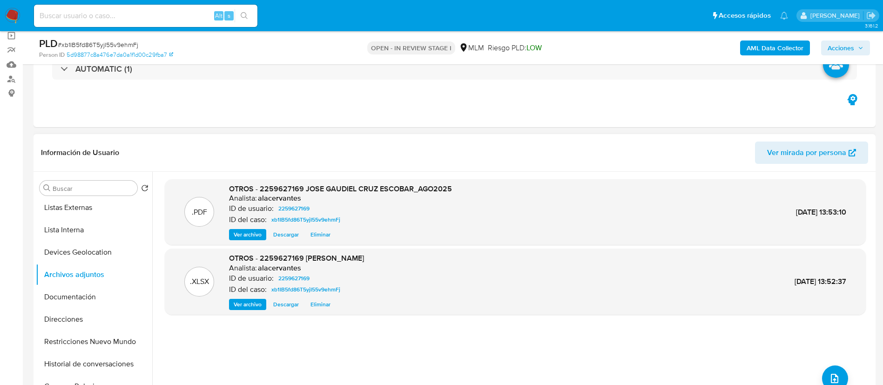
click at [243, 236] on span "Ver archivo" at bounding box center [248, 234] width 28 height 9
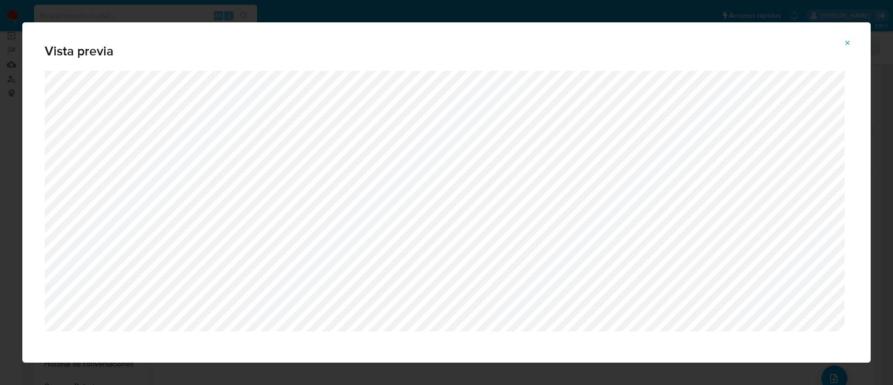
click at [855, 41] on button "Attachment preview" at bounding box center [847, 42] width 20 height 15
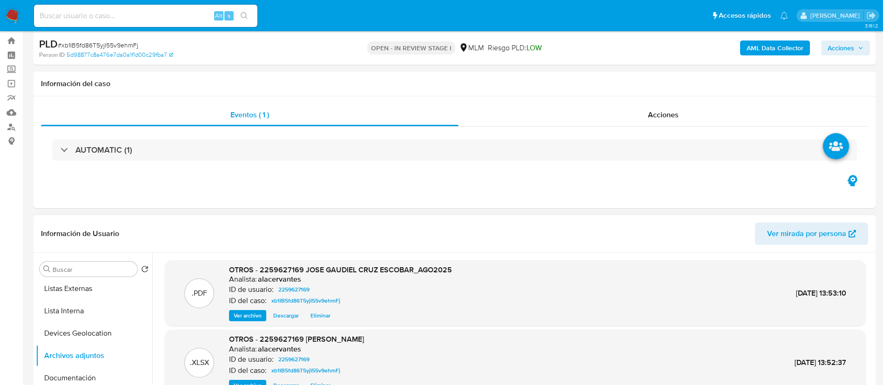
scroll to position [0, 0]
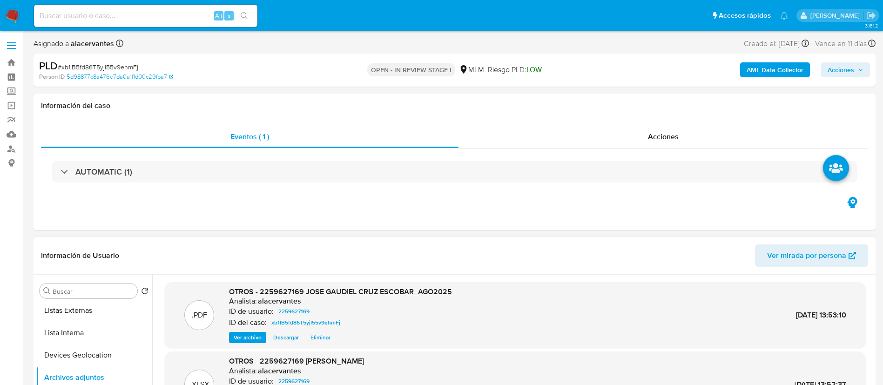
click at [850, 72] on span "Acciones" at bounding box center [840, 69] width 27 height 15
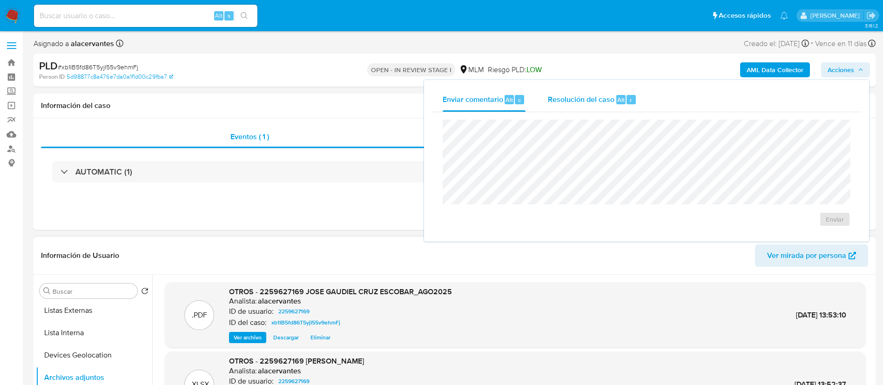
click at [606, 95] on span "Resolución del caso" at bounding box center [581, 99] width 67 height 11
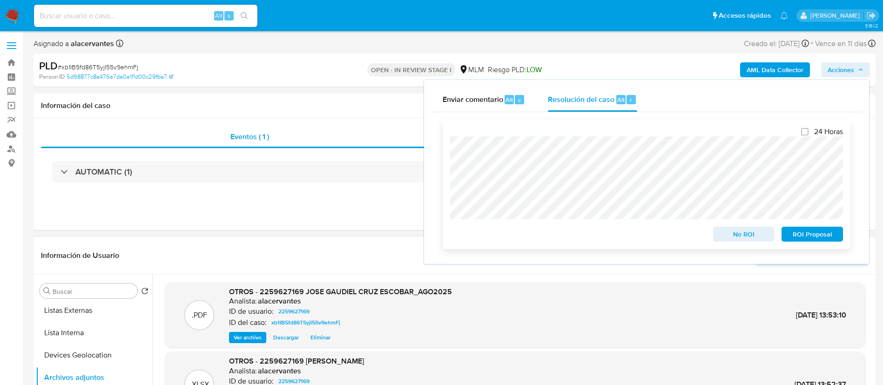
click at [804, 232] on span "ROI Proposal" at bounding box center [812, 234] width 48 height 13
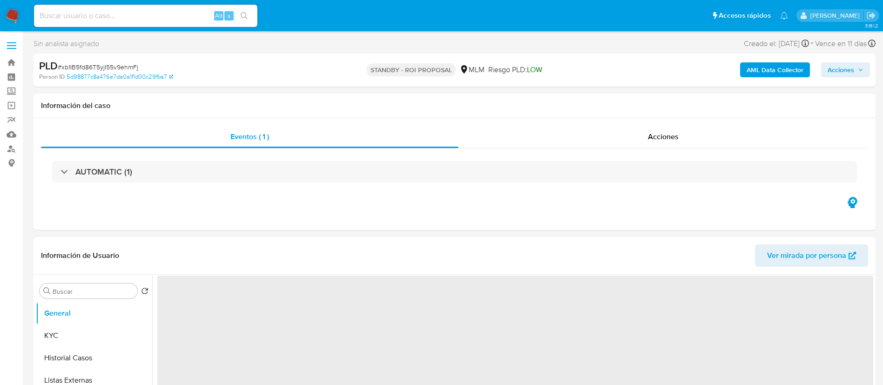
select select "10"
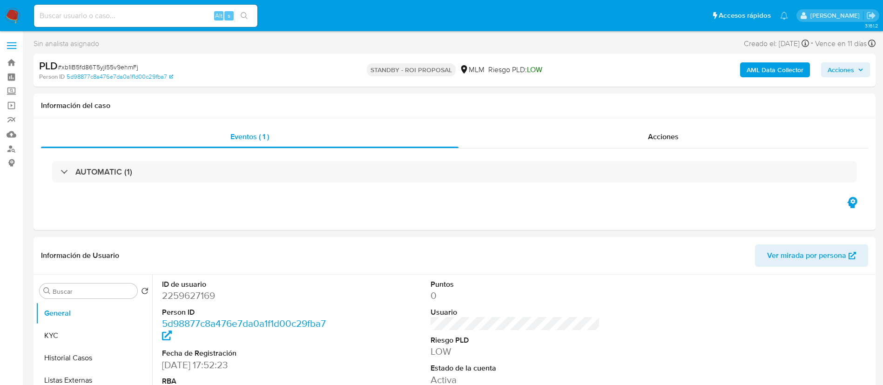
click at [175, 20] on input at bounding box center [145, 16] width 223 height 12
paste input "1998316911"
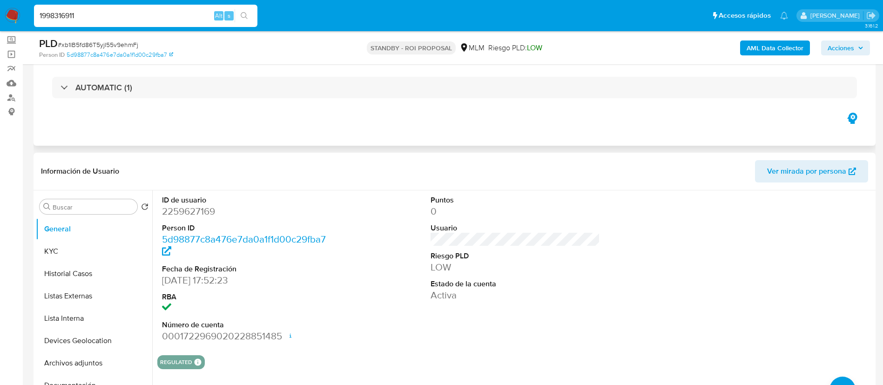
scroll to position [140, 0]
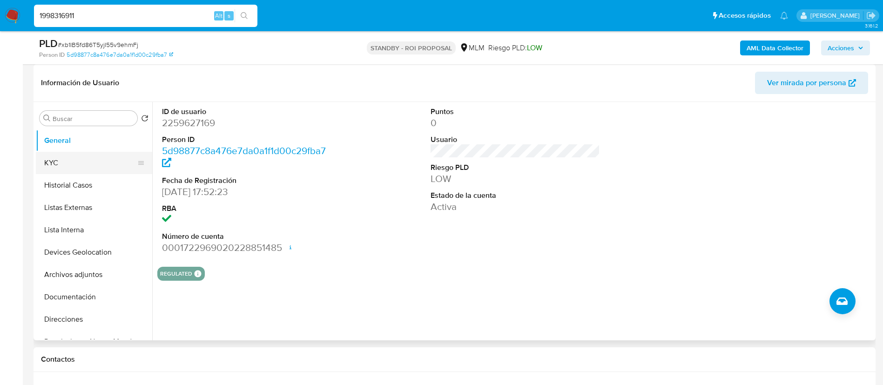
click at [87, 160] on button "KYC" at bounding box center [90, 163] width 109 height 22
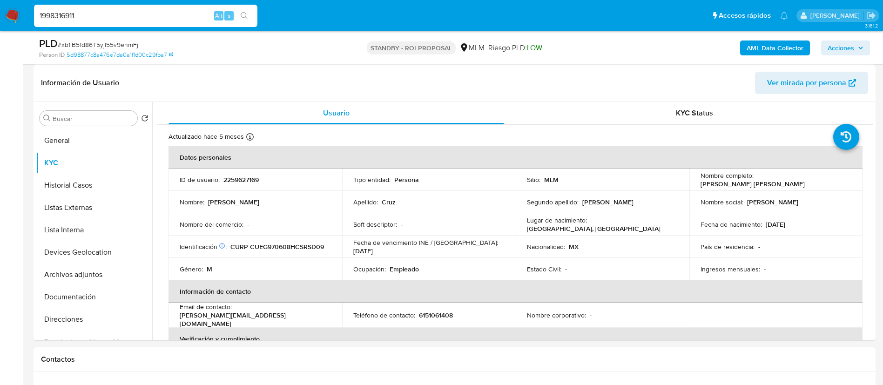
click at [170, 17] on input "1998316911" at bounding box center [145, 16] width 223 height 12
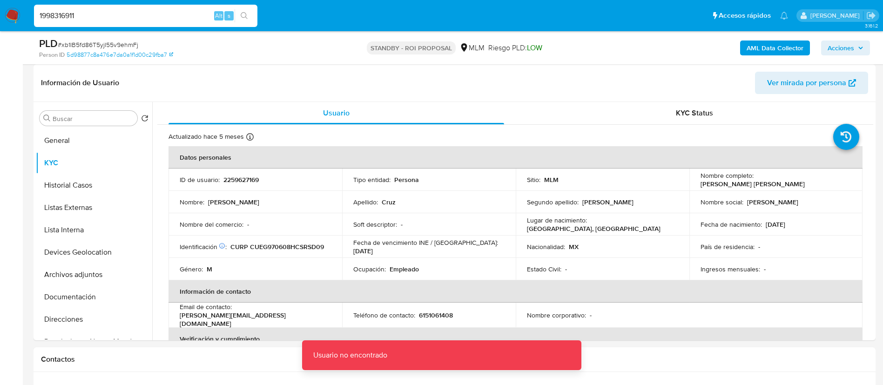
click at [176, 16] on input "1998316911" at bounding box center [145, 16] width 223 height 12
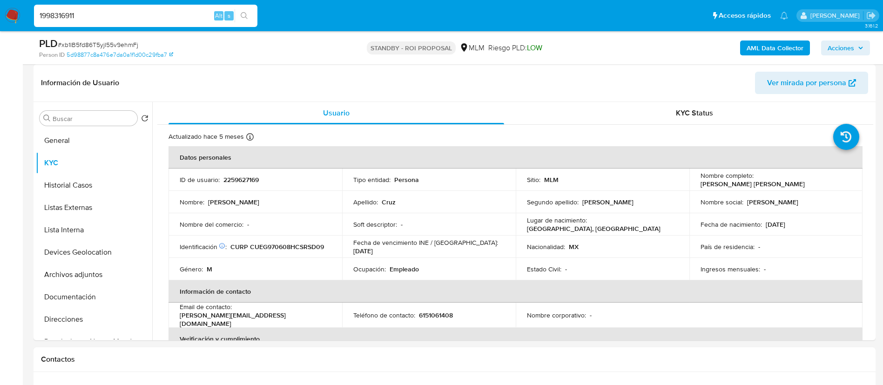
type input "1998316911"
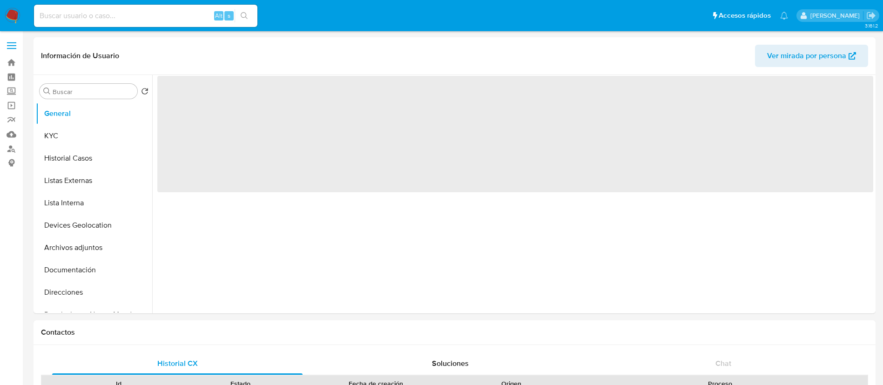
select select "10"
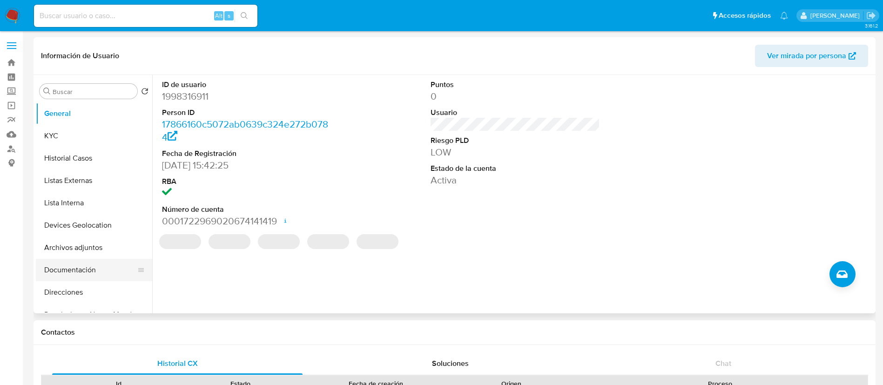
click at [76, 261] on button "Documentación" at bounding box center [90, 270] width 109 height 22
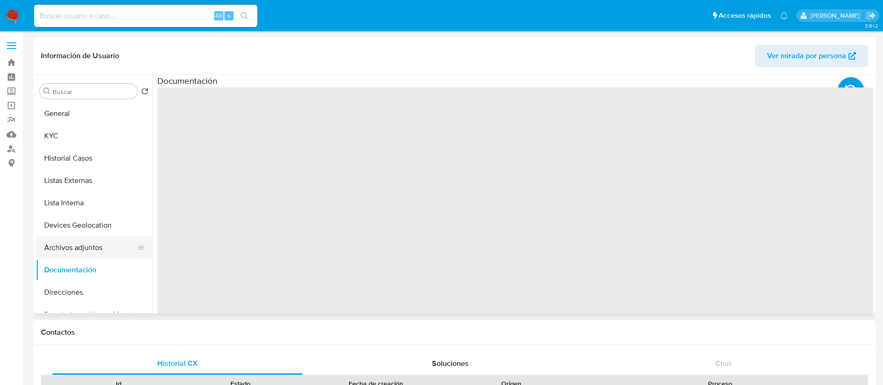
click at [76, 246] on button "Archivos adjuntos" at bounding box center [90, 247] width 109 height 22
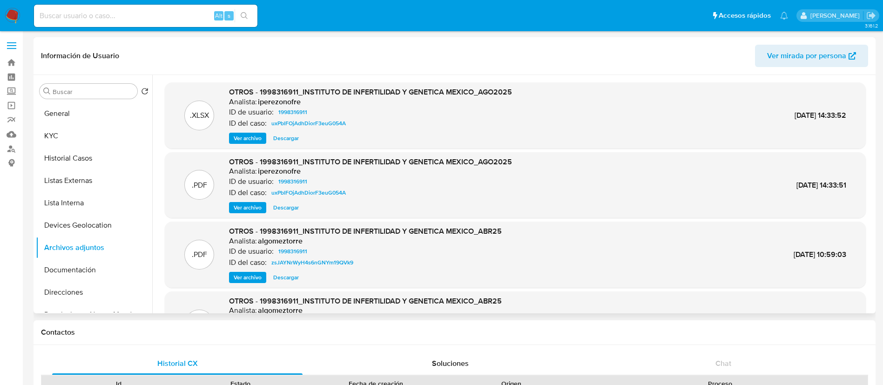
click at [248, 209] on span "Ver archivo" at bounding box center [248, 207] width 28 height 9
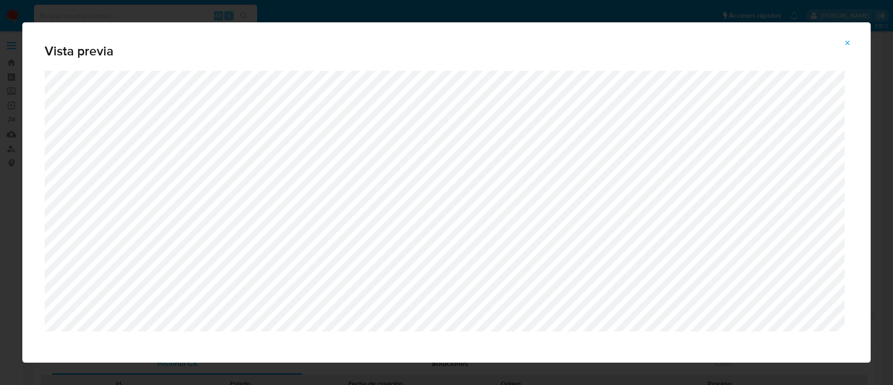
click at [850, 39] on icon "Attachment preview" at bounding box center [847, 42] width 7 height 7
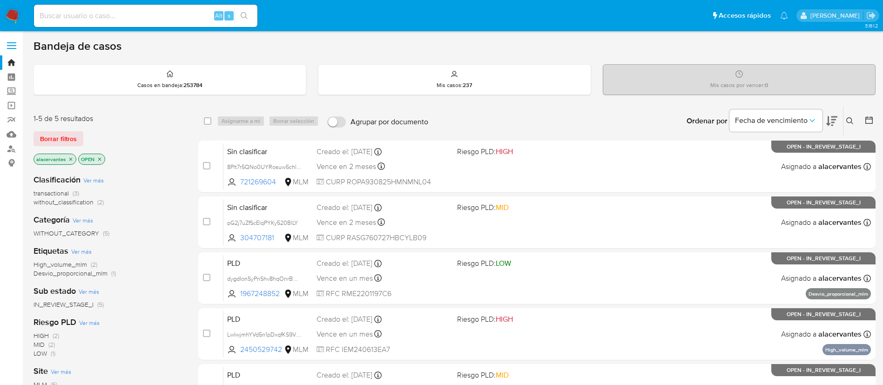
click at [72, 194] on span "transactional (3)" at bounding box center [56, 193] width 46 height 9
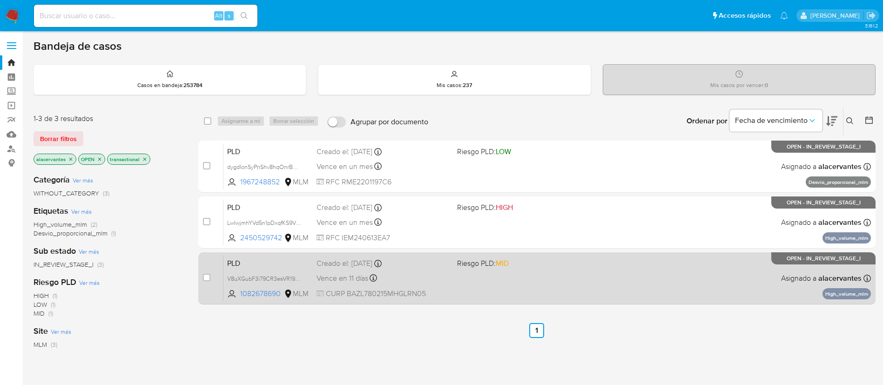
click at [602, 287] on div "PLD V8uXGubF3i79CR3esVR19t4D 1082678690 MLM Riesgo PLD: MID Creado el: 12/08/20…" at bounding box center [546, 277] width 647 height 47
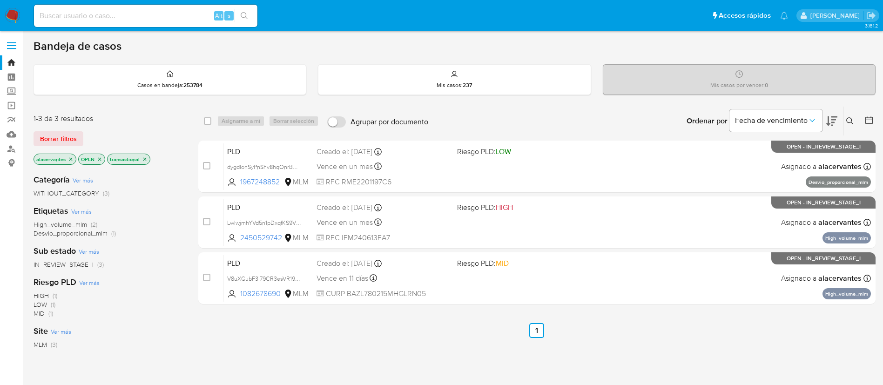
click at [183, 13] on input at bounding box center [145, 16] width 223 height 12
paste input "chAlTTBWDJsrzEB4eClbP2je"
type input "chAlTTBWDJsrzEB4eClbP2je"
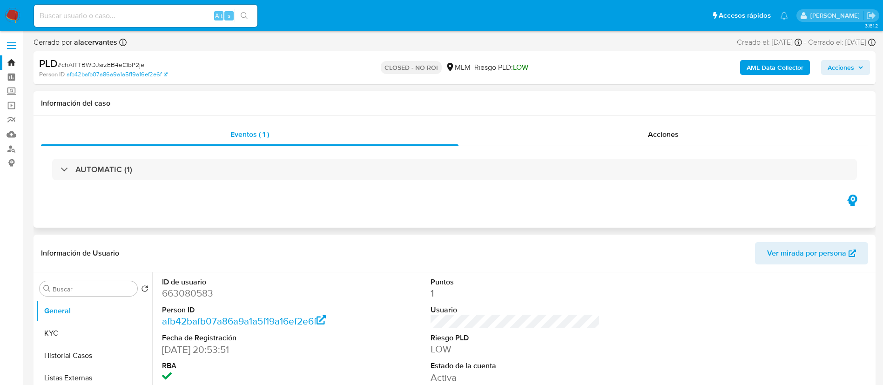
select select "10"
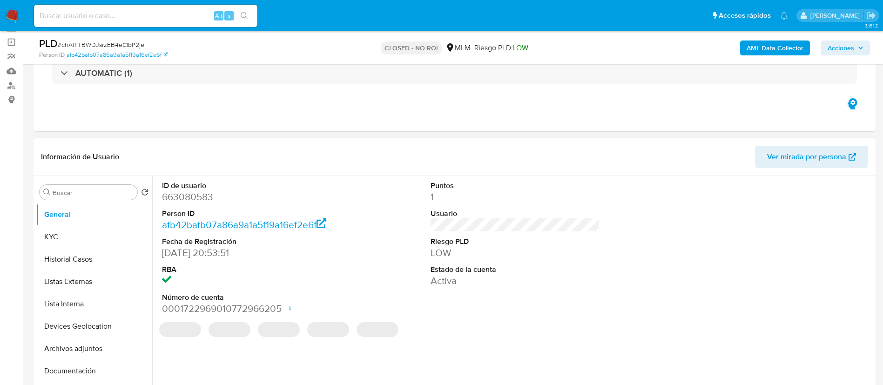
scroll to position [70, 0]
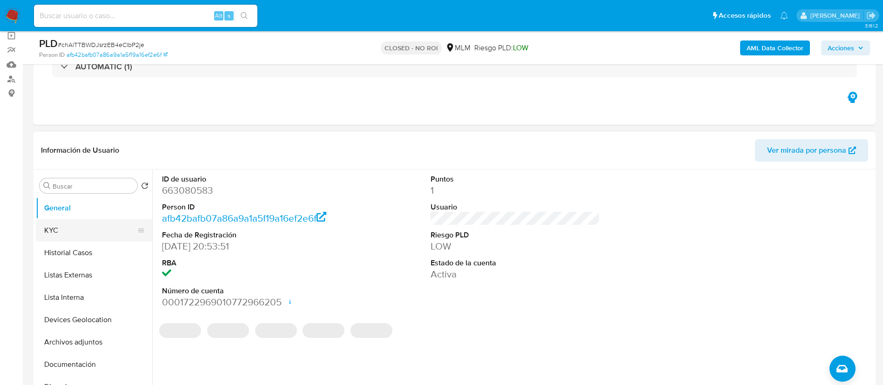
click at [85, 235] on button "KYC" at bounding box center [90, 230] width 109 height 22
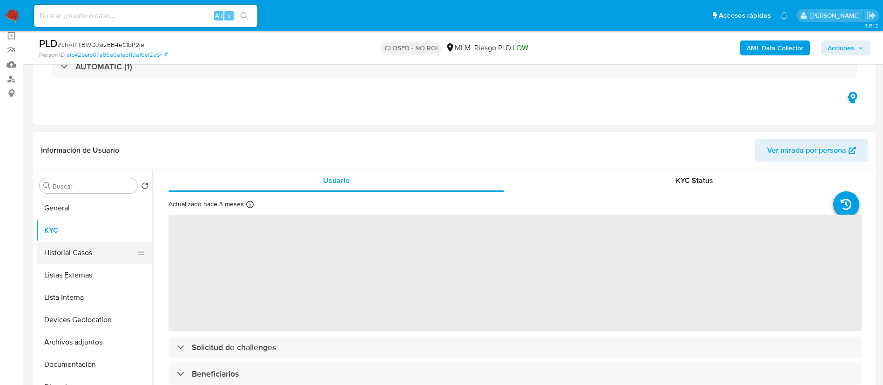
click at [79, 253] on button "Historial Casos" at bounding box center [90, 252] width 109 height 22
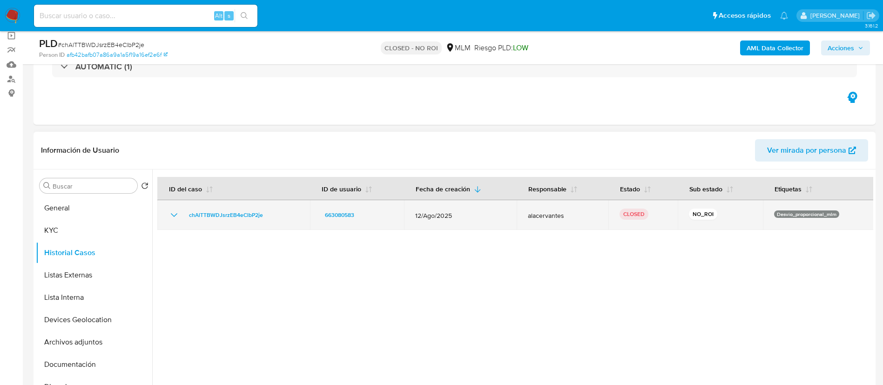
click at [173, 213] on icon "Mostrar/Ocultar" at bounding box center [173, 214] width 11 height 11
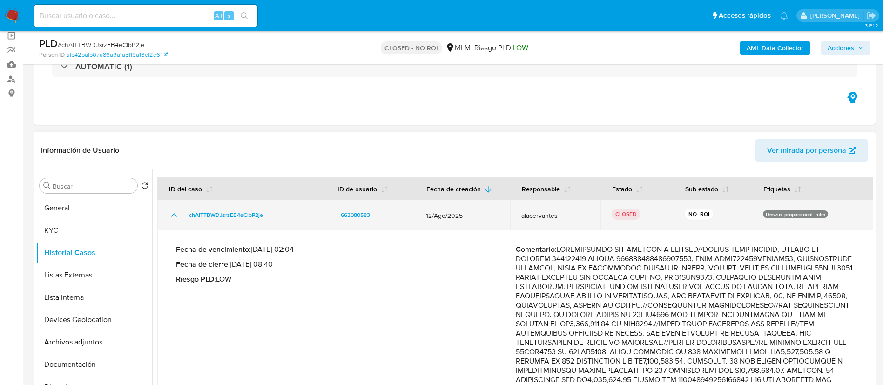
click at [171, 213] on icon "Mostrar/Ocultar" at bounding box center [173, 214] width 11 height 11
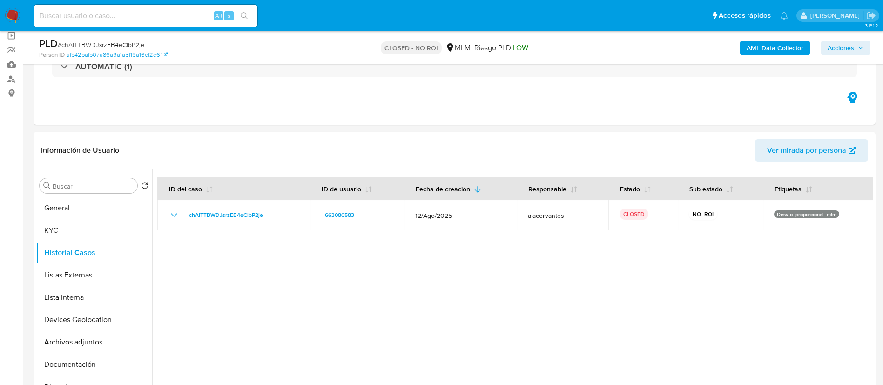
click at [180, 15] on input at bounding box center [145, 16] width 223 height 12
paste input "xb1IB5fd86T5yjI55v9ehmFj"
type input "xb1IB5fd86T5yjI55v9ehmFj"
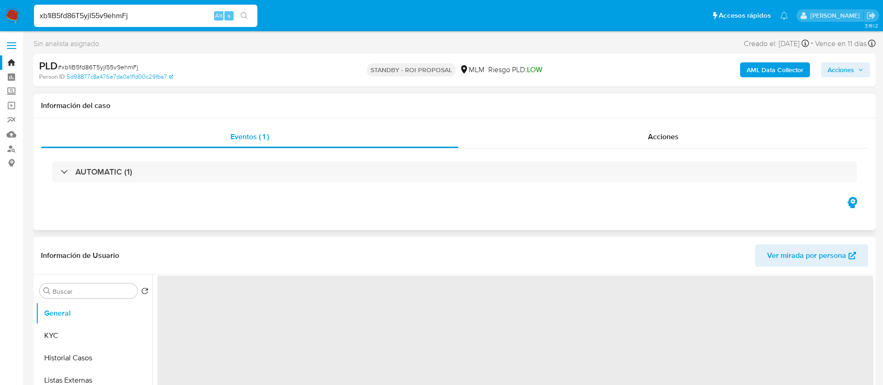
select select "10"
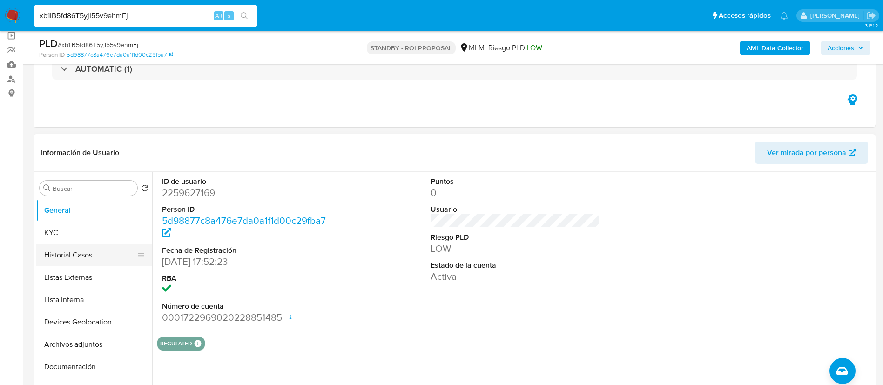
click at [92, 248] on button "Historial Casos" at bounding box center [90, 255] width 109 height 22
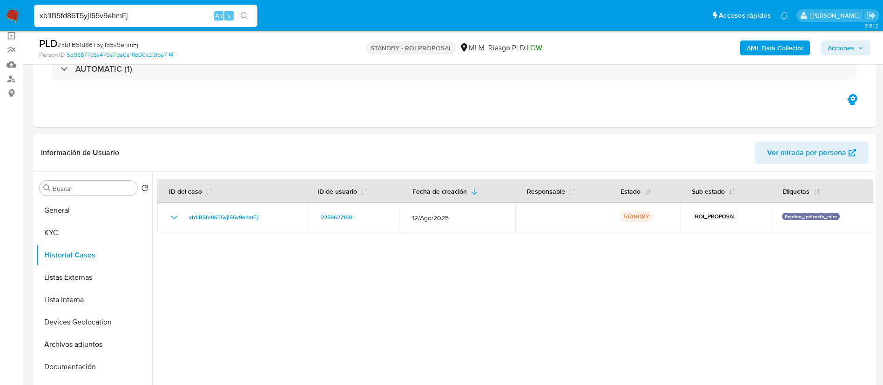
click at [155, 22] on div "xb1IB5fd86T5yjI55v9ehmFj Alt s" at bounding box center [145, 16] width 223 height 22
click at [156, 19] on input "xb1IB5fd86T5yjI55v9ehmFj" at bounding box center [145, 16] width 223 height 12
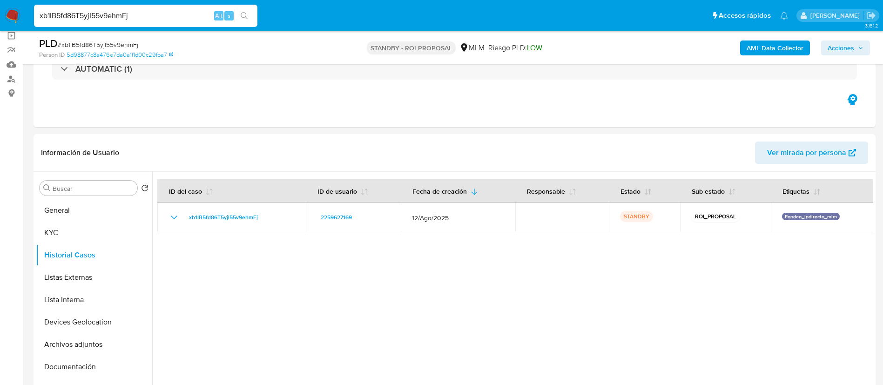
paste input "64hIoK2BPjzmkxCFnIm57xW3"
type input "64hIoK2BPjzmkxCFnIm57xW3"
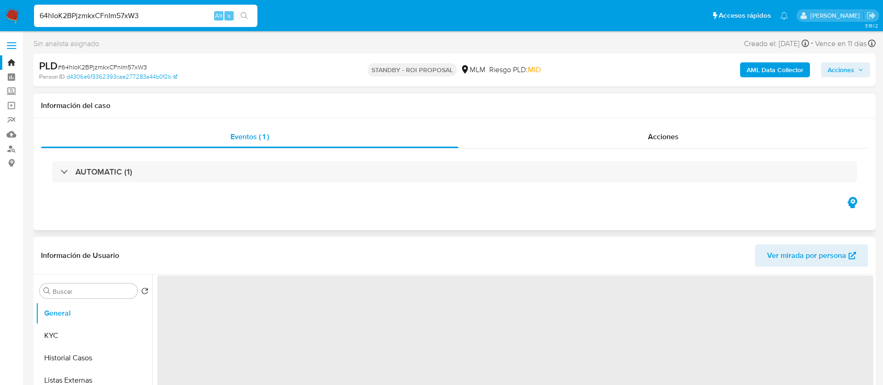
select select "10"
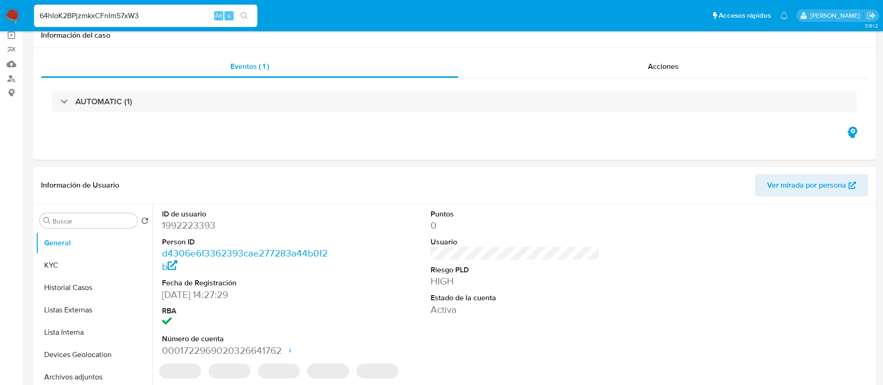
scroll to position [140, 0]
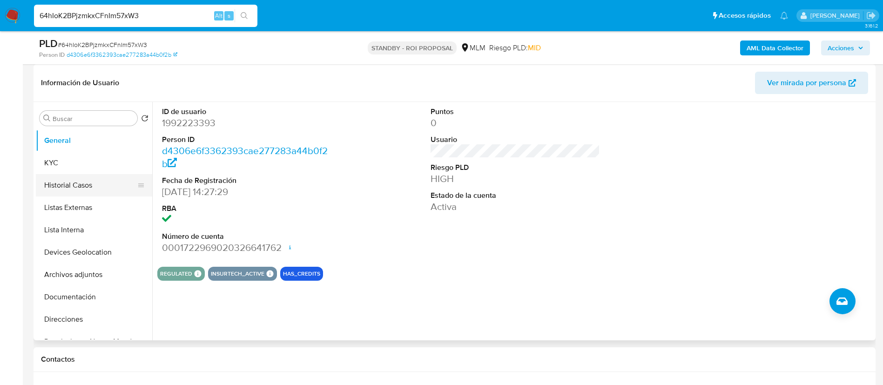
click at [81, 178] on button "Historial Casos" at bounding box center [90, 185] width 109 height 22
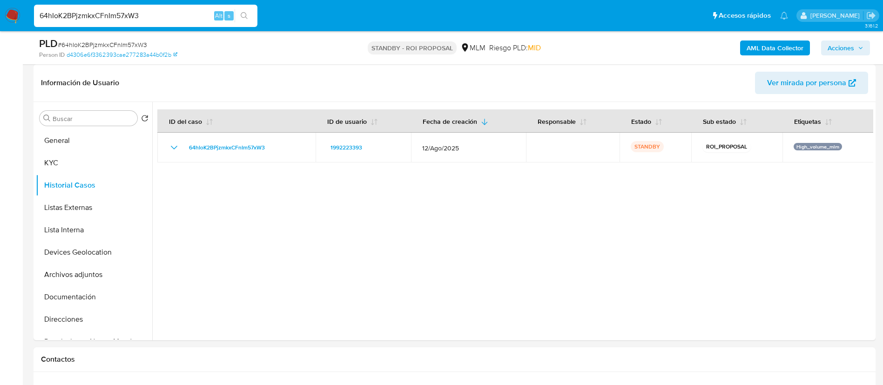
click at [162, 12] on input "64hIoK2BPjzmkxCFnIm57xW3" at bounding box center [145, 16] width 223 height 12
paste input "O9cGil6bAdshHf6bosym2lr"
type input "6O9cGil6bAdshHf6bosym2lr"
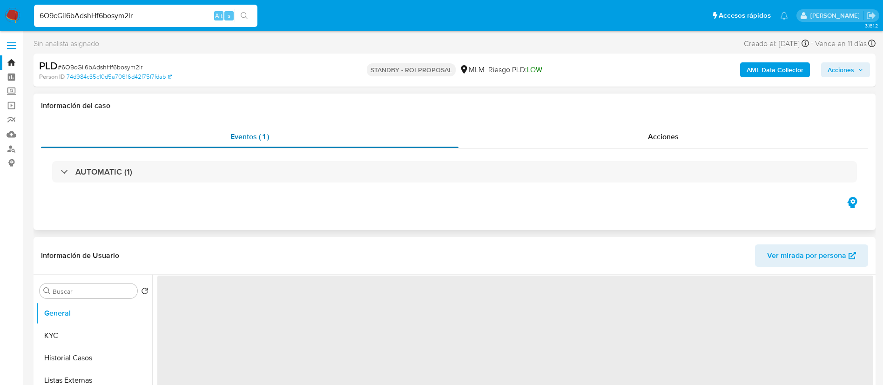
select select "10"
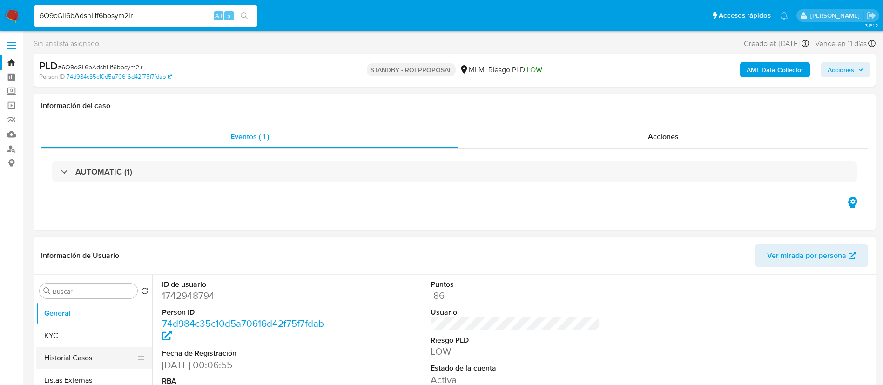
click at [94, 357] on button "Historial Casos" at bounding box center [90, 358] width 109 height 22
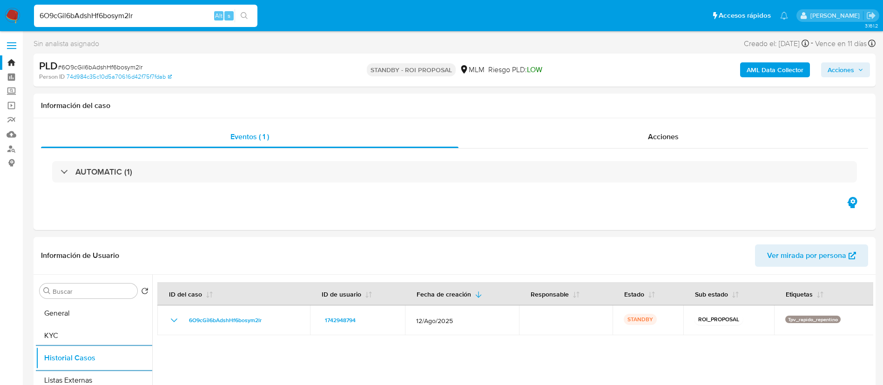
click at [191, 8] on div "6O9cGil6bAdshHf6bosym2lr Alt s" at bounding box center [145, 16] width 223 height 22
click at [187, 18] on input "6O9cGil6bAdshHf6bosym2lr" at bounding box center [145, 16] width 223 height 12
paste input "Guj46ldixYOskruj00Qwn1xD"
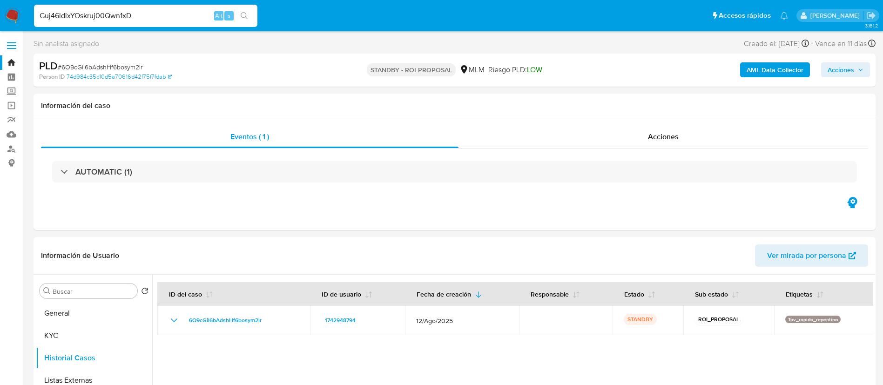
type input "Guj46ldixYOskruj00Qwn1xD"
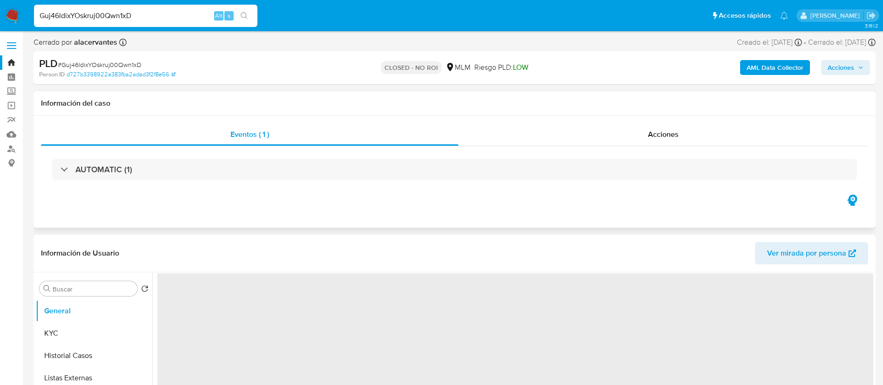
select select "10"
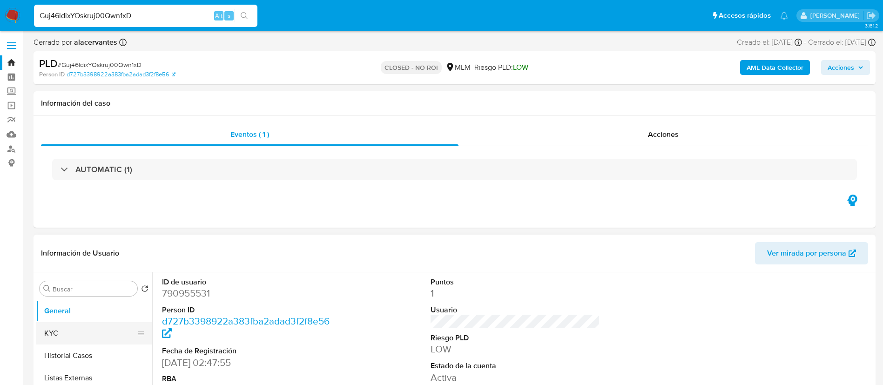
click at [55, 332] on button "KYC" at bounding box center [90, 333] width 109 height 22
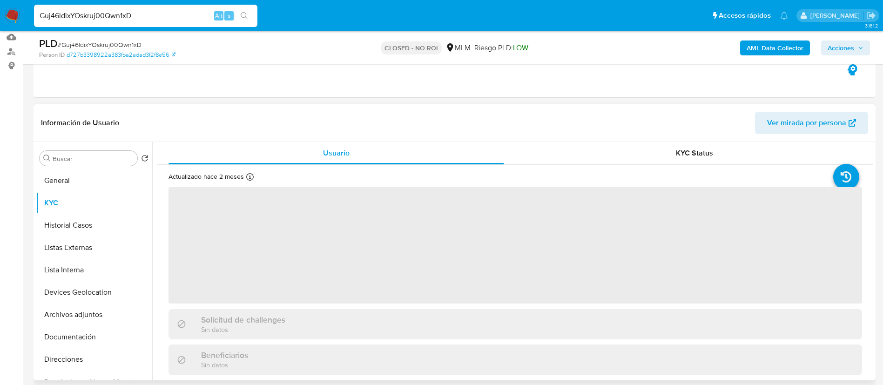
scroll to position [140, 0]
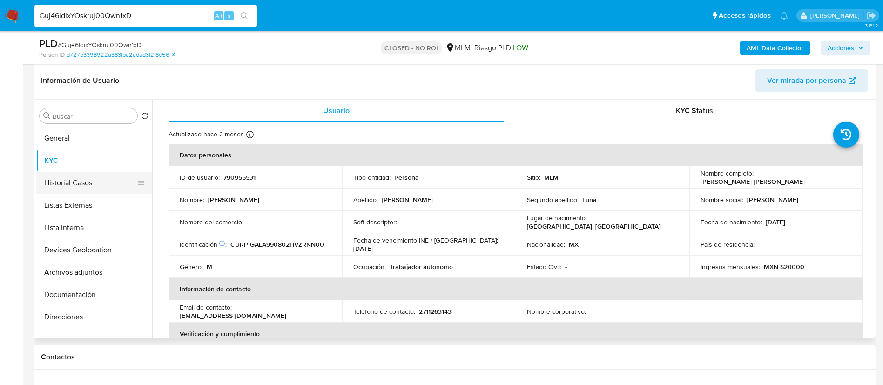
click at [88, 185] on button "Historial Casos" at bounding box center [90, 183] width 109 height 22
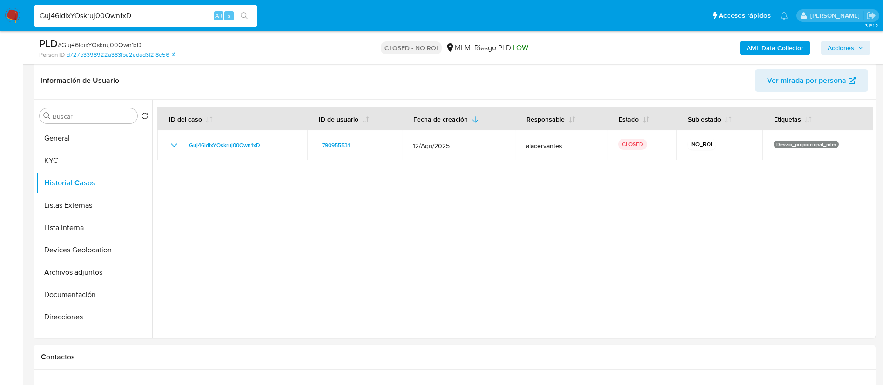
click at [166, 22] on div "Guj46ldixYOskruj00Qwn1xD Alt s" at bounding box center [145, 16] width 223 height 22
click at [165, 17] on input "Guj46ldixYOskruj00Qwn1xD" at bounding box center [145, 16] width 223 height 12
paste input "chAlTTBWDJsrzEB4eClbP2je"
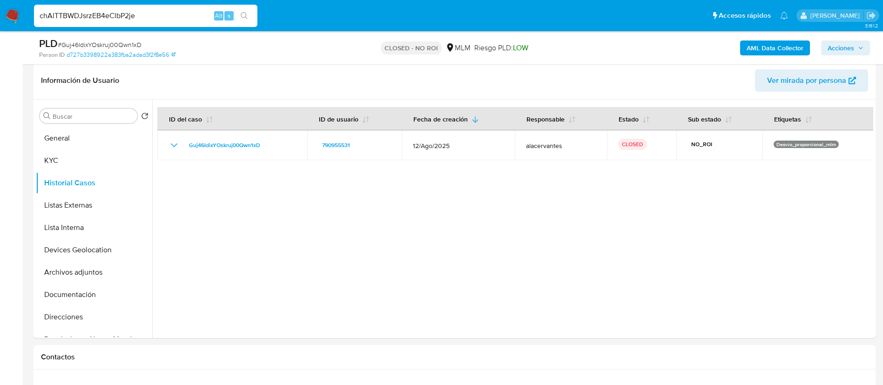
type input "chAlTTBWDJsrzEB4eClbP2je"
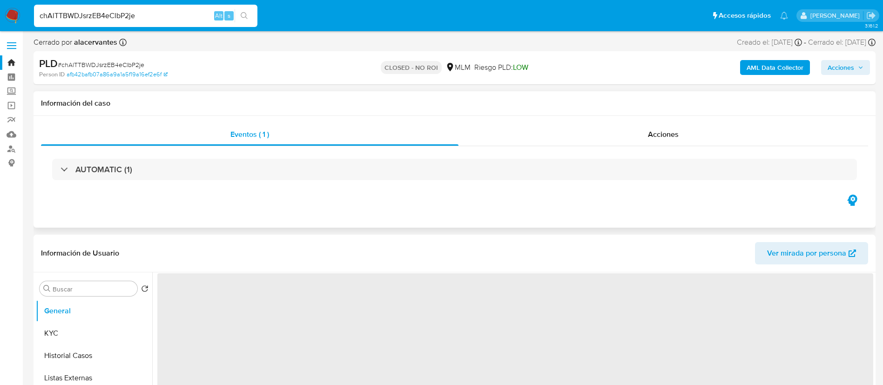
select select "10"
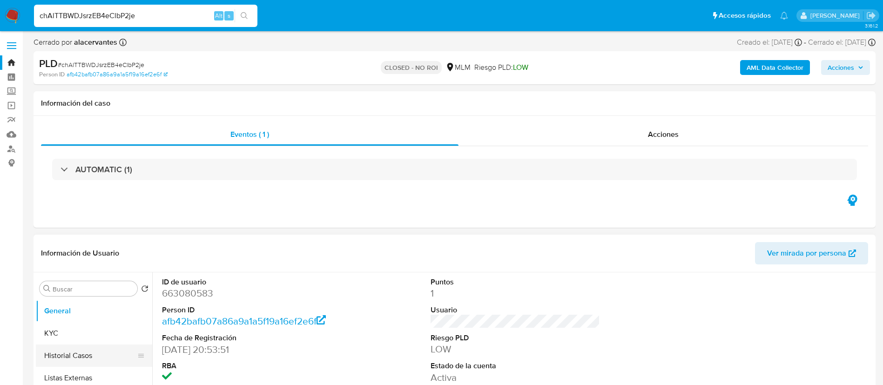
click at [72, 360] on button "Historial Casos" at bounding box center [90, 355] width 109 height 22
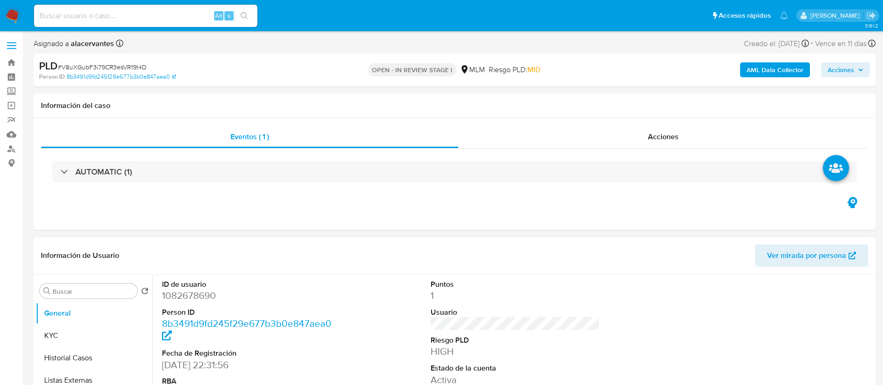
select select "10"
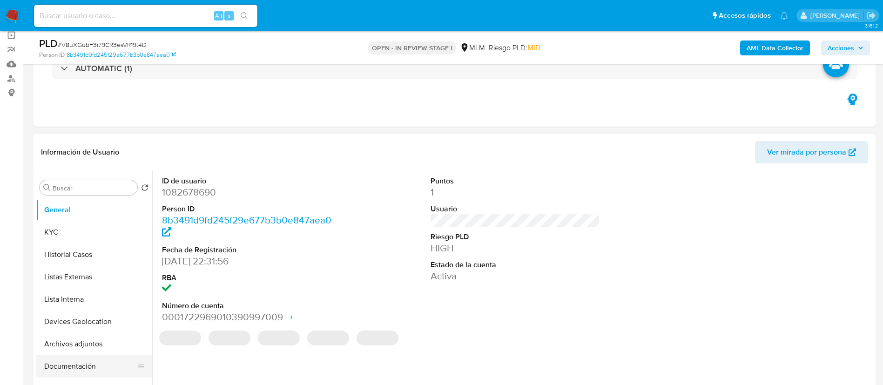
scroll to position [140, 0]
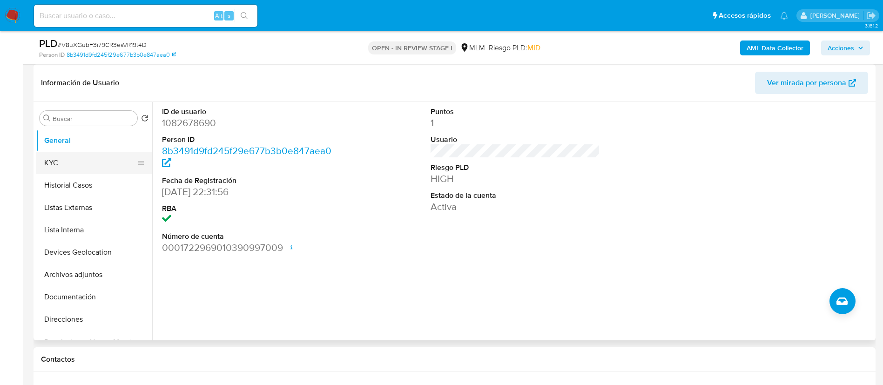
click at [60, 161] on button "KYC" at bounding box center [90, 163] width 109 height 22
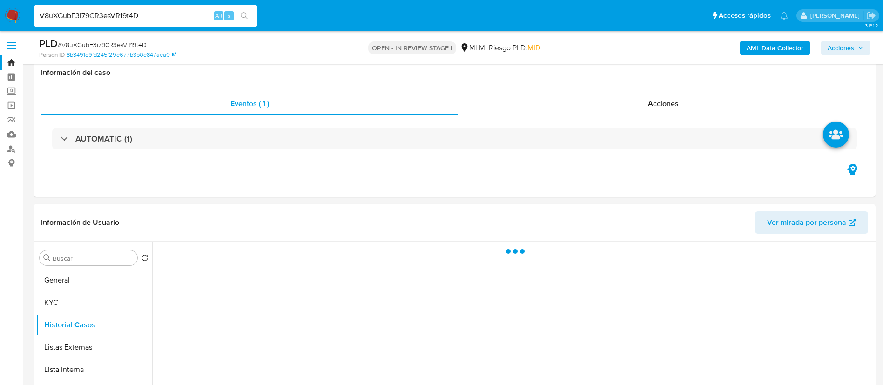
select select "10"
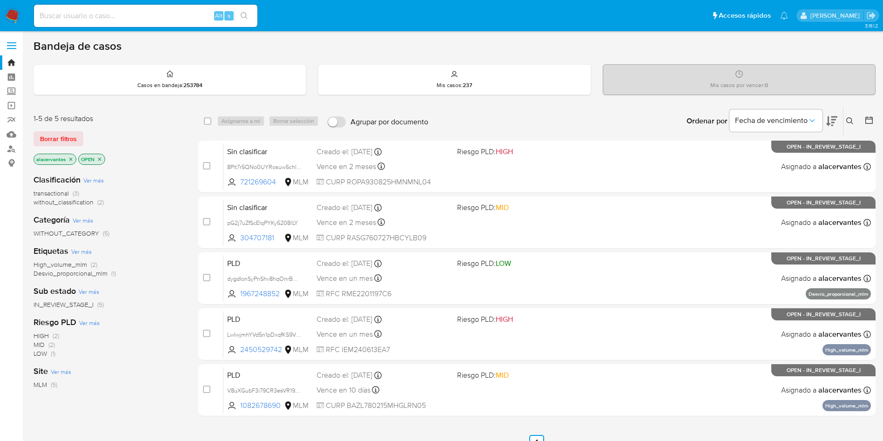
click at [143, 16] on input at bounding box center [145, 16] width 223 height 12
paste input "1082678690"
type input "1082678690"
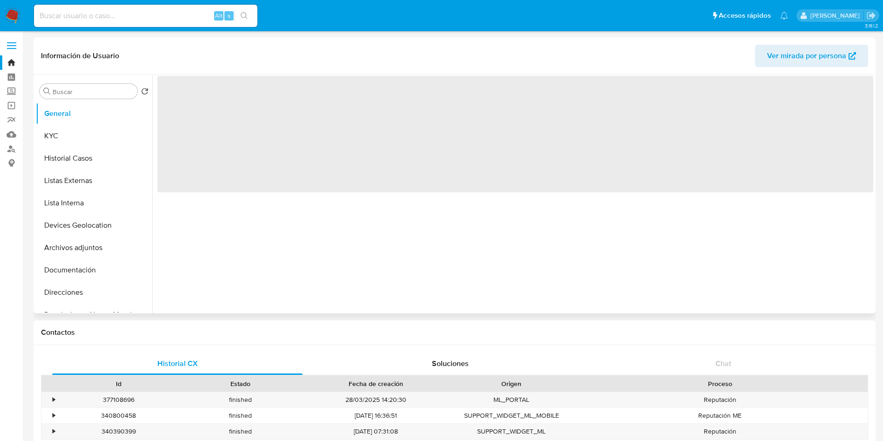
select select "10"
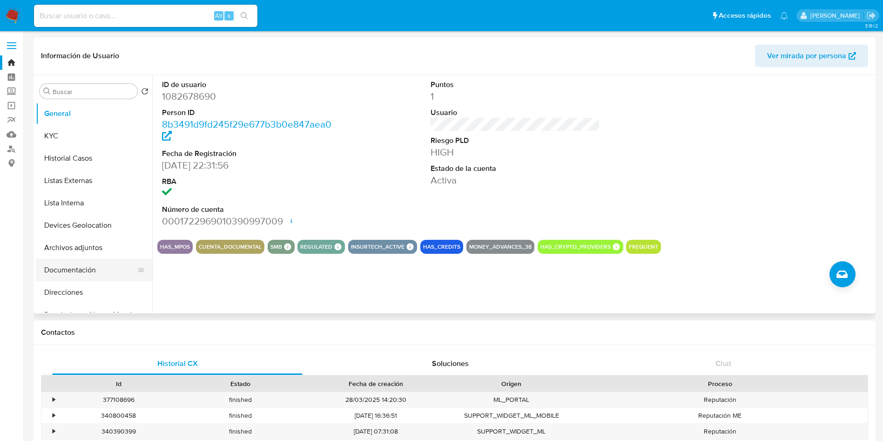
click at [97, 277] on button "Documentación" at bounding box center [90, 270] width 109 height 22
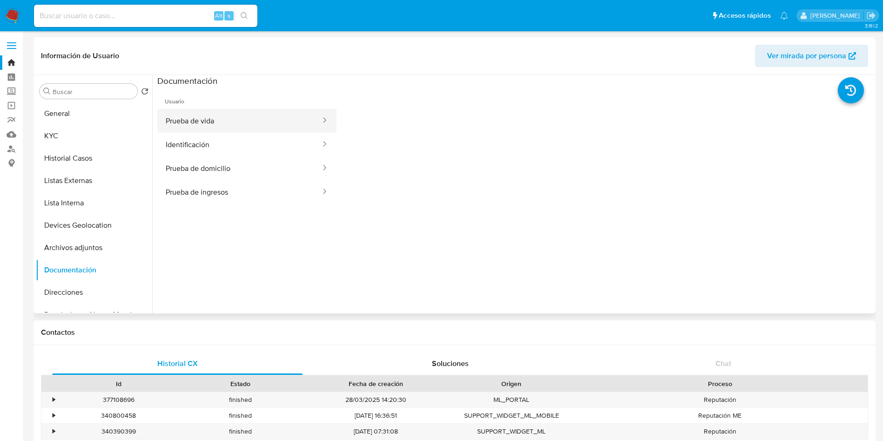
click at [237, 117] on button "Prueba de vida" at bounding box center [239, 121] width 164 height 24
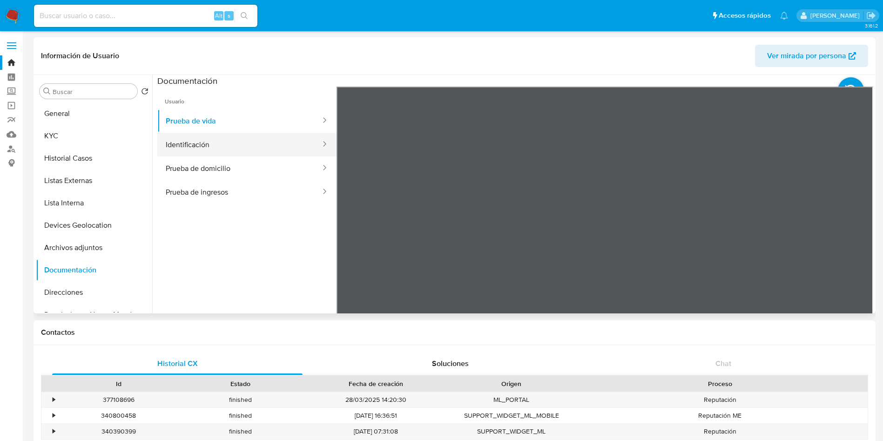
click at [201, 133] on button "Identificación" at bounding box center [239, 145] width 164 height 24
click at [277, 165] on button "Prueba de domicilio" at bounding box center [239, 168] width 164 height 24
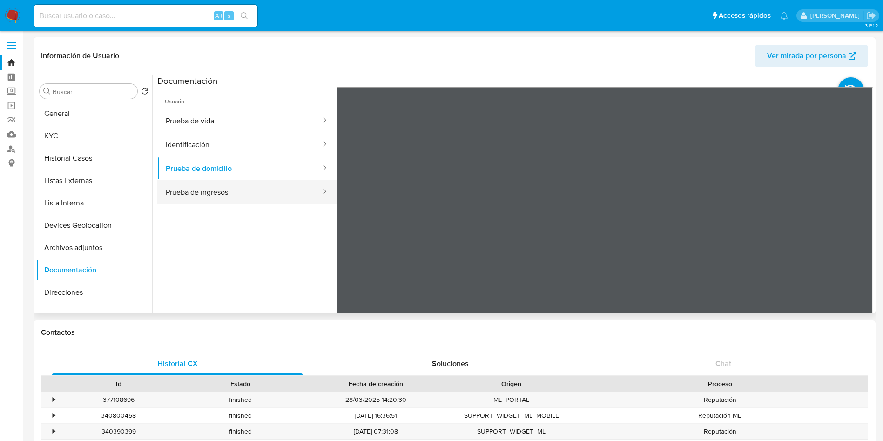
click at [216, 182] on button "Prueba de ingresos" at bounding box center [239, 192] width 164 height 24
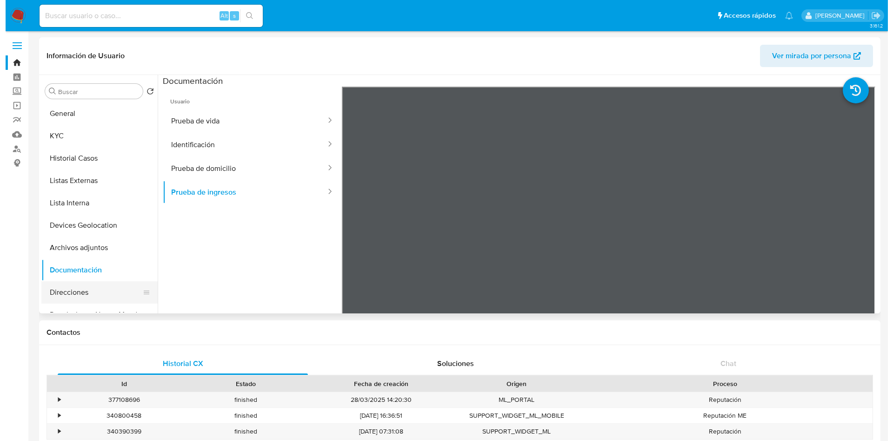
scroll to position [70, 0]
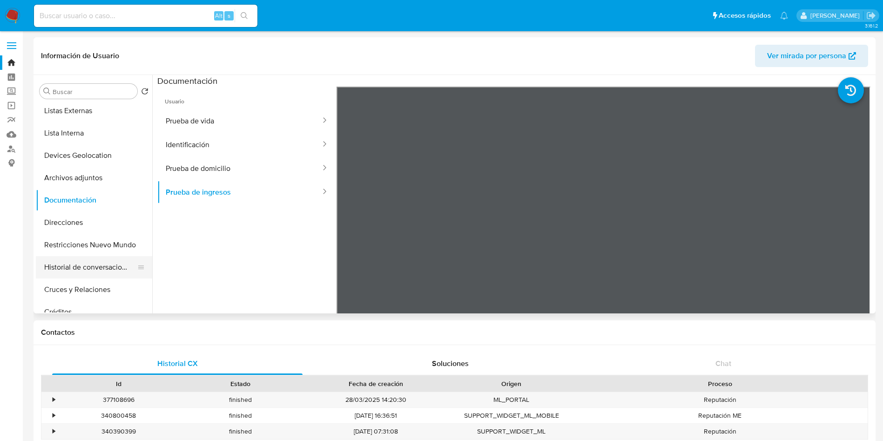
click at [94, 268] on button "Historial de conversaciones" at bounding box center [90, 267] width 109 height 22
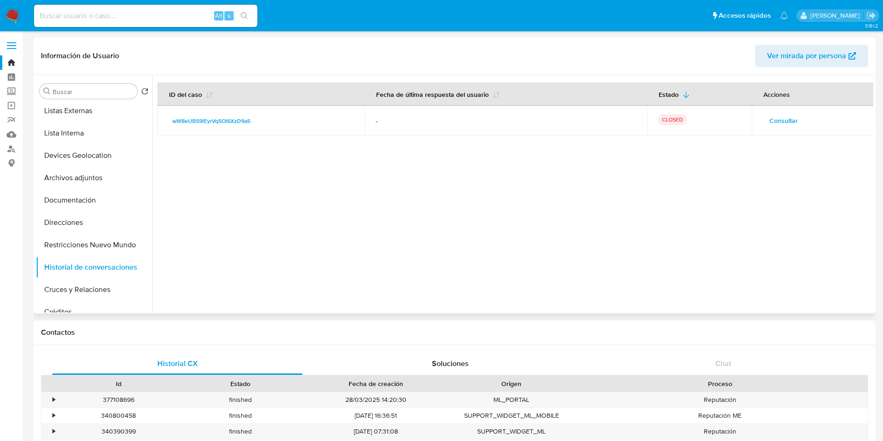
click at [785, 120] on span "Consultar" at bounding box center [783, 120] width 28 height 13
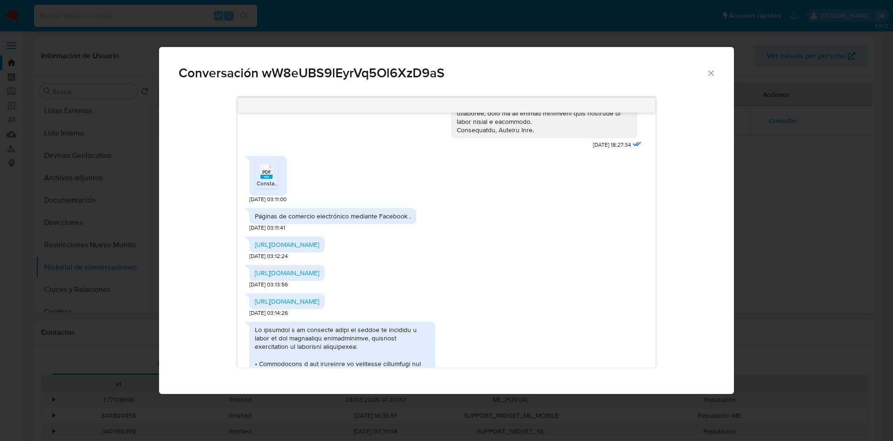
scroll to position [209, 0]
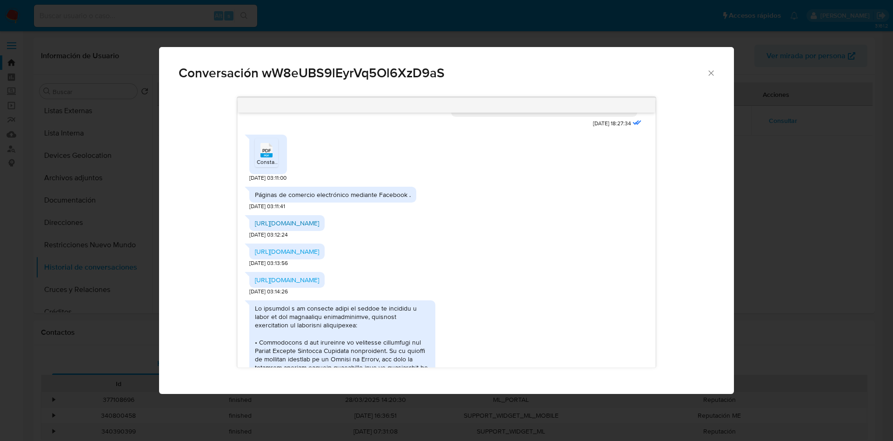
click at [319, 225] on link "[URL][DOMAIN_NAME]" at bounding box center [287, 222] width 64 height 9
click at [319, 256] on link "[URL][DOMAIN_NAME]" at bounding box center [287, 251] width 64 height 9
click at [319, 284] on link "[URL][DOMAIN_NAME]" at bounding box center [287, 279] width 64 height 9
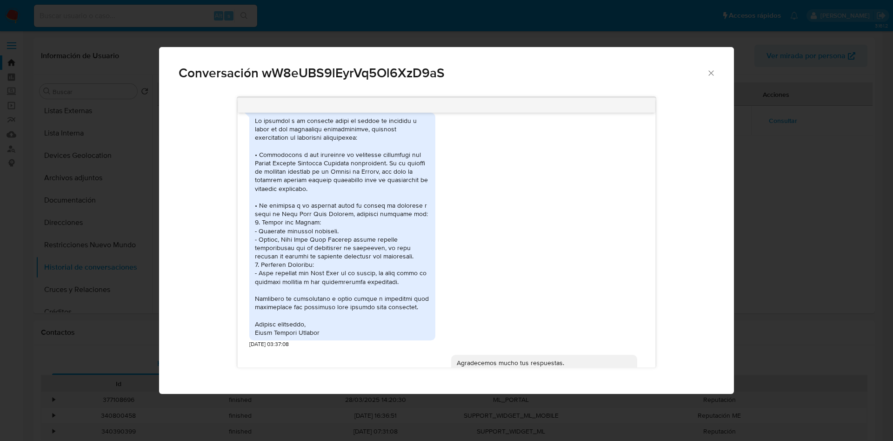
scroll to position [419, 0]
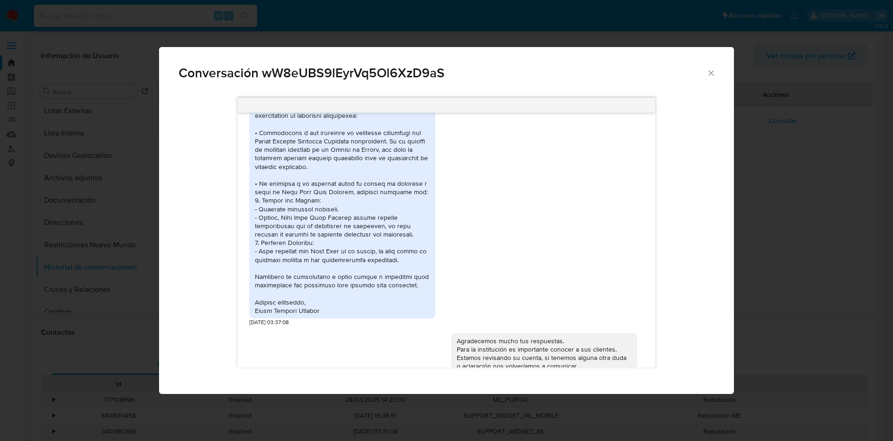
click at [256, 127] on div "Comunicación" at bounding box center [342, 204] width 175 height 220
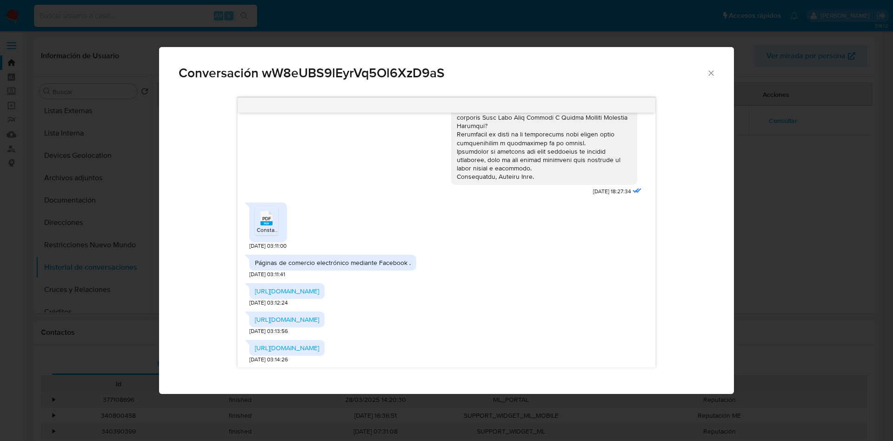
scroll to position [128, 0]
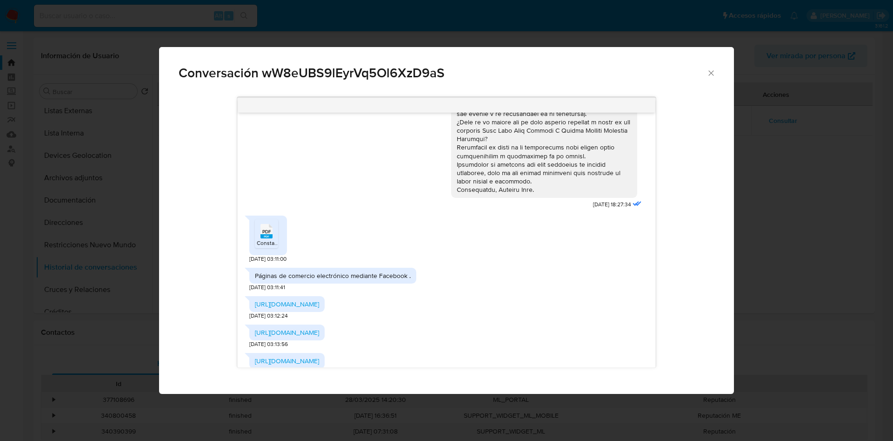
click at [273, 231] on icon "Comunicación" at bounding box center [267, 231] width 12 height 14
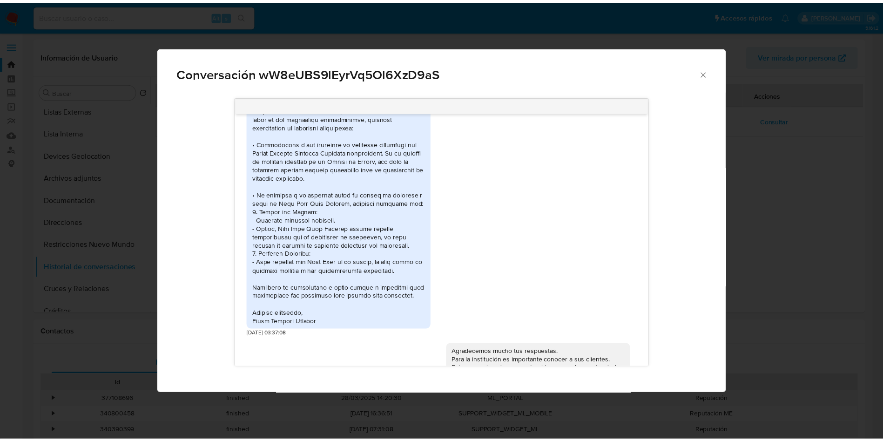
scroll to position [477, 0]
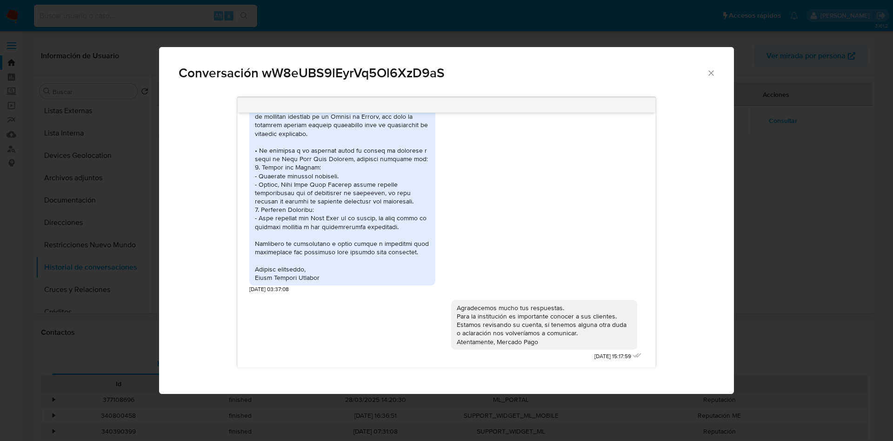
click at [709, 74] on icon "Cerrar" at bounding box center [711, 72] width 9 height 9
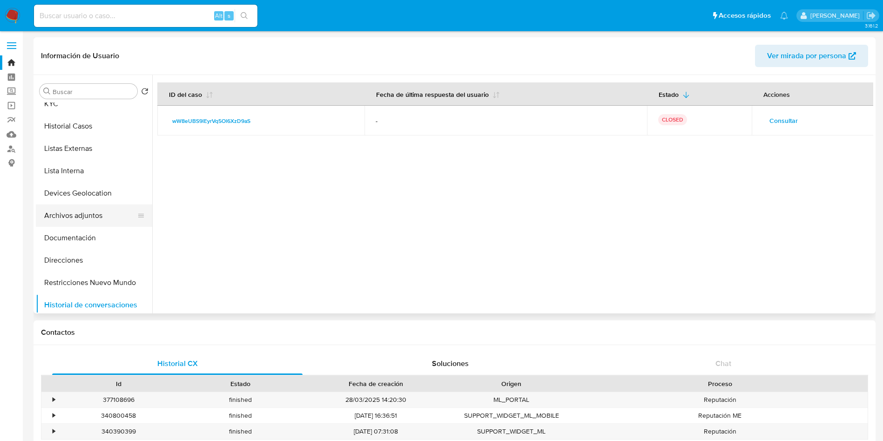
scroll to position [0, 0]
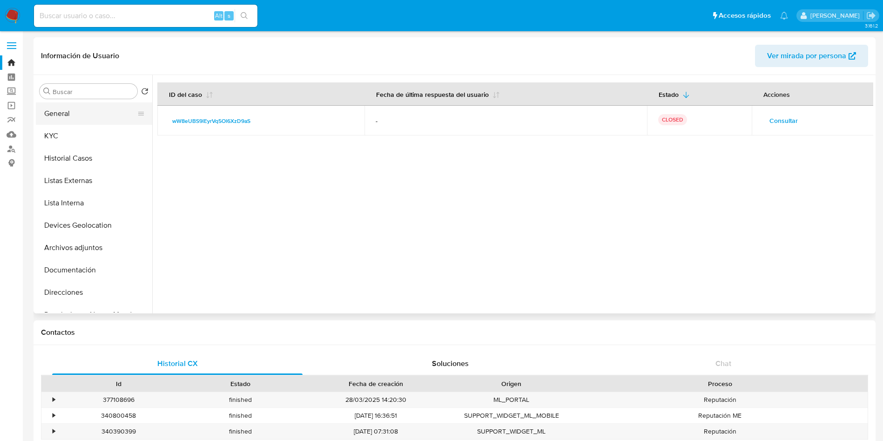
click at [77, 117] on button "General" at bounding box center [90, 113] width 109 height 22
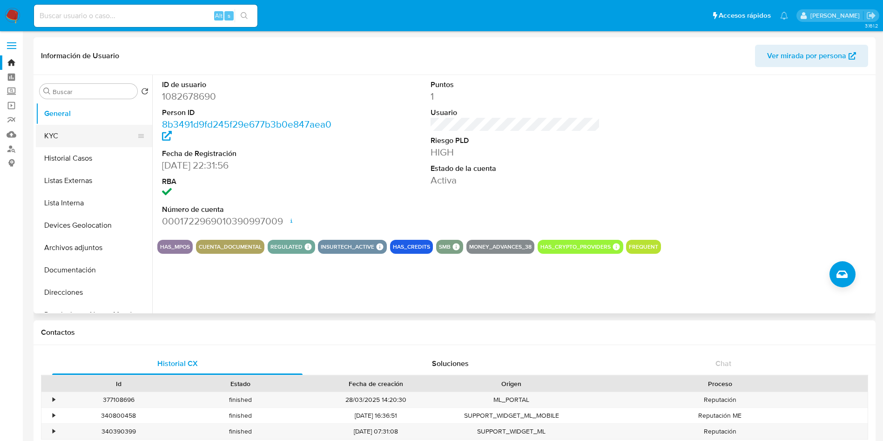
click at [78, 139] on button "KYC" at bounding box center [90, 136] width 109 height 22
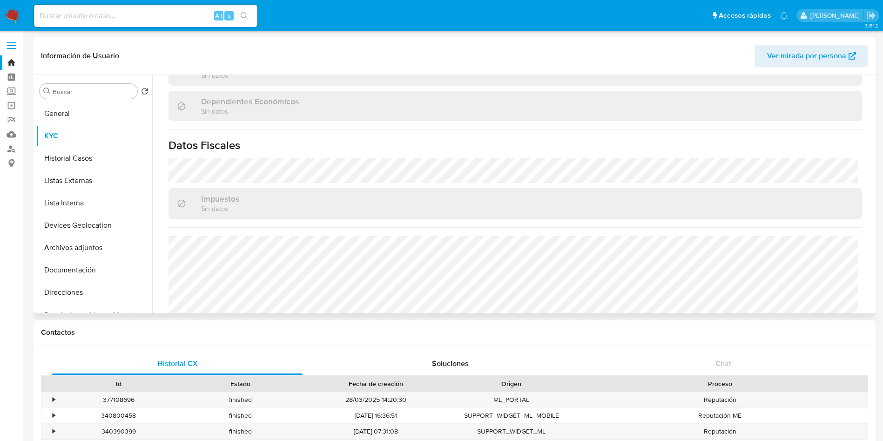
scroll to position [567, 0]
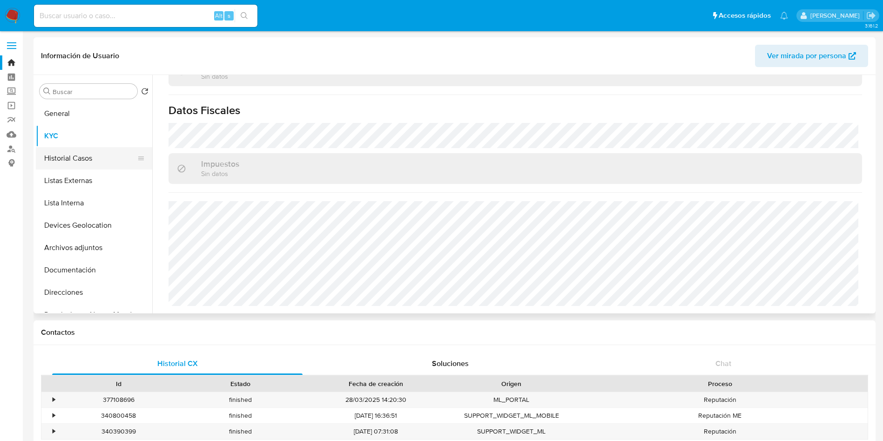
click at [68, 160] on button "Historial Casos" at bounding box center [90, 158] width 109 height 22
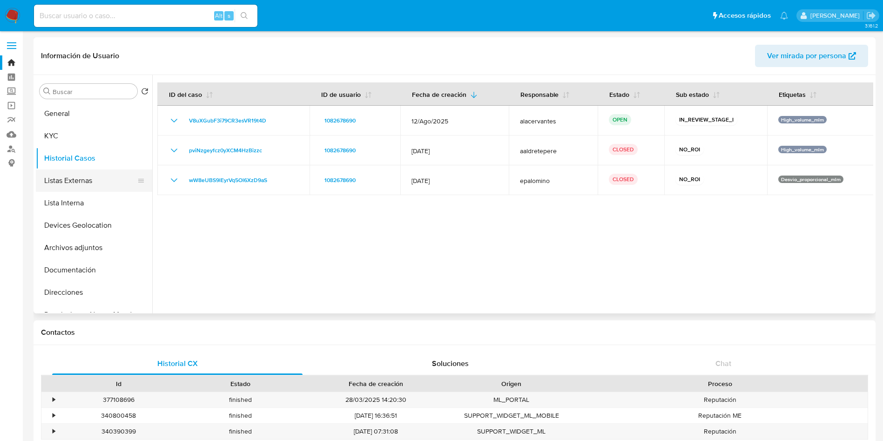
click at [87, 176] on button "Listas Externas" at bounding box center [90, 180] width 109 height 22
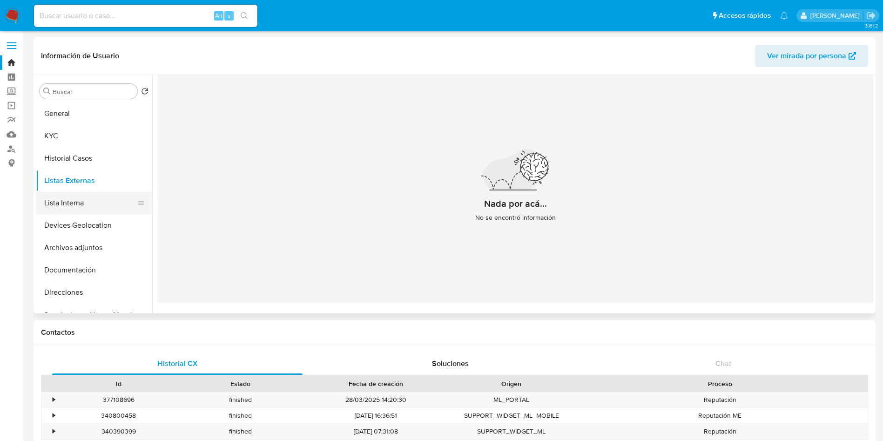
click at [70, 207] on button "Lista Interna" at bounding box center [90, 203] width 109 height 22
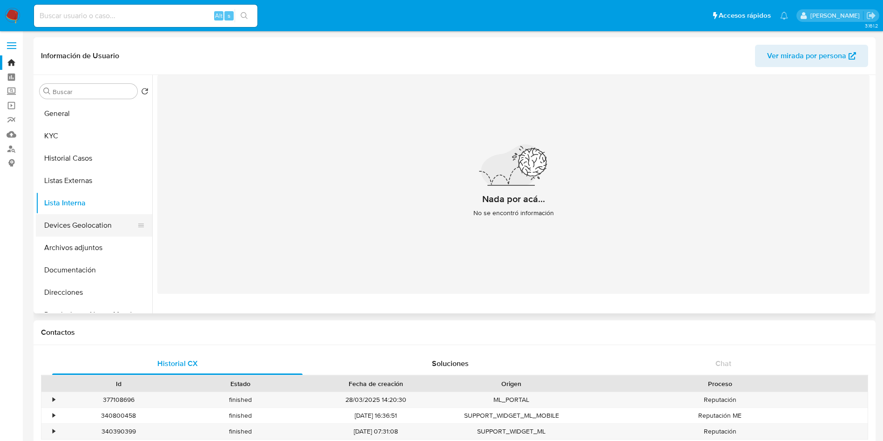
click at [97, 224] on button "Devices Geolocation" at bounding box center [90, 225] width 109 height 22
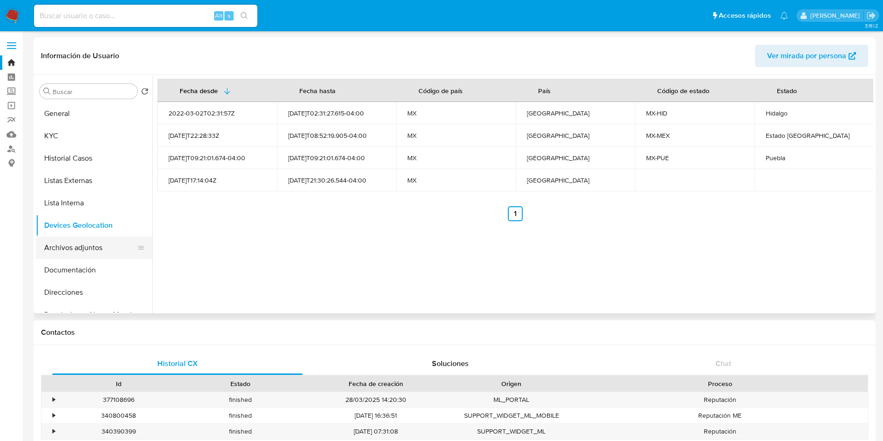
click at [76, 248] on button "Archivos adjuntos" at bounding box center [90, 247] width 109 height 22
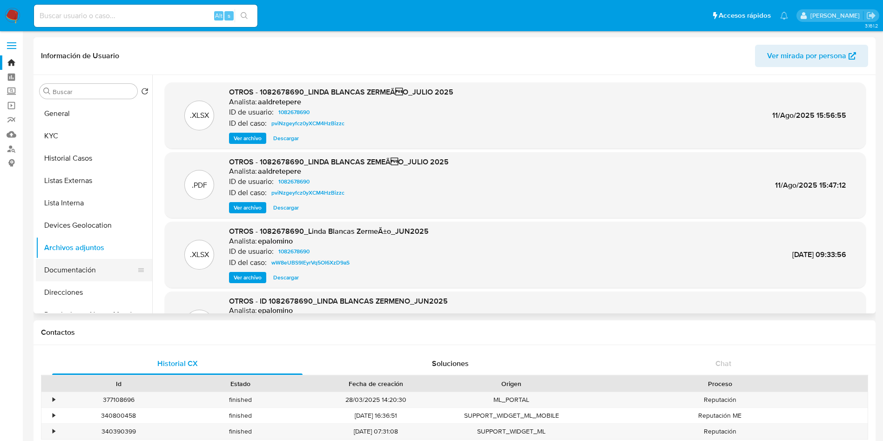
drag, startPoint x: 80, startPoint y: 271, endPoint x: 111, endPoint y: 259, distance: 32.7
click at [111, 259] on button "Documentación" at bounding box center [90, 270] width 109 height 22
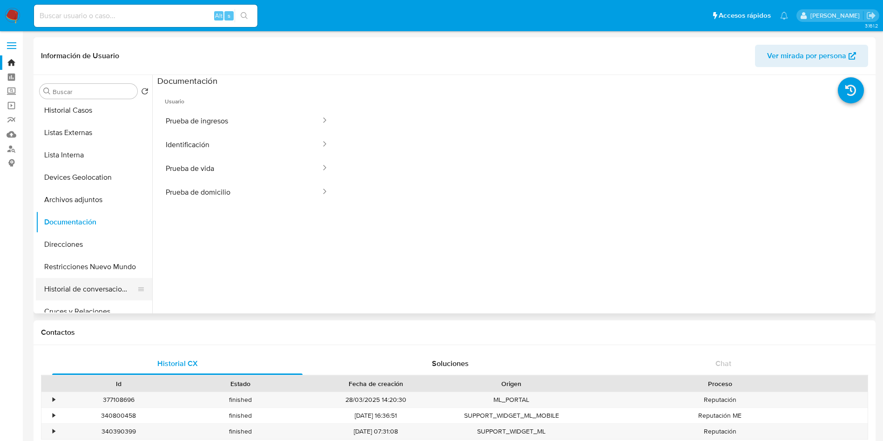
scroll to position [70, 0]
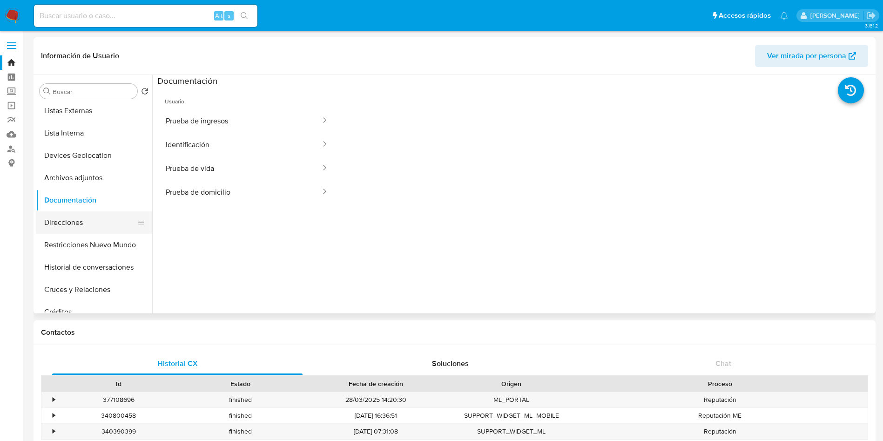
click at [101, 226] on button "Direcciones" at bounding box center [90, 222] width 109 height 22
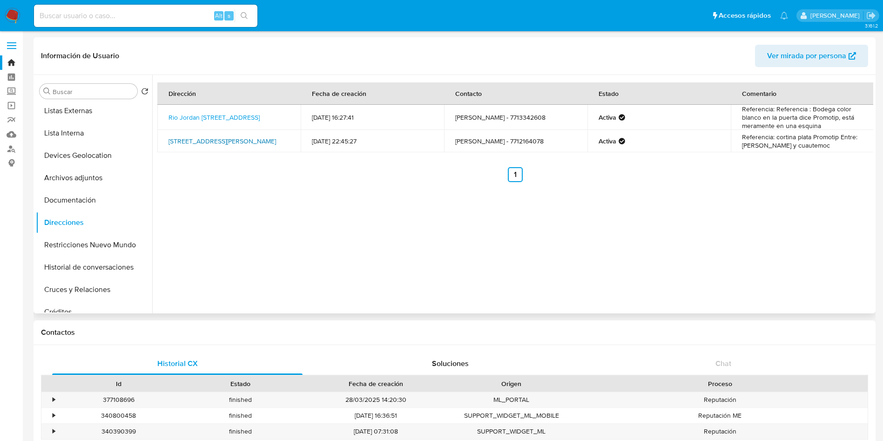
click at [255, 138] on link "Avenida Juarez 802, Pachuca De Soto, Hidalgo, 42000, Mexico 802" at bounding box center [221, 140] width 107 height 9
click at [243, 117] on link "Rio Jordan Lt 5 Manzana 16 5, Pachuca De Soto, Hidalgo, 42084, Mexico 5" at bounding box center [213, 117] width 91 height 9
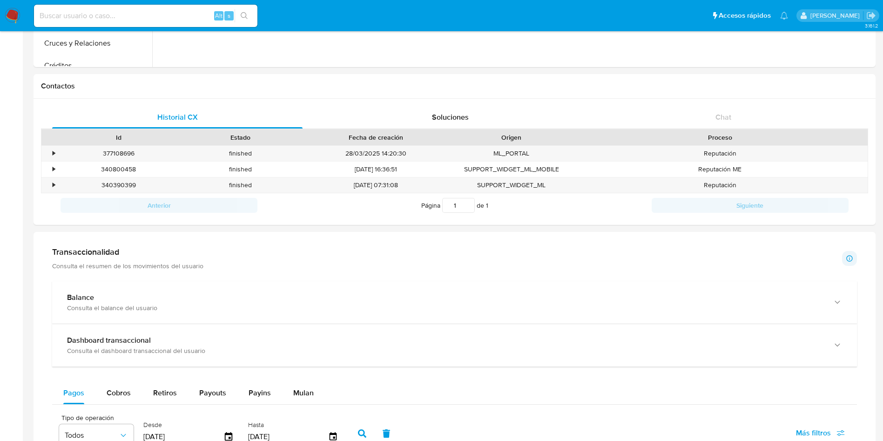
scroll to position [349, 0]
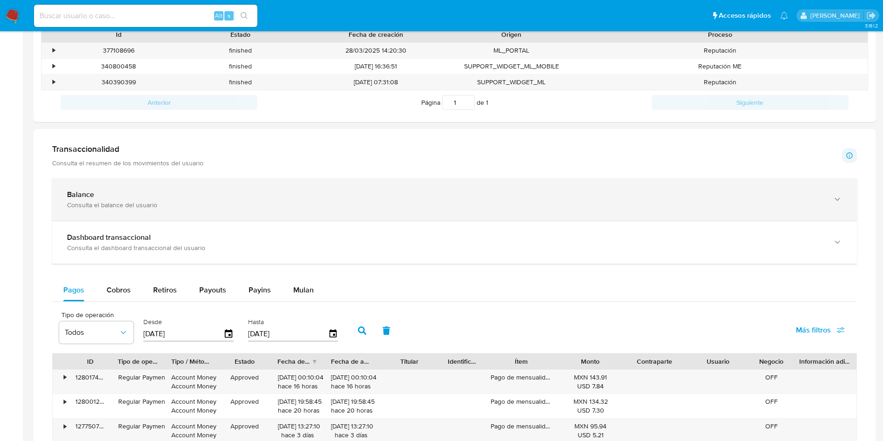
click at [222, 199] on div "Balance Consulta el balance del usuario" at bounding box center [445, 199] width 756 height 19
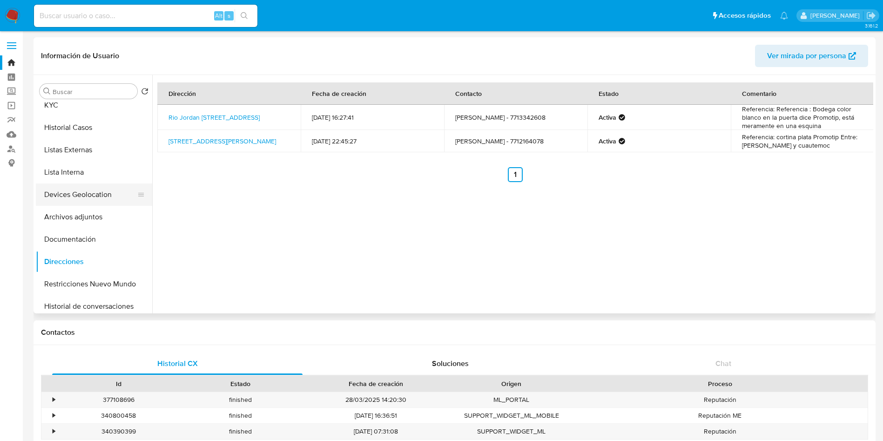
scroll to position [0, 0]
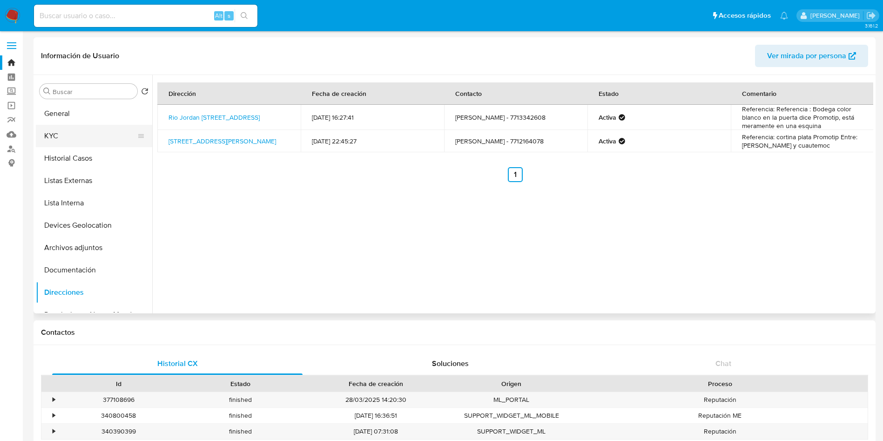
click at [79, 141] on button "KYC" at bounding box center [90, 136] width 109 height 22
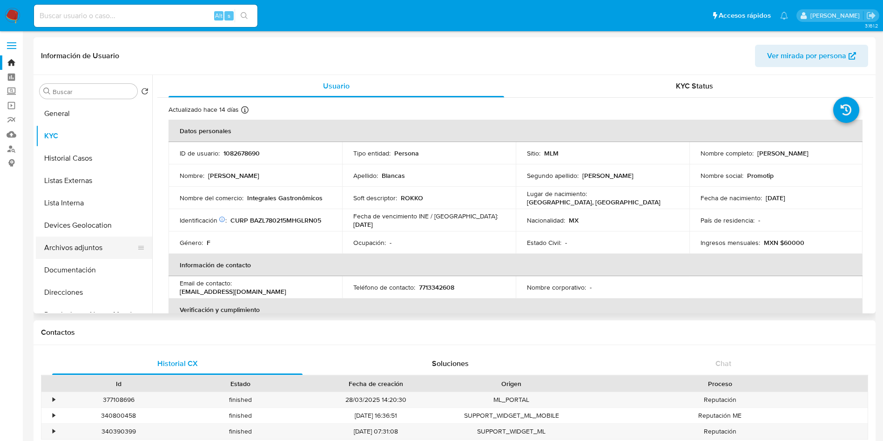
click at [91, 250] on button "Archivos adjuntos" at bounding box center [90, 247] width 109 height 22
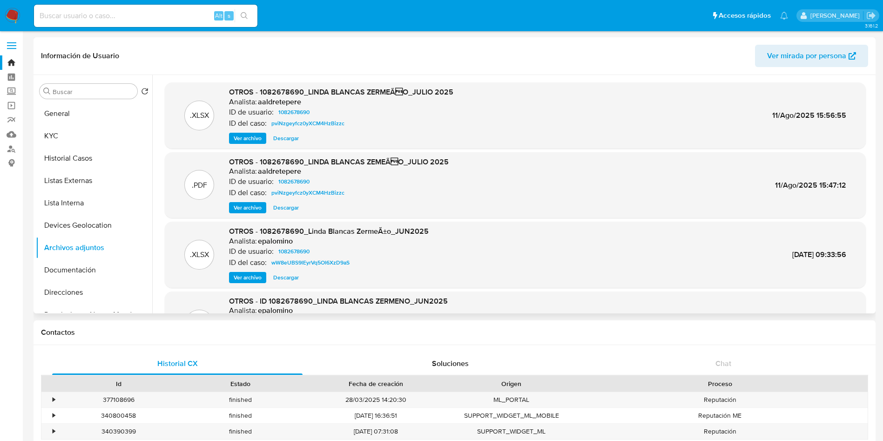
click at [241, 205] on span "Ver archivo" at bounding box center [248, 207] width 28 height 9
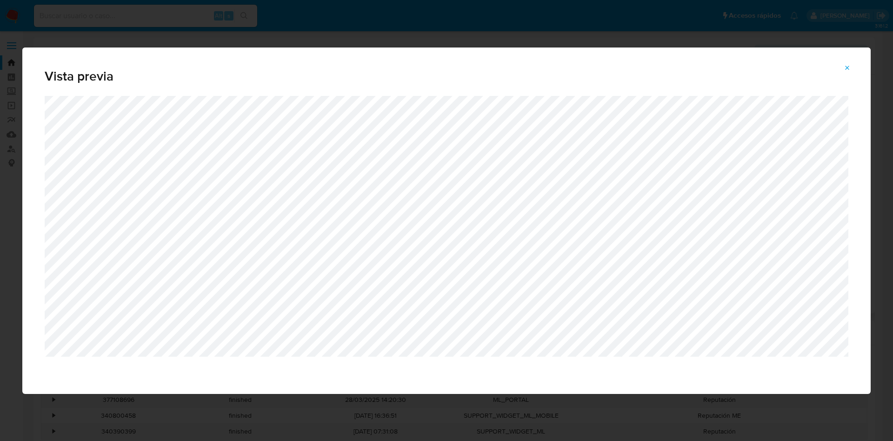
click at [849, 70] on icon "Attachment preview" at bounding box center [847, 67] width 7 height 7
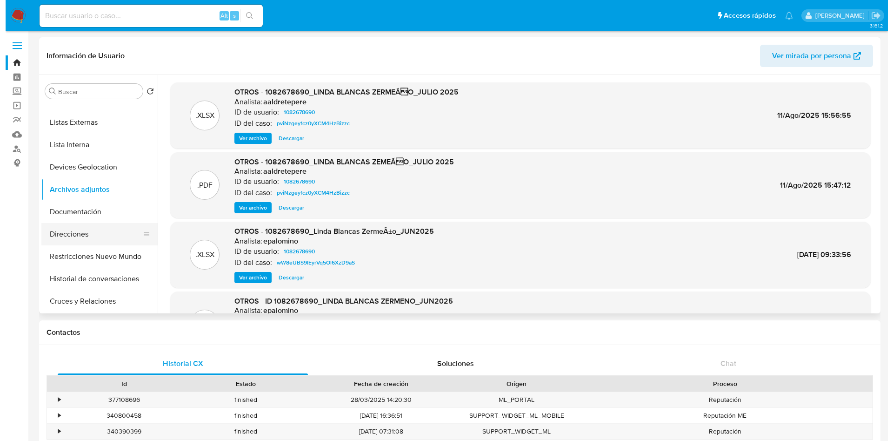
scroll to position [140, 0]
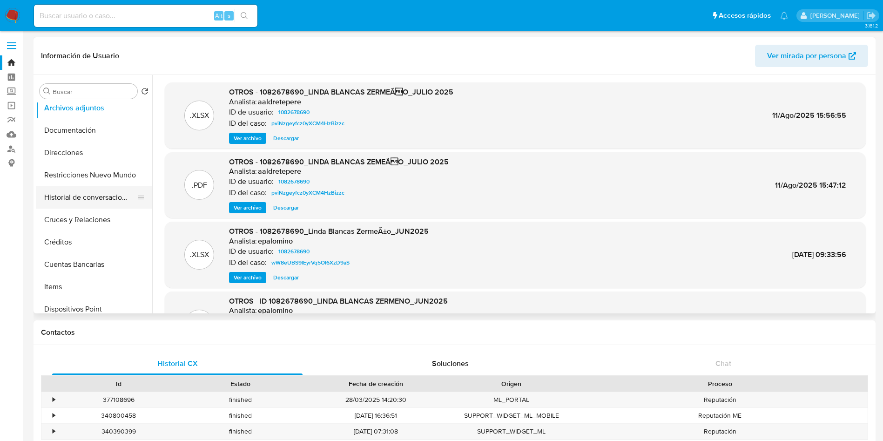
click at [99, 193] on button "Historial de conversaciones" at bounding box center [90, 197] width 109 height 22
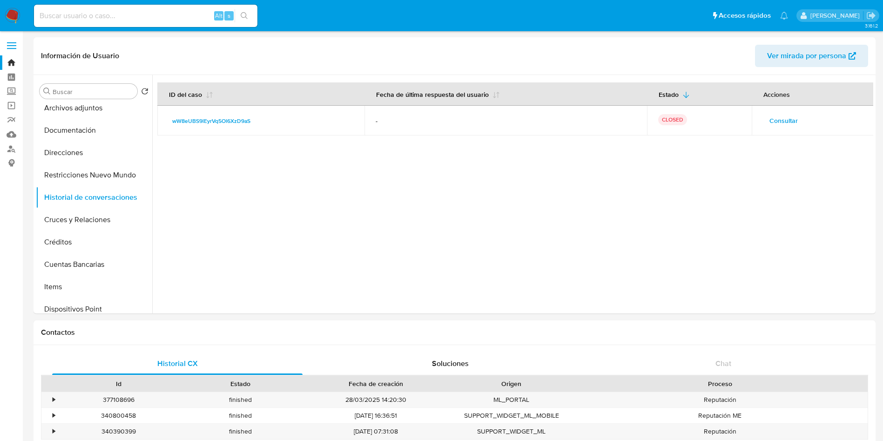
click at [765, 125] on button "Consultar" at bounding box center [783, 120] width 41 height 15
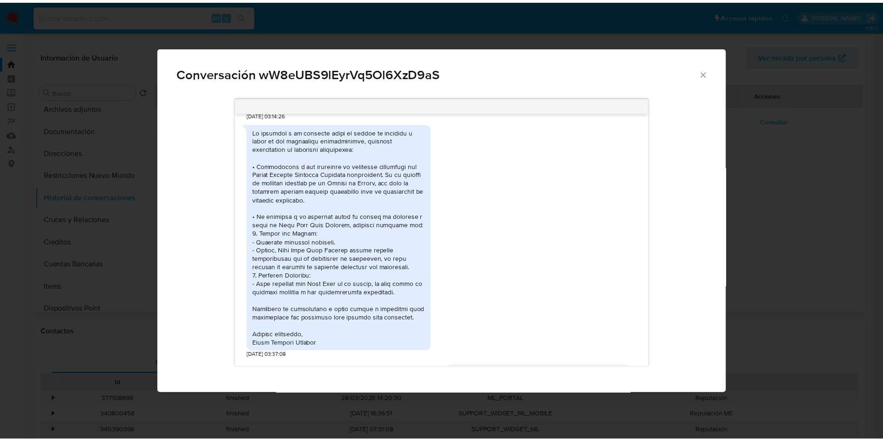
scroll to position [408, 0]
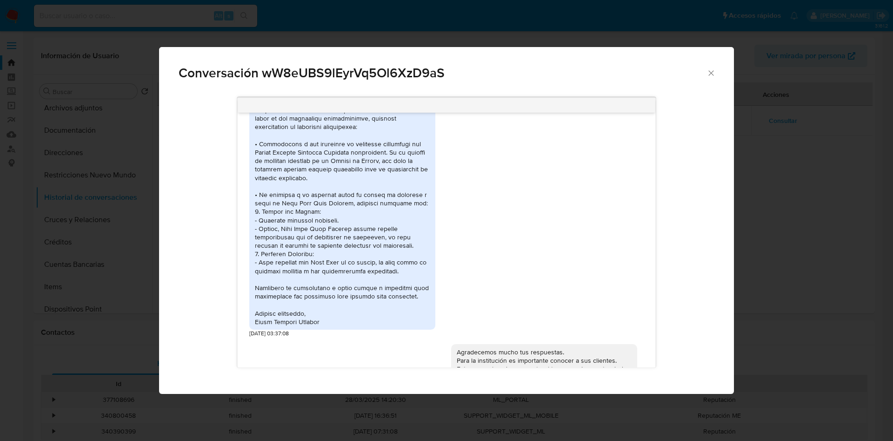
click at [719, 74] on div "Conversación wW8eUBS9lEyrVq5Ol6XzD9aS" at bounding box center [446, 69] width 575 height 44
click at [710, 73] on icon "Cerrar" at bounding box center [711, 72] width 9 height 9
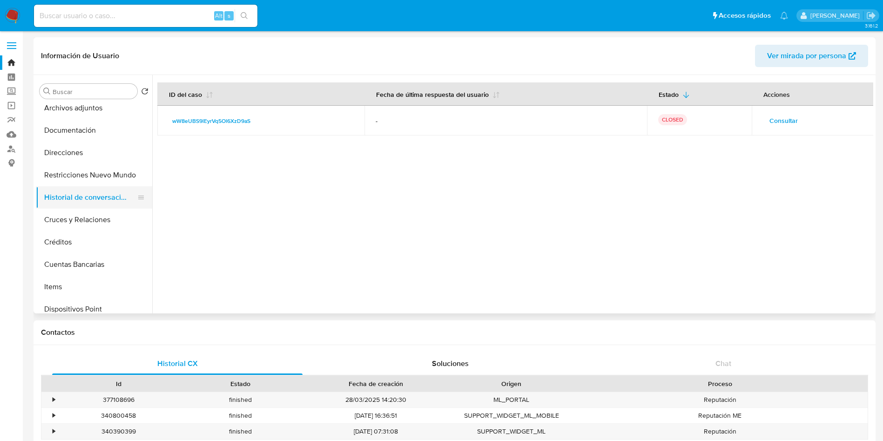
scroll to position [70, 0]
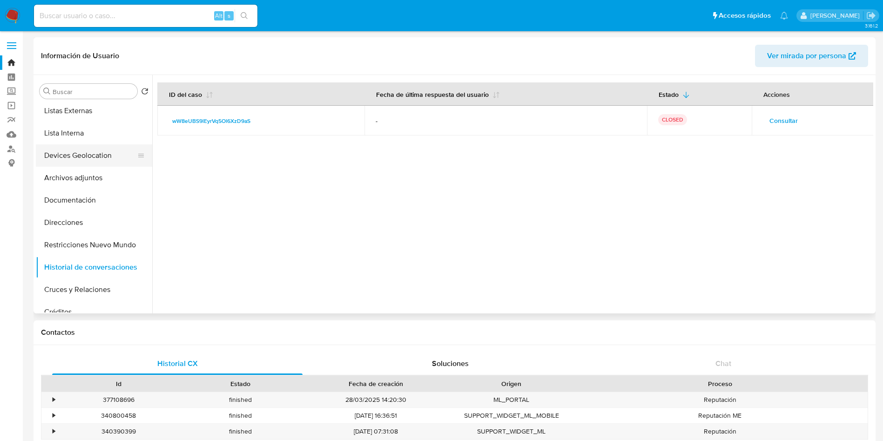
click at [98, 159] on button "Devices Geolocation" at bounding box center [90, 155] width 109 height 22
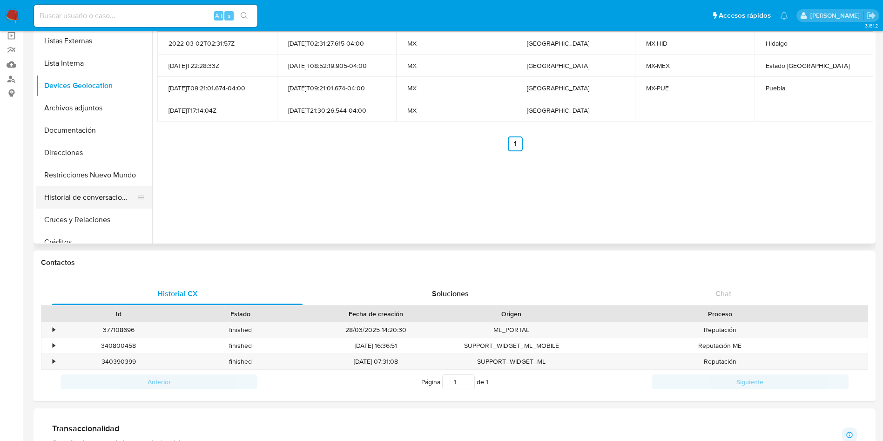
click at [100, 193] on button "Historial de conversaciones" at bounding box center [90, 197] width 109 height 22
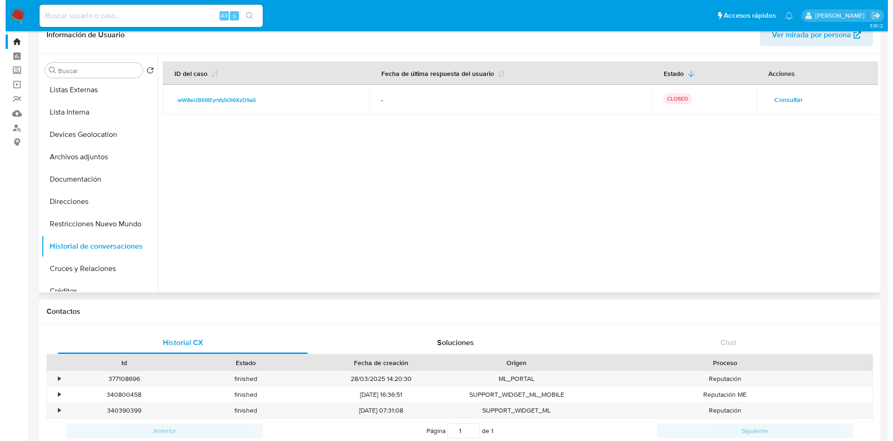
scroll to position [0, 0]
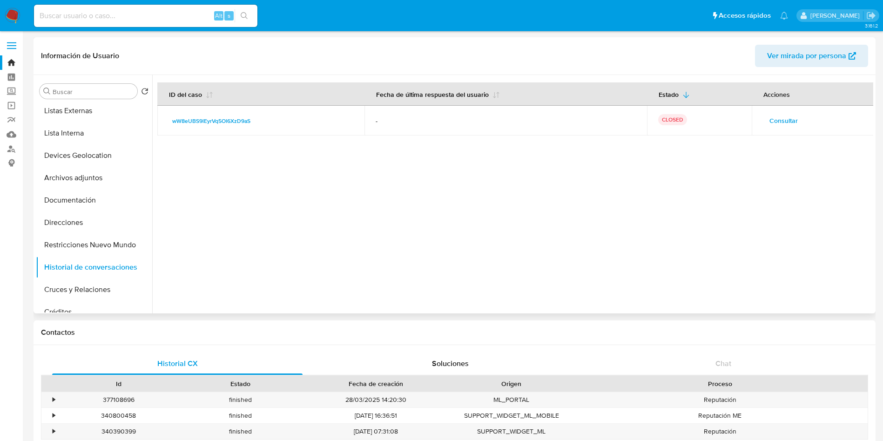
click at [789, 121] on span "Consultar" at bounding box center [783, 120] width 28 height 13
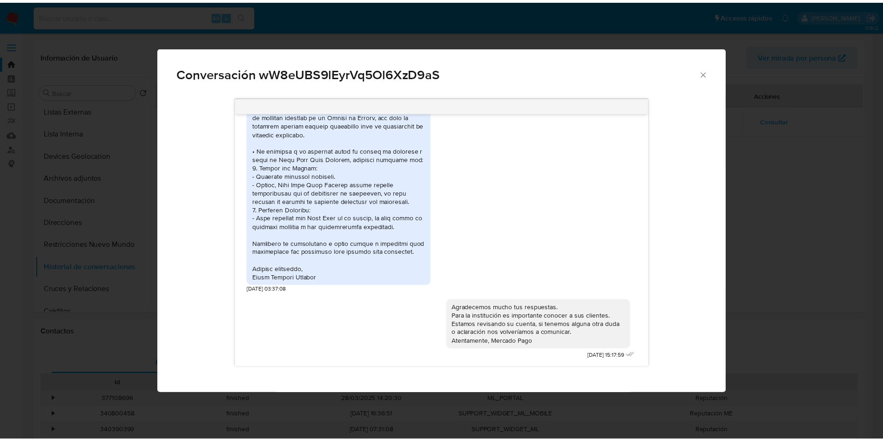
scroll to position [408, 0]
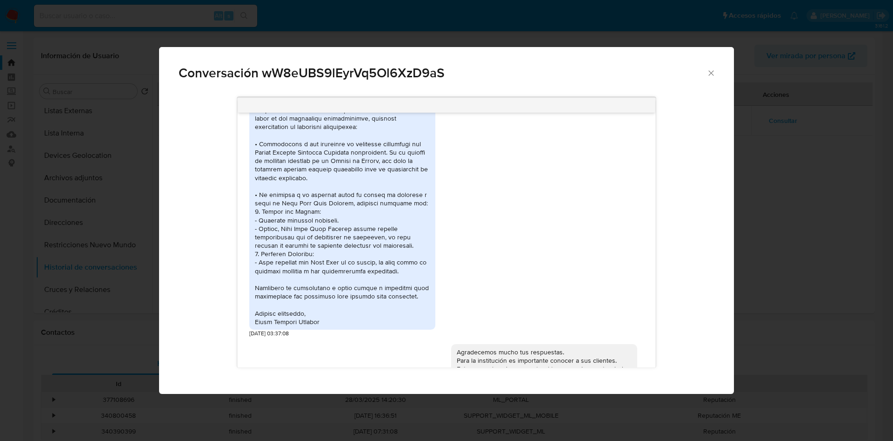
click at [715, 75] on icon "Cerrar" at bounding box center [711, 72] width 9 height 9
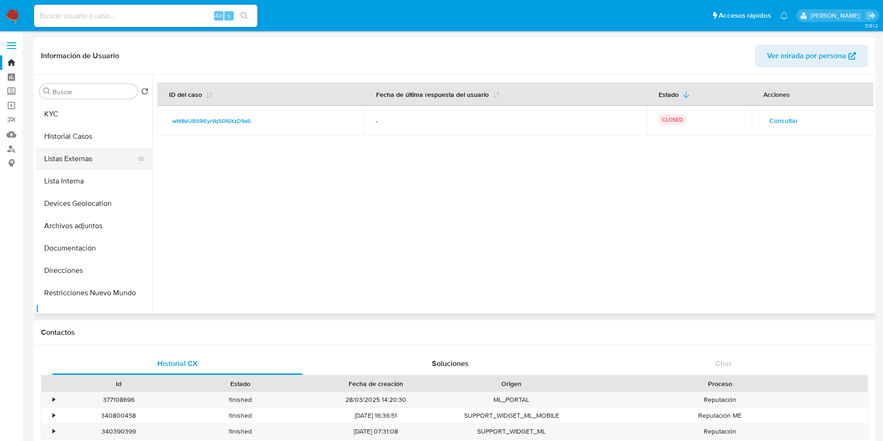
scroll to position [0, 0]
click at [80, 115] on button "General" at bounding box center [90, 113] width 109 height 22
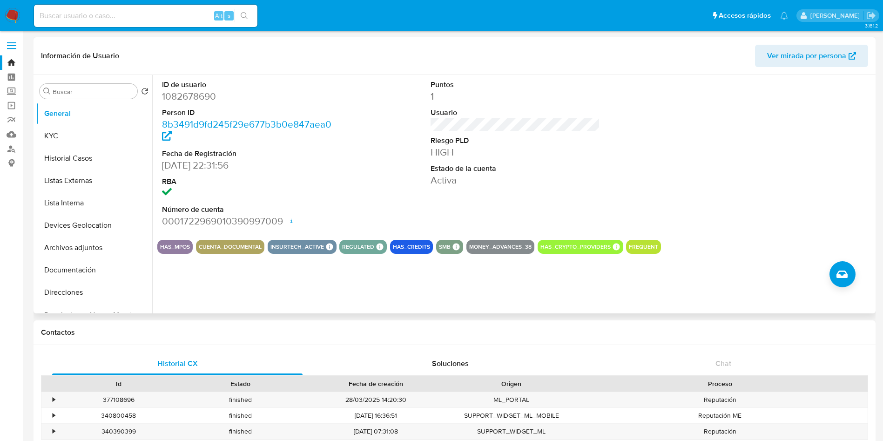
scroll to position [70, 0]
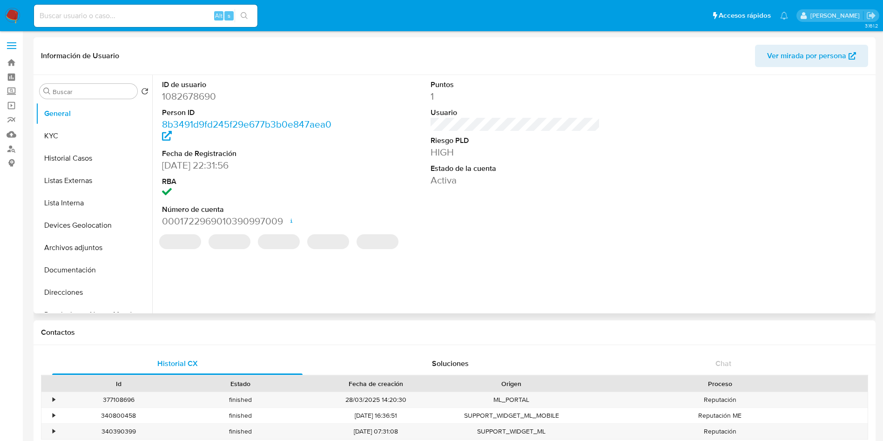
select select "10"
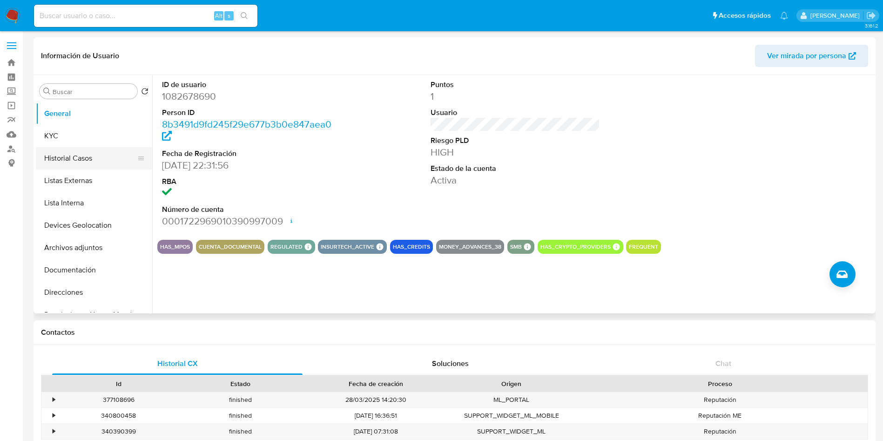
click at [88, 164] on button "Historial Casos" at bounding box center [90, 158] width 109 height 22
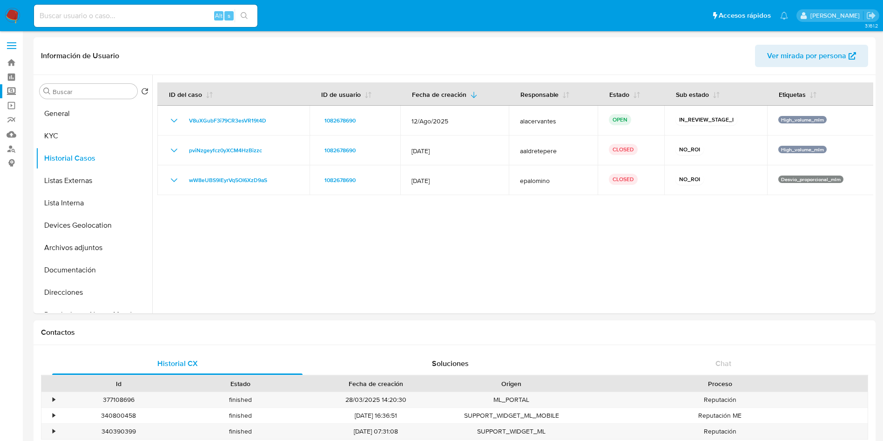
click at [14, 92] on label "Screening" at bounding box center [55, 91] width 111 height 14
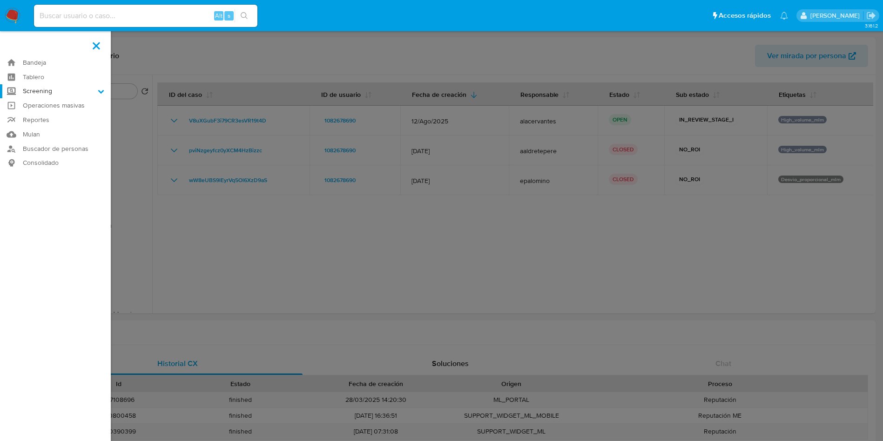
click at [0, 0] on input "Screening" at bounding box center [0, 0] width 0 height 0
click at [40, 125] on link "Herramientas" at bounding box center [55, 128] width 111 height 12
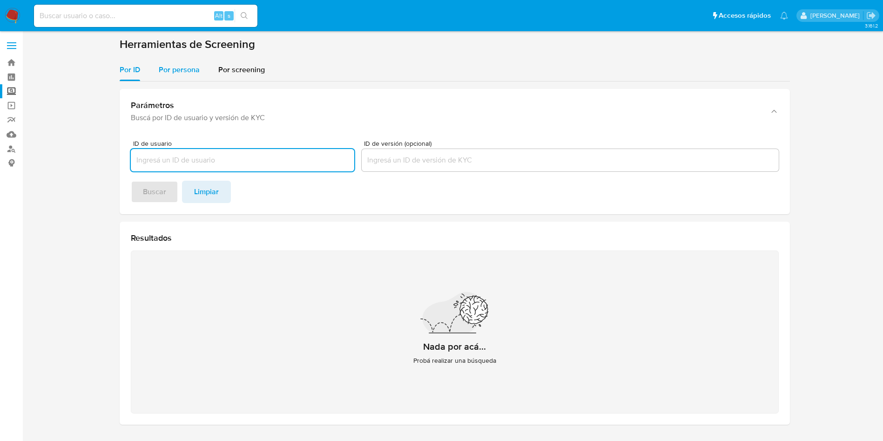
click at [181, 76] on div "Por persona" at bounding box center [179, 70] width 41 height 22
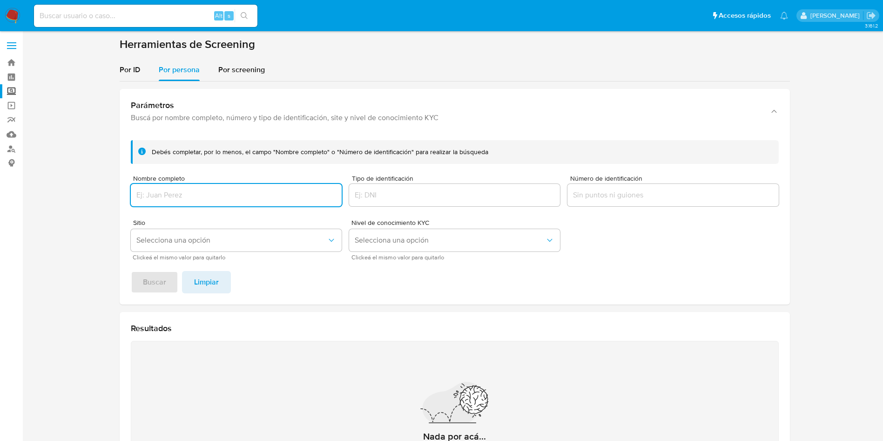
click at [214, 187] on div at bounding box center [236, 195] width 211 height 22
click at [220, 194] on input "Nombre completo" at bounding box center [236, 195] width 211 height 12
click at [131, 271] on button "Buscar" at bounding box center [154, 282] width 47 height 22
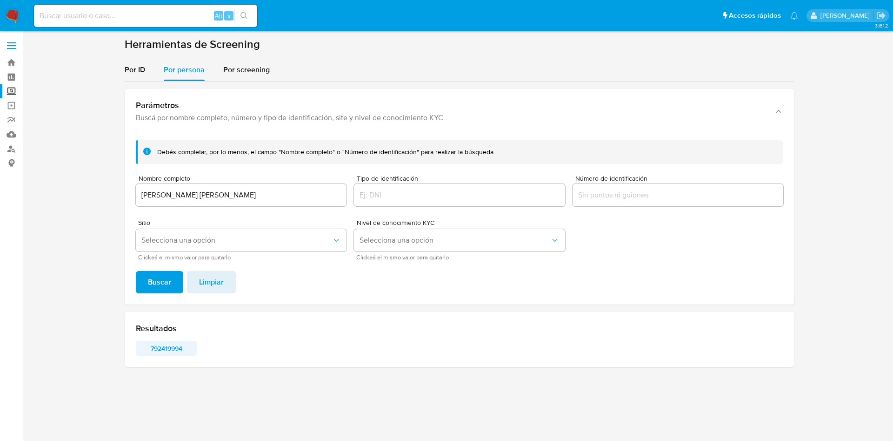
click at [176, 344] on span "792419994" at bounding box center [166, 348] width 48 height 13
click at [264, 195] on input "[PERSON_NAME] [PERSON_NAME]" at bounding box center [241, 195] width 211 height 12
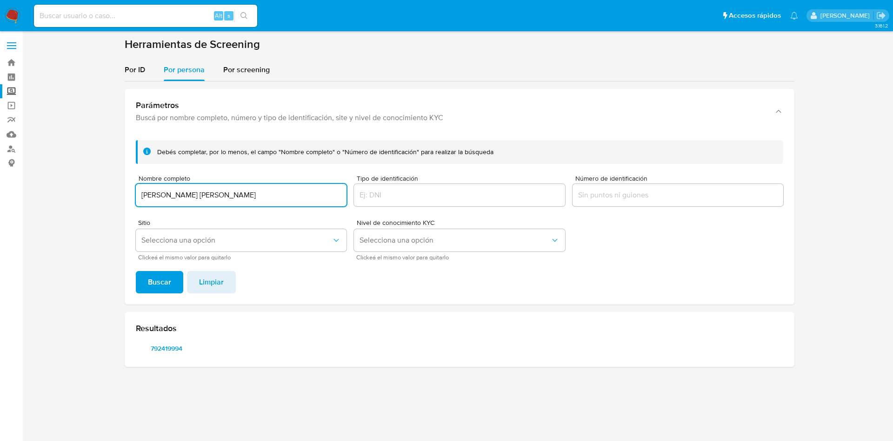
click at [264, 195] on input "[PERSON_NAME] [PERSON_NAME]" at bounding box center [241, 195] width 211 height 12
type input "[PERSON_NAME] [PERSON_NAME]"
click at [136, 271] on button "Buscar" at bounding box center [159, 282] width 47 height 22
click at [175, 352] on span "7485204" at bounding box center [166, 348] width 48 height 13
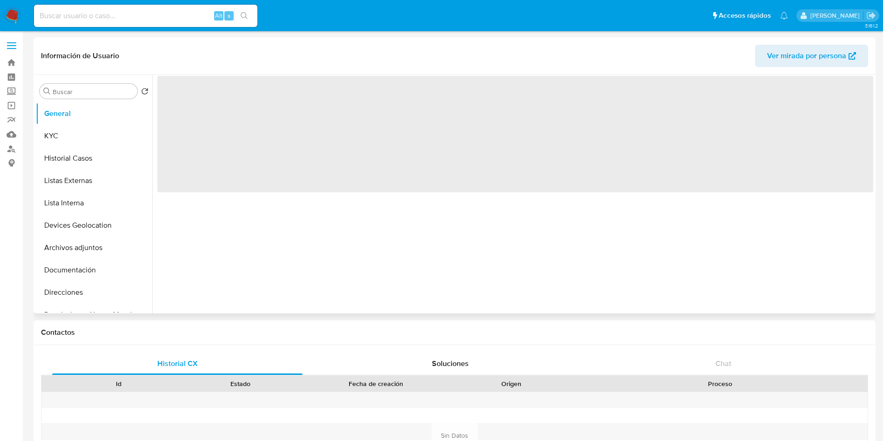
select select "10"
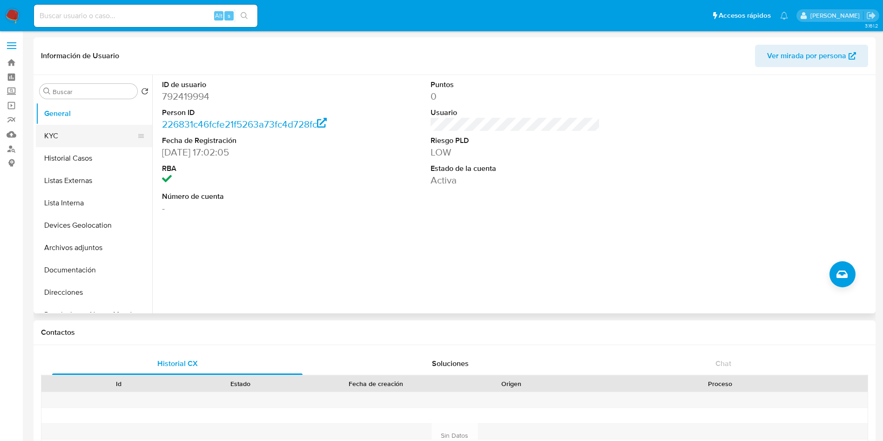
click at [99, 140] on button "KYC" at bounding box center [90, 136] width 109 height 22
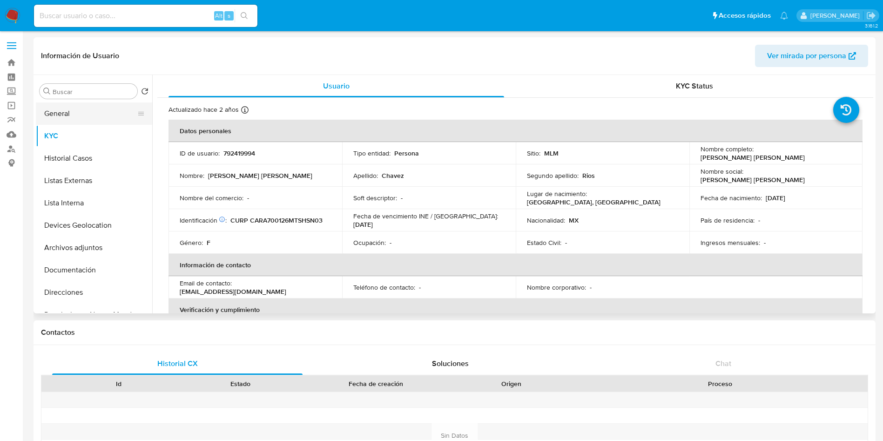
click at [80, 113] on button "General" at bounding box center [90, 113] width 109 height 22
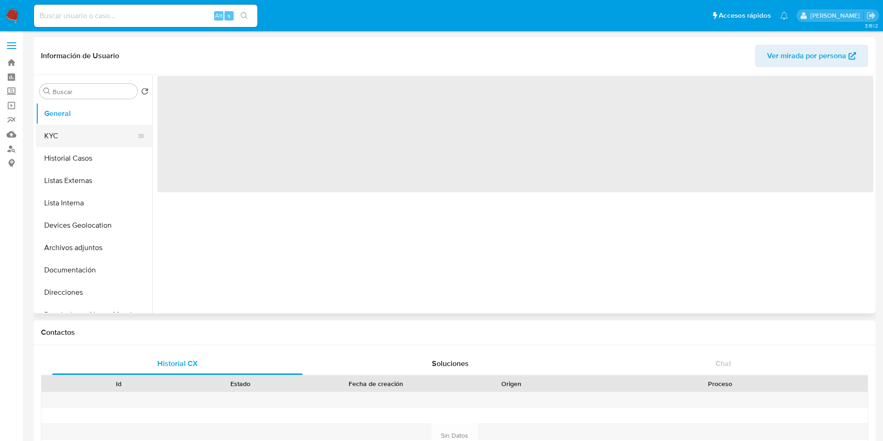
select select "10"
